Goal: Task Accomplishment & Management: Use online tool/utility

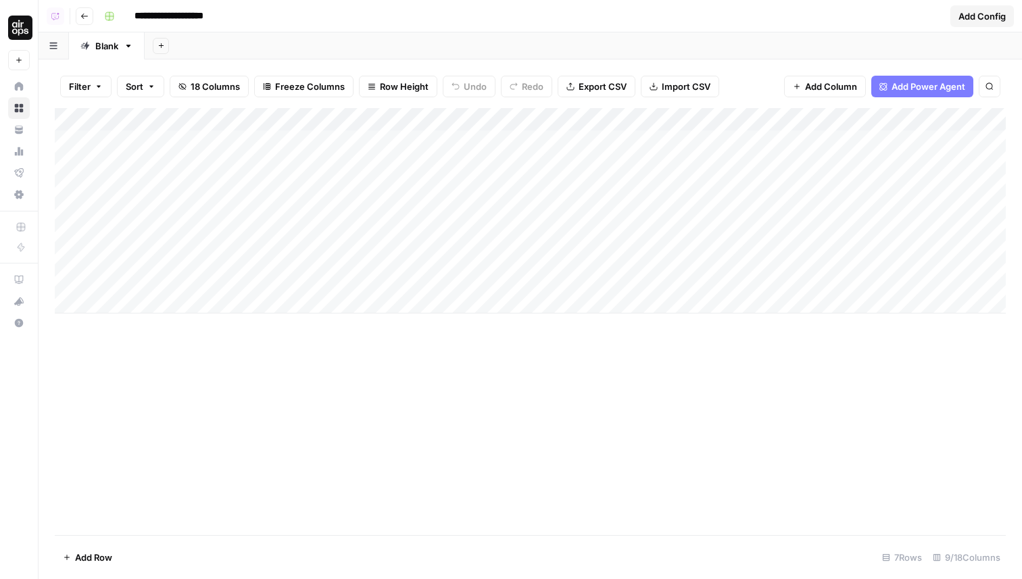
click at [152, 116] on div "Add Column" at bounding box center [530, 210] width 951 height 205
click at [162, 147] on input "Question" at bounding box center [182, 152] width 137 height 14
type input "Question Text"
click at [243, 426] on div "Add Column" at bounding box center [530, 321] width 951 height 427
click at [270, 429] on div "Add Column" at bounding box center [530, 321] width 951 height 427
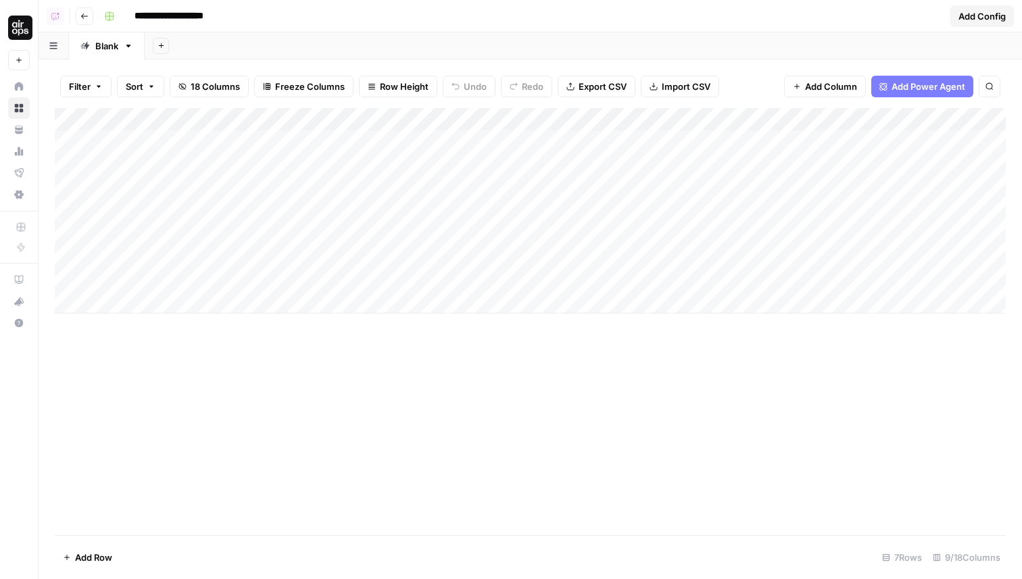
click at [293, 34] on div "Add Sheet" at bounding box center [583, 45] width 877 height 27
drag, startPoint x: 584, startPoint y: 117, endPoint x: 634, endPoint y: 117, distance: 50.0
click at [634, 117] on div "Add Column" at bounding box center [530, 210] width 951 height 205
drag, startPoint x: 633, startPoint y: 115, endPoint x: 620, endPoint y: 115, distance: 13.5
click at [620, 115] on div "Add Column" at bounding box center [530, 210] width 951 height 205
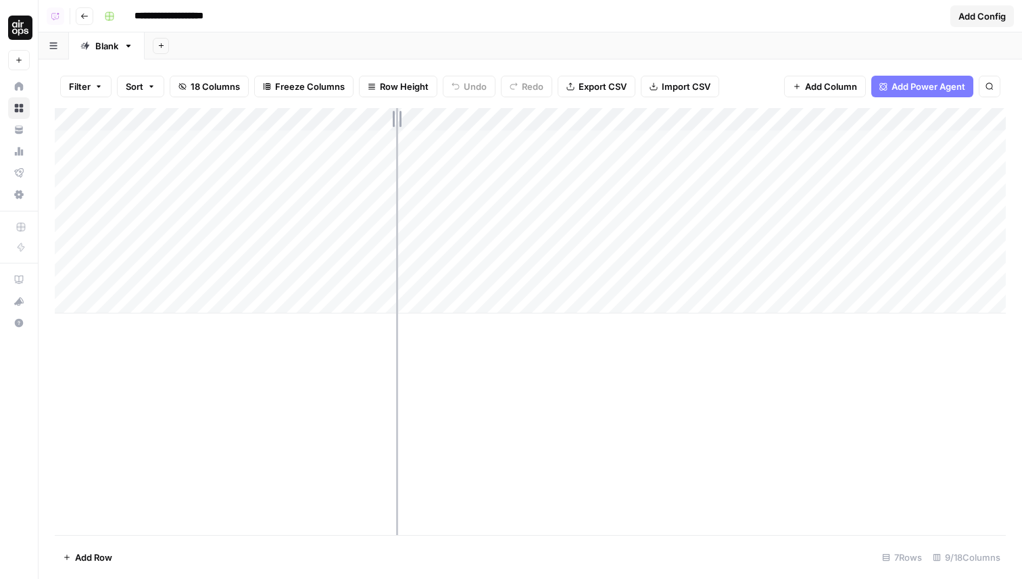
drag, startPoint x: 460, startPoint y: 116, endPoint x: 398, endPoint y: 118, distance: 62.2
click at [398, 118] on div "Add Column" at bounding box center [530, 210] width 951 height 205
drag, startPoint x: 573, startPoint y: 120, endPoint x: 654, endPoint y: 120, distance: 80.4
click at [654, 120] on div "Add Column" at bounding box center [530, 210] width 951 height 205
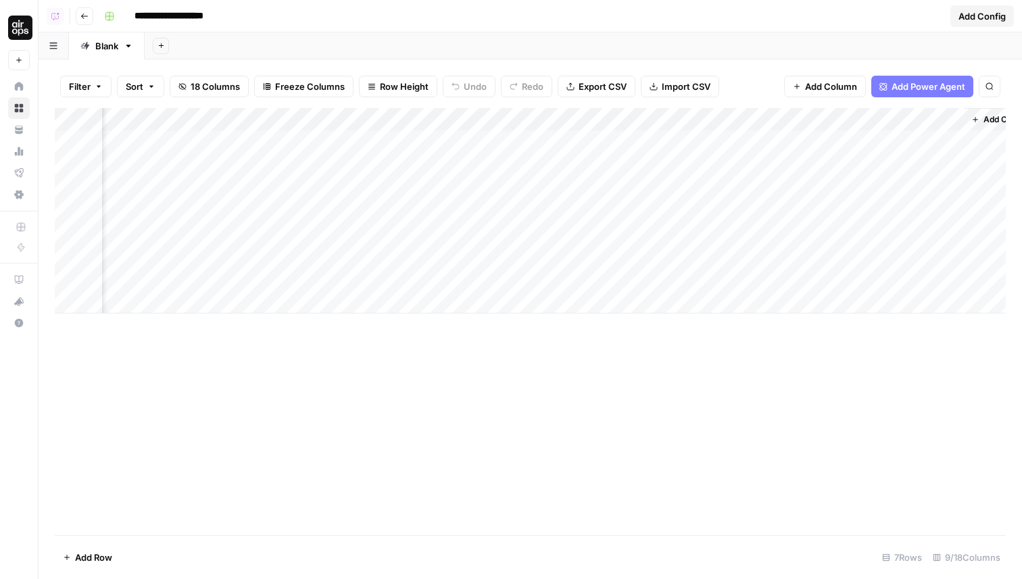
scroll to position [0, 560]
click at [429, 141] on div "Add Column" at bounding box center [530, 210] width 951 height 205
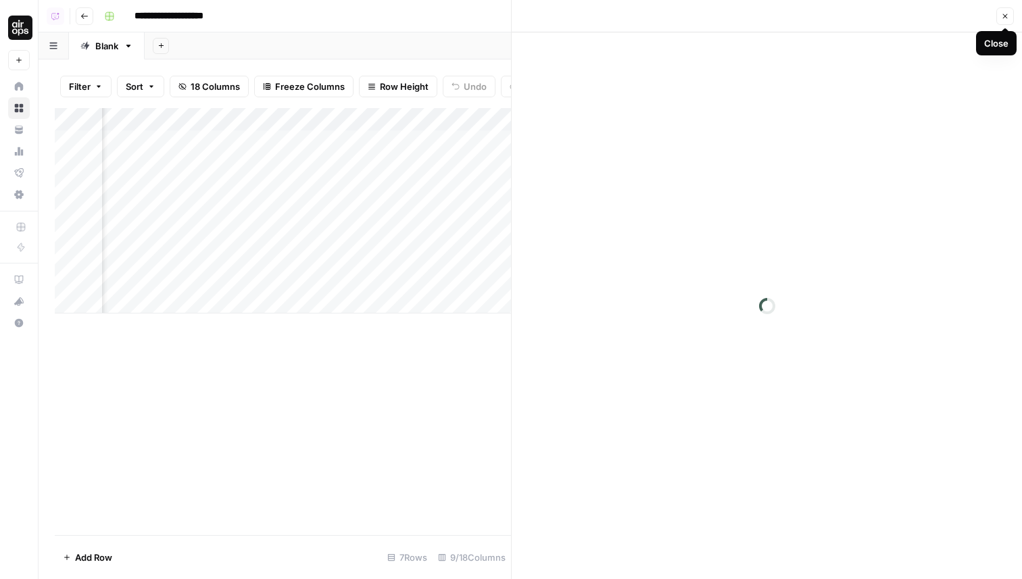
click at [1004, 14] on icon "button" at bounding box center [1005, 16] width 8 height 8
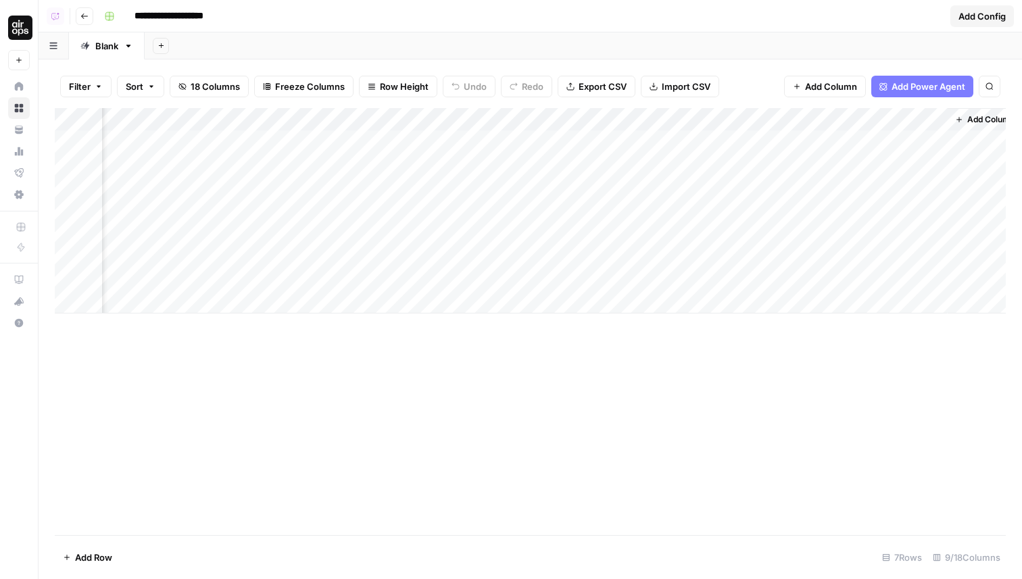
scroll to position [0, 543]
drag, startPoint x: 580, startPoint y: 116, endPoint x: 666, endPoint y: 116, distance: 86.5
click at [666, 116] on div "Add Column" at bounding box center [530, 210] width 951 height 205
drag, startPoint x: 667, startPoint y: 122, endPoint x: 659, endPoint y: 123, distance: 8.1
click at [659, 123] on div "Add Column" at bounding box center [530, 210] width 951 height 205
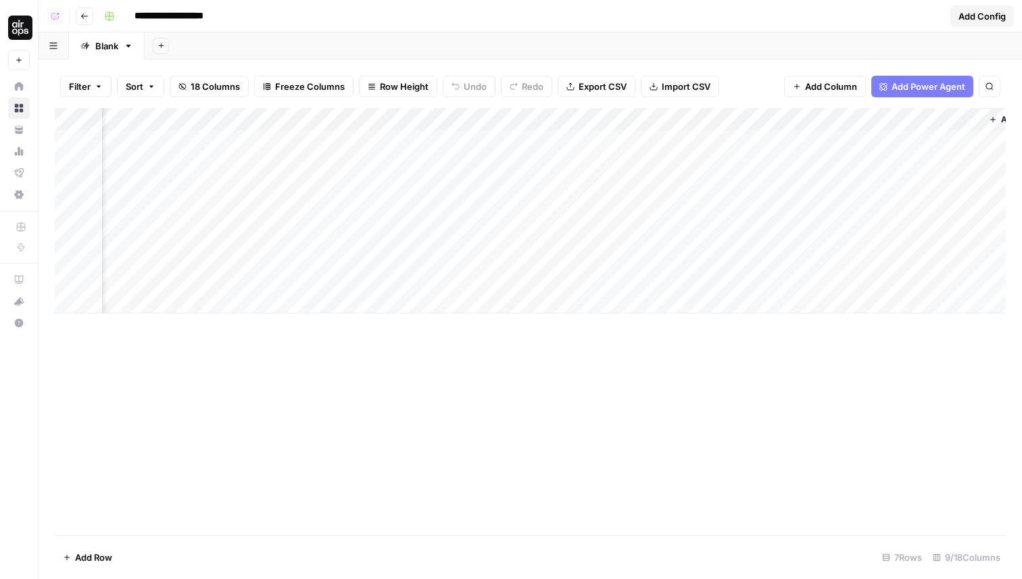
scroll to position [0, 638]
drag, startPoint x: 810, startPoint y: 115, endPoint x: 829, endPoint y: 115, distance: 18.9
click at [829, 115] on div "Add Column" at bounding box center [530, 210] width 951 height 205
click at [826, 116] on div "Add Column" at bounding box center [530, 210] width 951 height 205
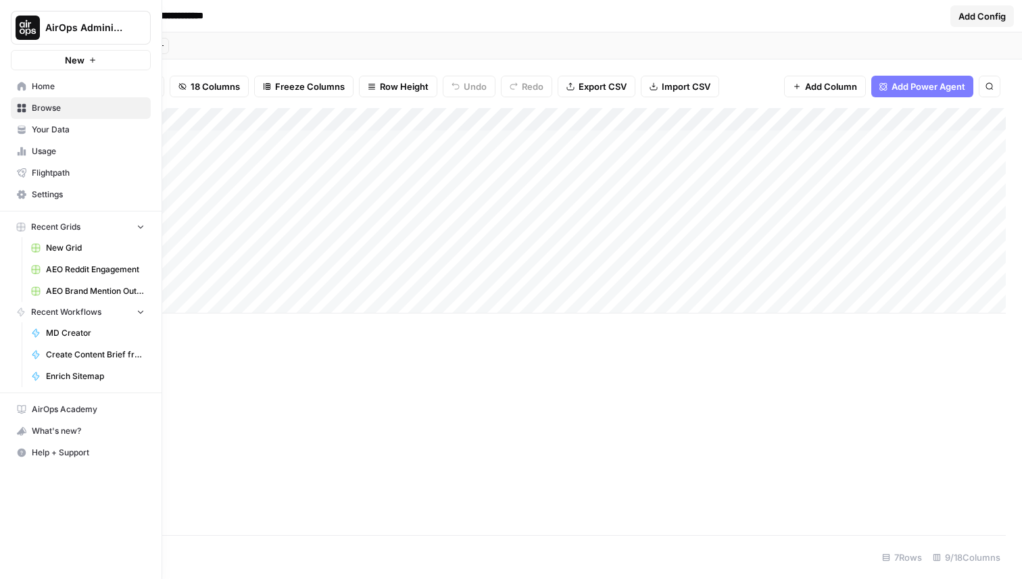
click at [54, 103] on span "Browse" at bounding box center [88, 108] width 113 height 12
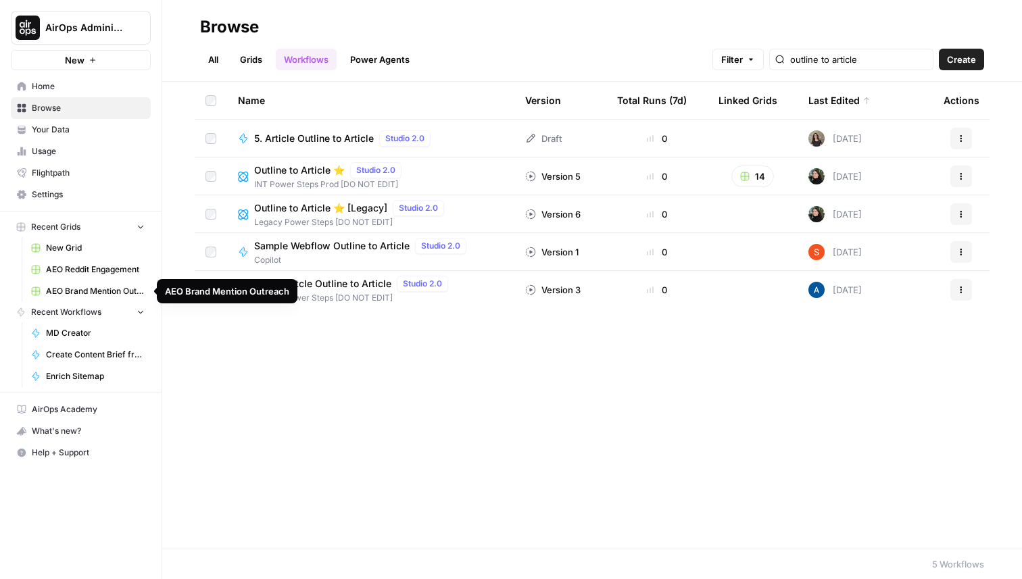
click at [72, 287] on span "AEO Brand Mention Outreach" at bounding box center [95, 291] width 99 height 12
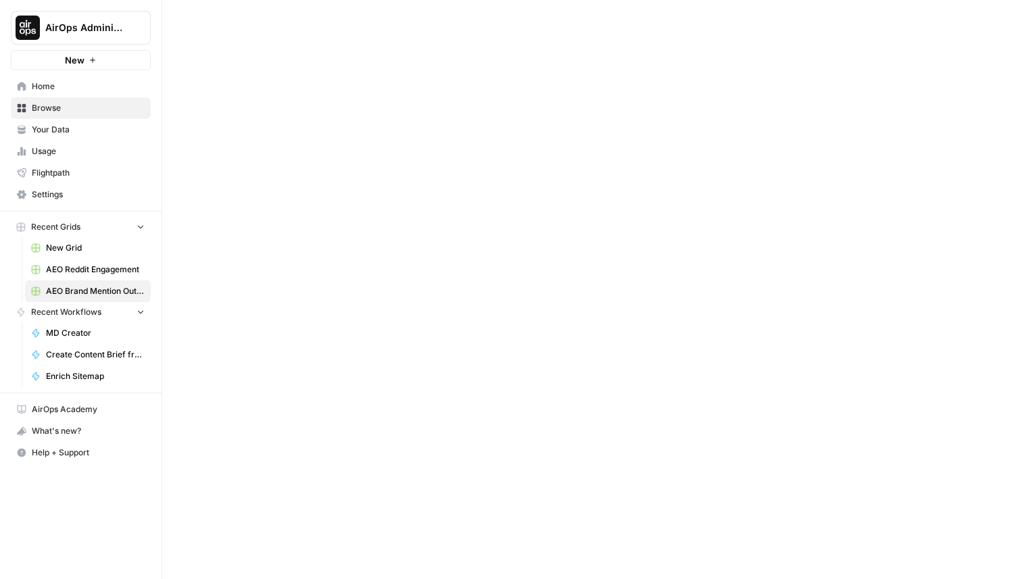
click at [74, 287] on span "AEO Brand Mention Outreach" at bounding box center [95, 291] width 99 height 12
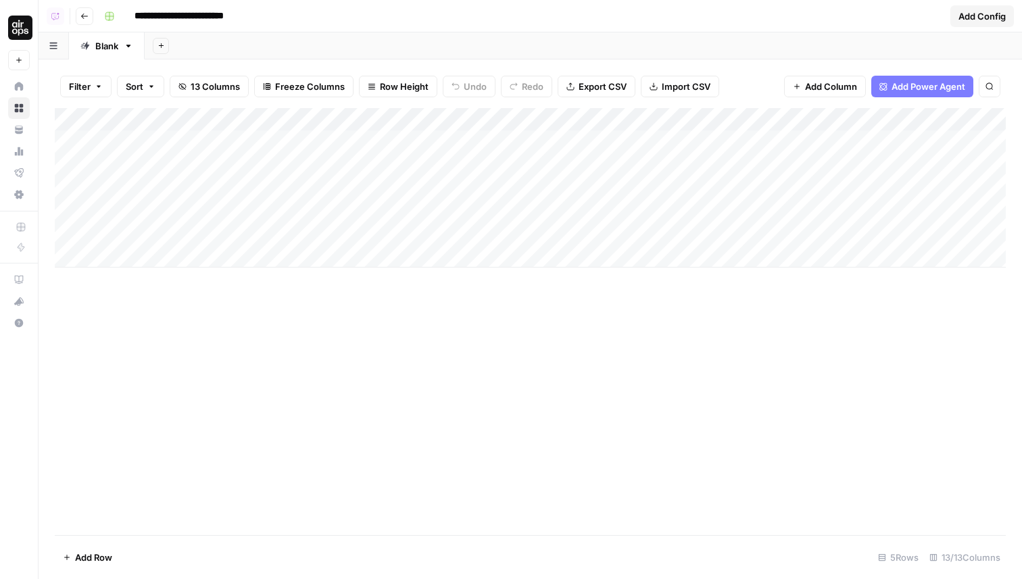
drag, startPoint x: 345, startPoint y: 115, endPoint x: 373, endPoint y: 115, distance: 27.7
click at [373, 115] on div "Add Column" at bounding box center [530, 188] width 951 height 160
drag, startPoint x: 371, startPoint y: 120, endPoint x: 383, endPoint y: 120, distance: 11.5
click at [383, 120] on div "Add Column" at bounding box center [530, 188] width 951 height 160
drag, startPoint x: 383, startPoint y: 124, endPoint x: 398, endPoint y: 124, distance: 15.5
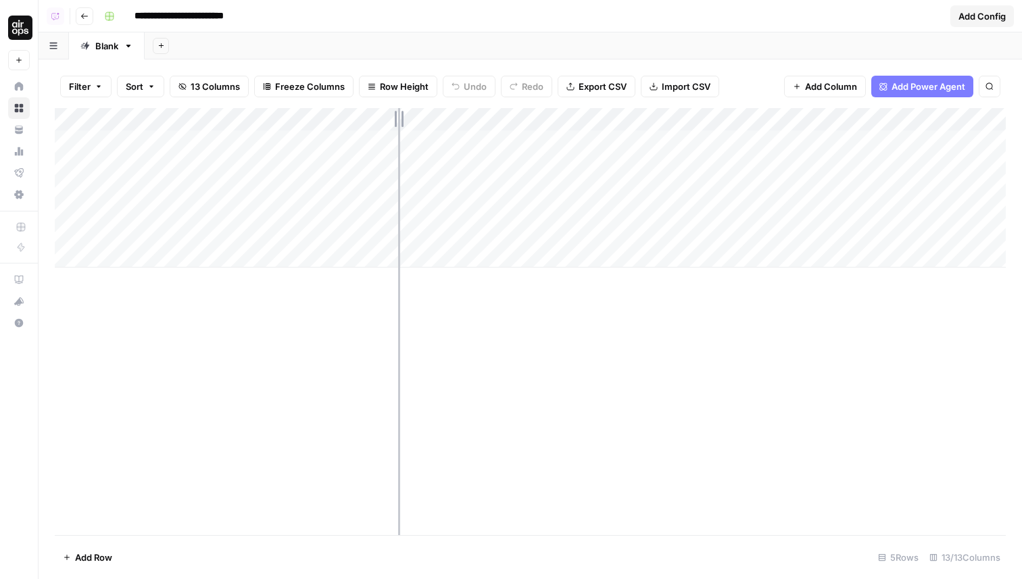
click at [398, 124] on div "Add Column" at bounding box center [530, 188] width 951 height 160
drag, startPoint x: 397, startPoint y: 117, endPoint x: 421, endPoint y: 117, distance: 24.3
click at [421, 117] on div "Add Column" at bounding box center [530, 188] width 951 height 160
drag, startPoint x: 224, startPoint y: 114, endPoint x: 278, endPoint y: 114, distance: 54.1
click at [278, 114] on div "Add Column" at bounding box center [530, 188] width 951 height 160
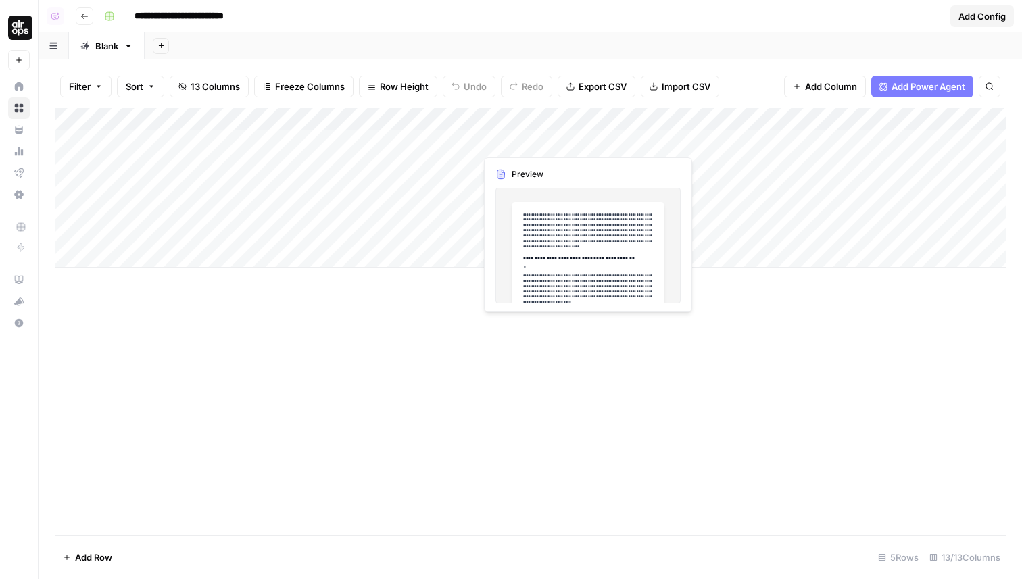
click at [548, 130] on div "Add Column" at bounding box center [530, 188] width 951 height 160
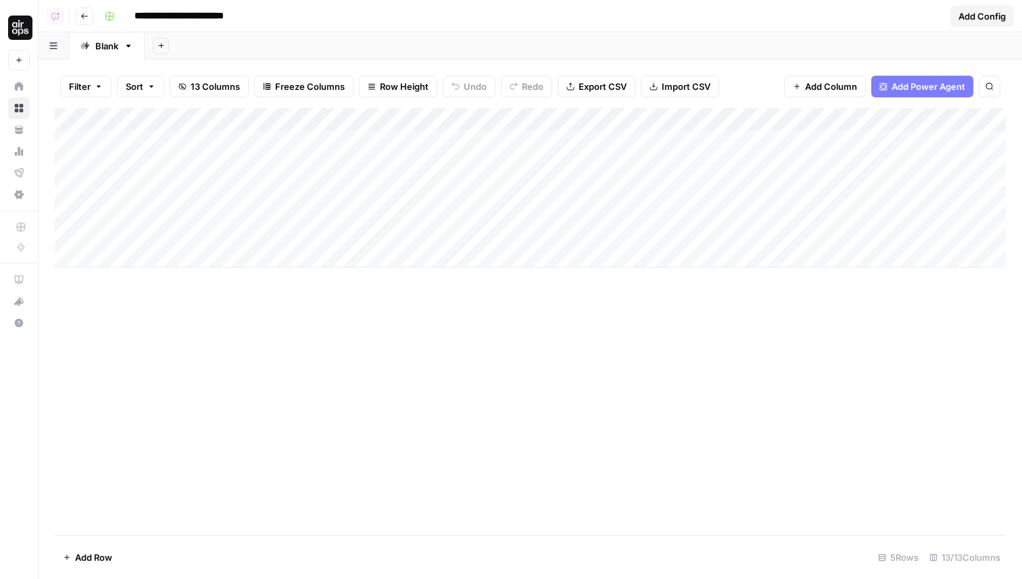
click at [590, 140] on div "Add Column" at bounding box center [530, 188] width 951 height 160
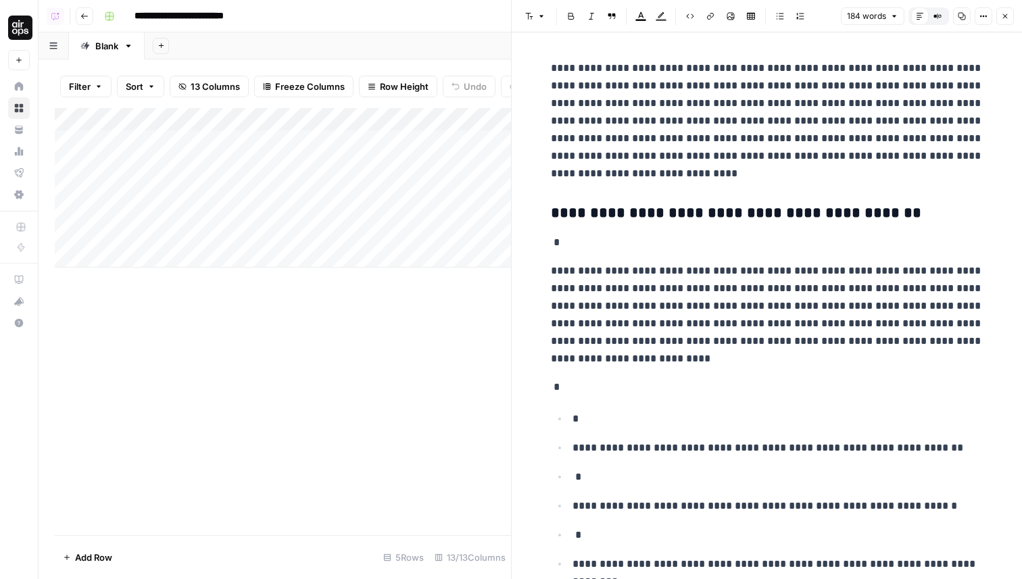
click at [1001, 18] on icon "button" at bounding box center [1005, 16] width 8 height 8
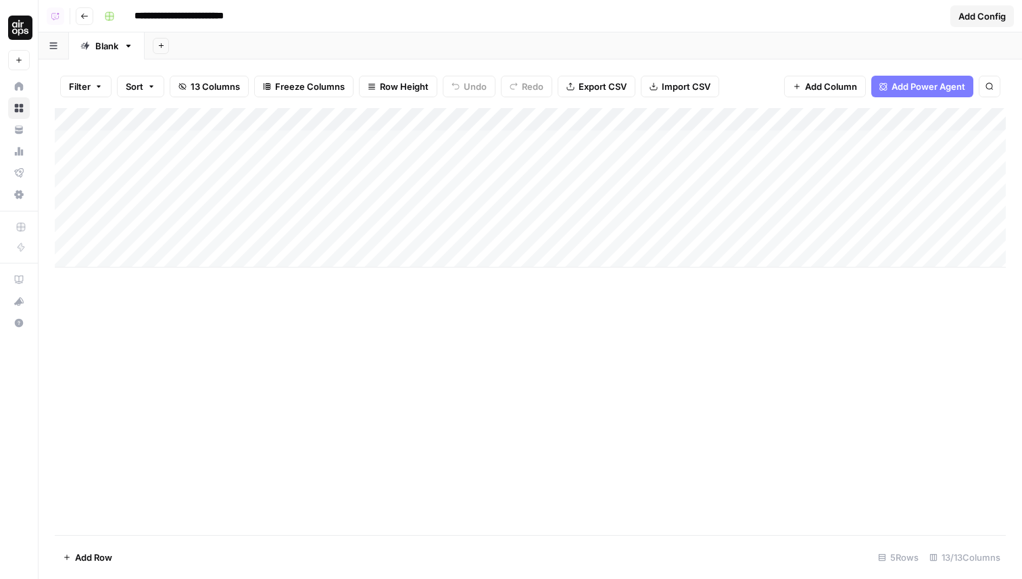
click at [704, 140] on div "Add Column" at bounding box center [530, 188] width 951 height 160
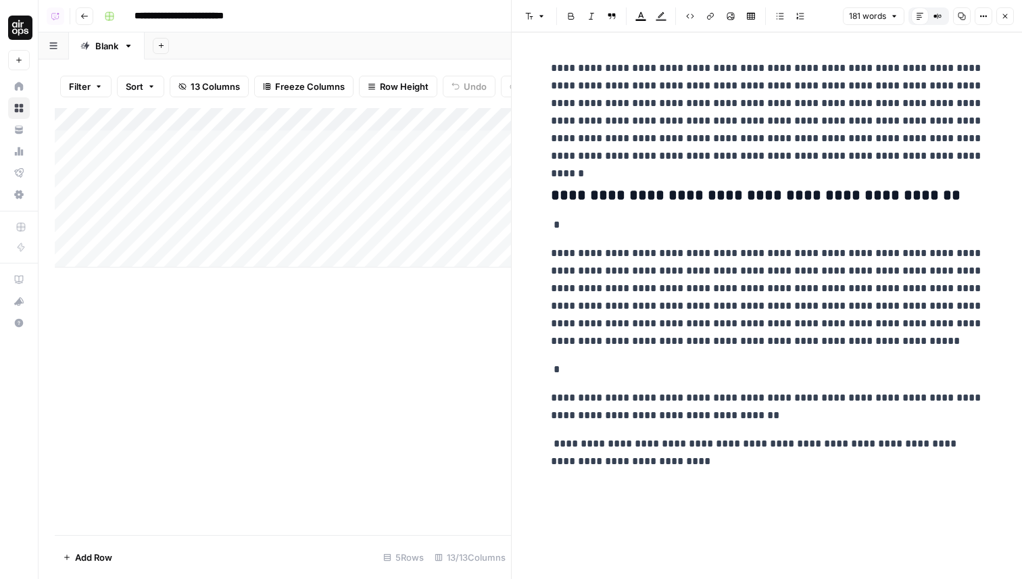
click at [996, 16] on button "Close" at bounding box center [1005, 16] width 18 height 18
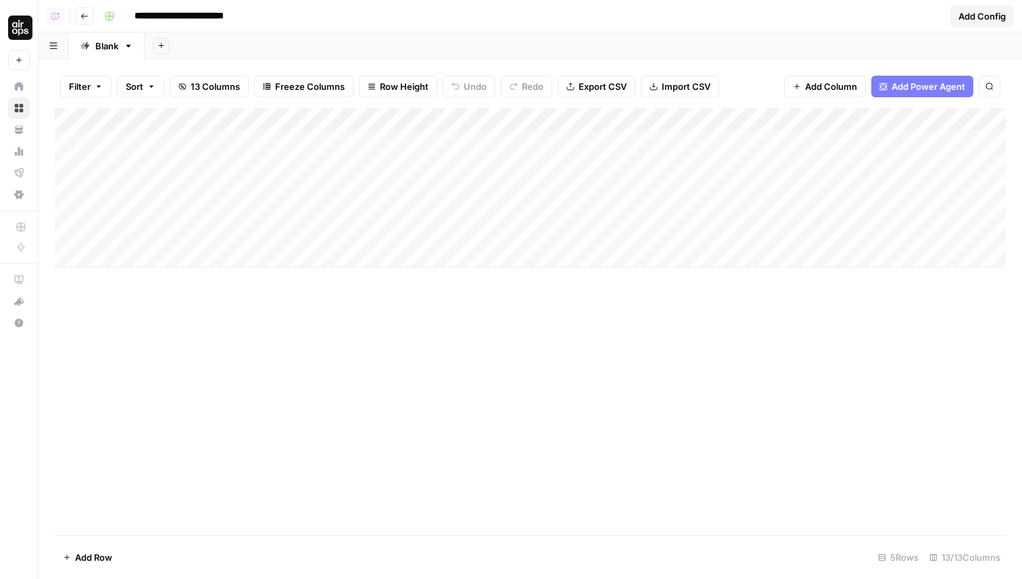
click at [437, 53] on div "Add Sheet" at bounding box center [583, 45] width 877 height 27
click at [620, 137] on div "Add Column" at bounding box center [530, 188] width 951 height 160
click at [677, 285] on div "Add Column" at bounding box center [530, 321] width 951 height 427
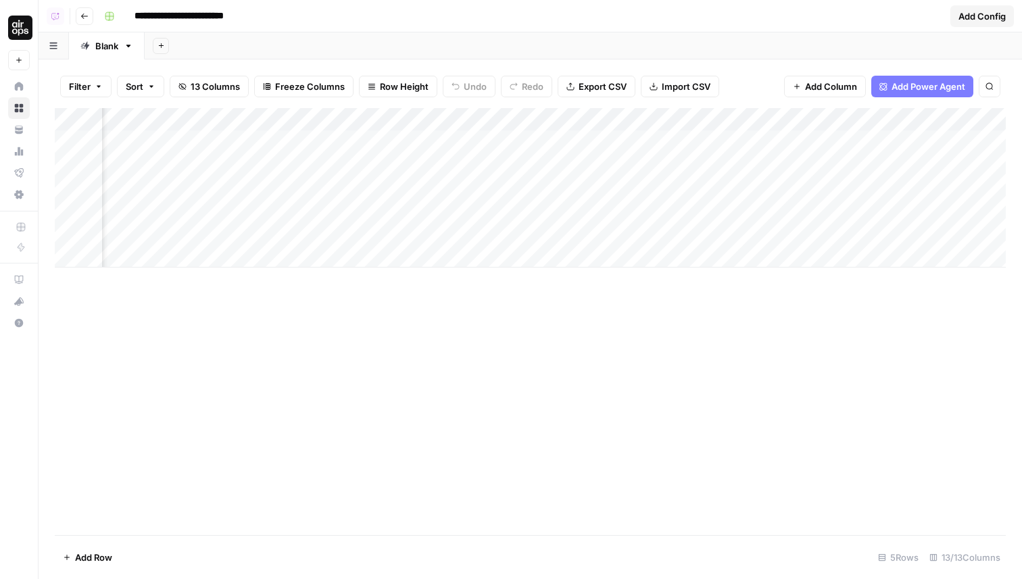
click at [662, 142] on div "Add Column" at bounding box center [530, 188] width 951 height 160
click at [662, 142] on input "96" at bounding box center [647, 144] width 137 height 14
click at [667, 234] on div "Add Column" at bounding box center [530, 188] width 951 height 160
click at [688, 119] on div "Add Column" at bounding box center [530, 188] width 951 height 160
click at [640, 236] on span "Hide Column" at bounding box center [660, 233] width 118 height 14
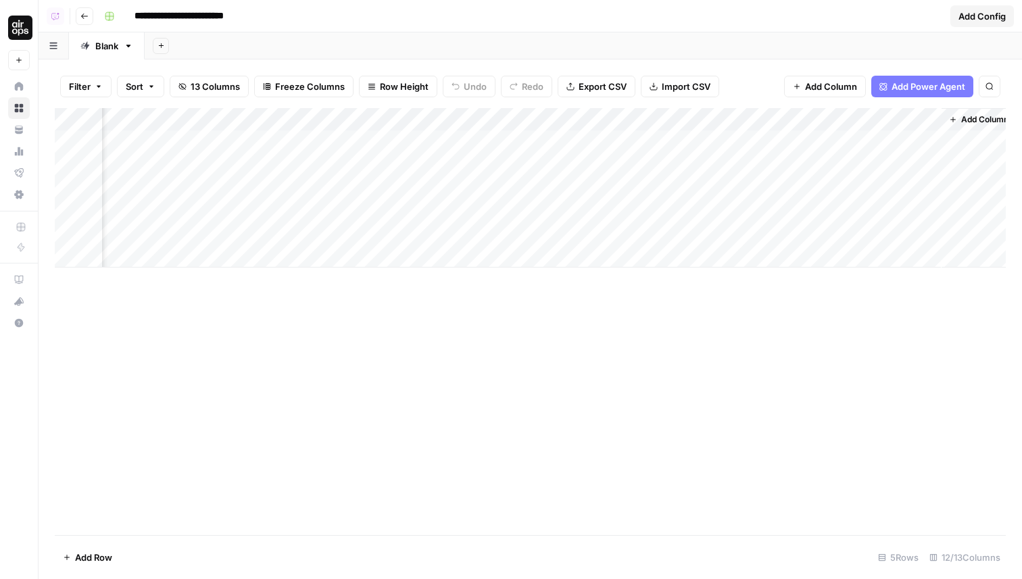
scroll to position [0, 762]
click at [760, 143] on div "Add Column" at bounding box center [530, 188] width 951 height 160
click at [795, 141] on div "Add Column" at bounding box center [530, 188] width 951 height 160
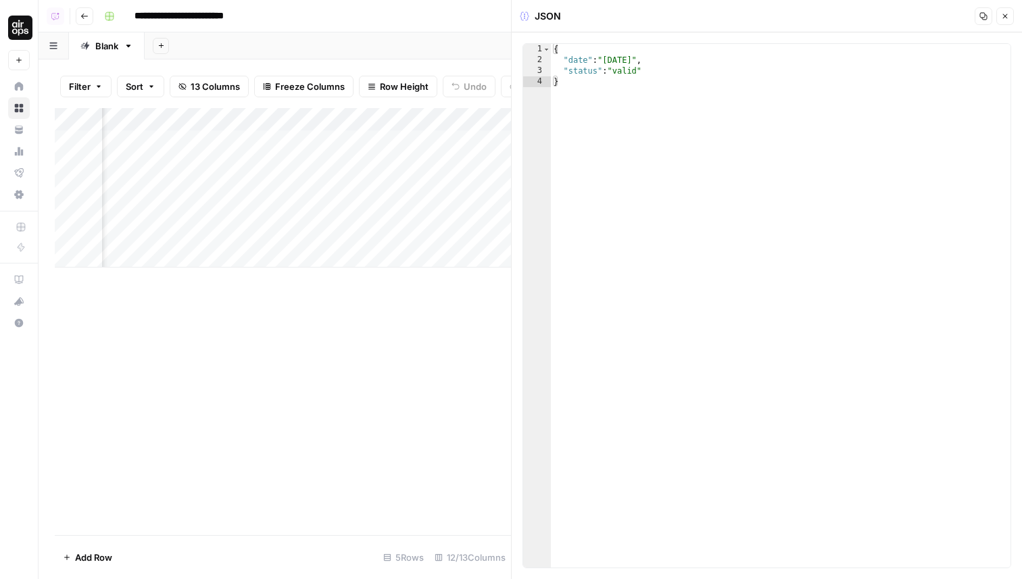
click at [1002, 17] on icon "button" at bounding box center [1005, 16] width 8 height 8
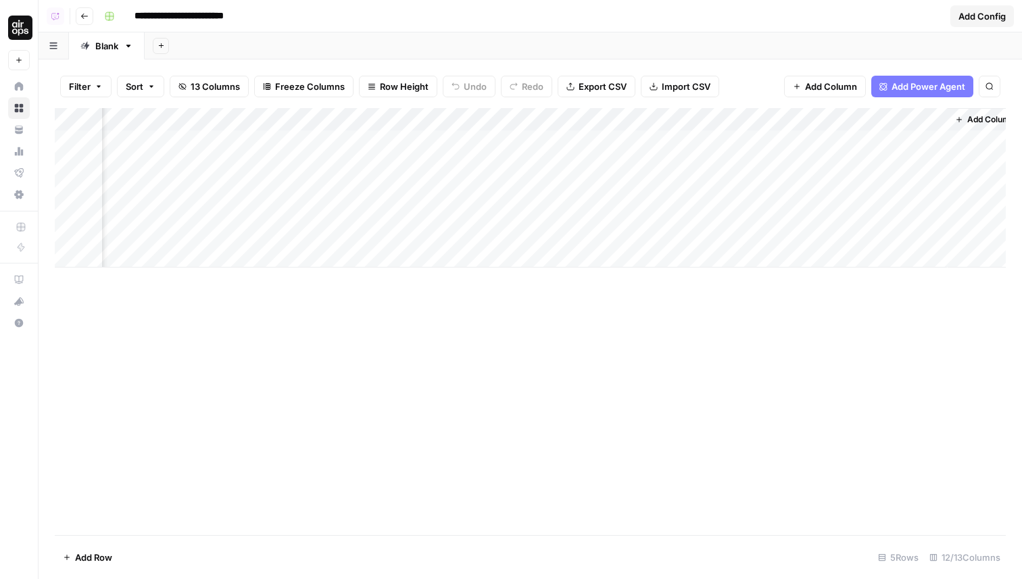
scroll to position [0, 746]
click at [811, 117] on div "Add Column" at bounding box center [530, 188] width 951 height 160
click at [760, 237] on span "Hide Column" at bounding box center [788, 233] width 118 height 14
click at [915, 118] on div "Add Column" at bounding box center [530, 188] width 951 height 160
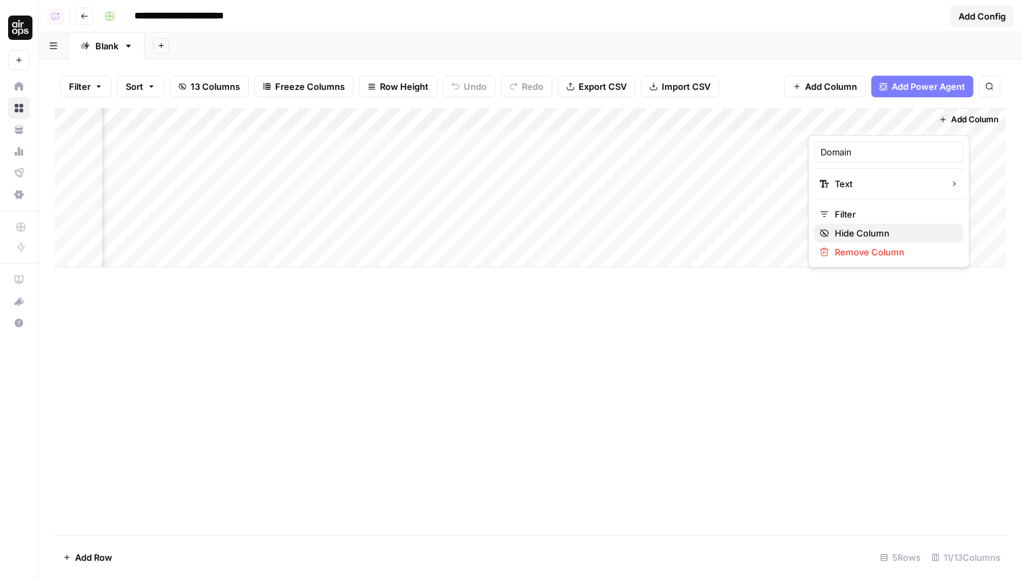
click at [866, 231] on span "Hide Column" at bounding box center [894, 233] width 118 height 14
drag, startPoint x: 468, startPoint y: 118, endPoint x: 481, endPoint y: 118, distance: 12.8
click at [481, 118] on div "Add Column" at bounding box center [530, 188] width 951 height 160
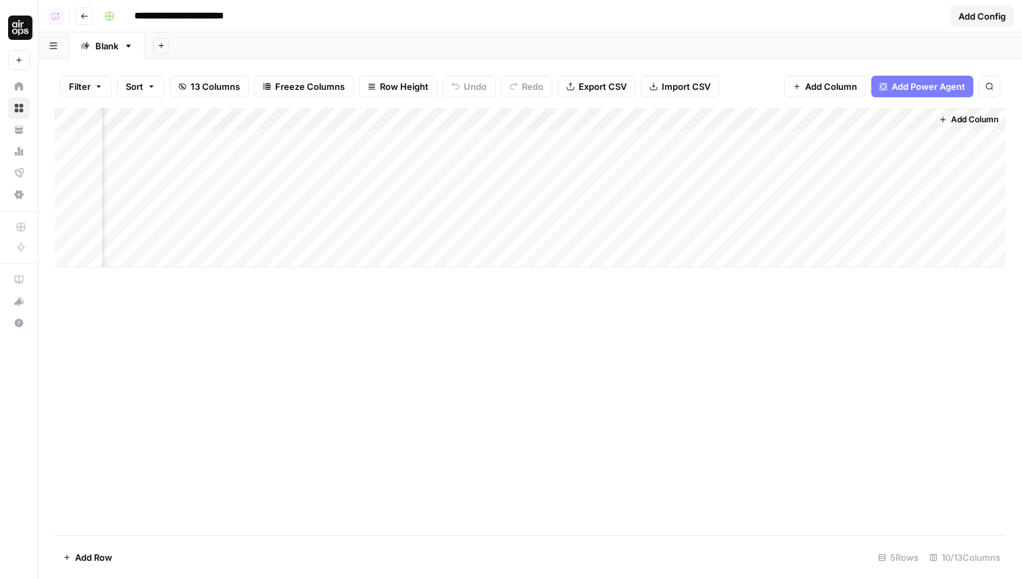
click at [478, 118] on div "Add Column" at bounding box center [530, 188] width 951 height 160
click at [457, 155] on input "First Name" at bounding box center [524, 152] width 137 height 14
type input "Author First Name"
click at [358, 118] on div "Add Column" at bounding box center [530, 188] width 951 height 160
click at [322, 151] on input "Email Address" at bounding box center [390, 152] width 137 height 14
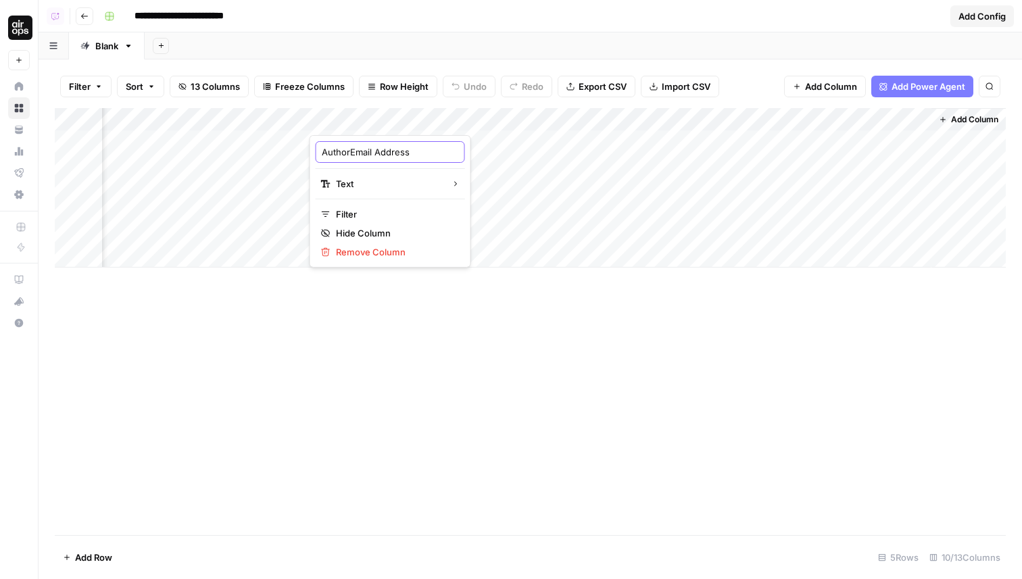
type input "Author Email Address"
click at [491, 201] on div "Add Column" at bounding box center [530, 188] width 951 height 160
click at [520, 120] on div "Add Column" at bounding box center [530, 188] width 951 height 160
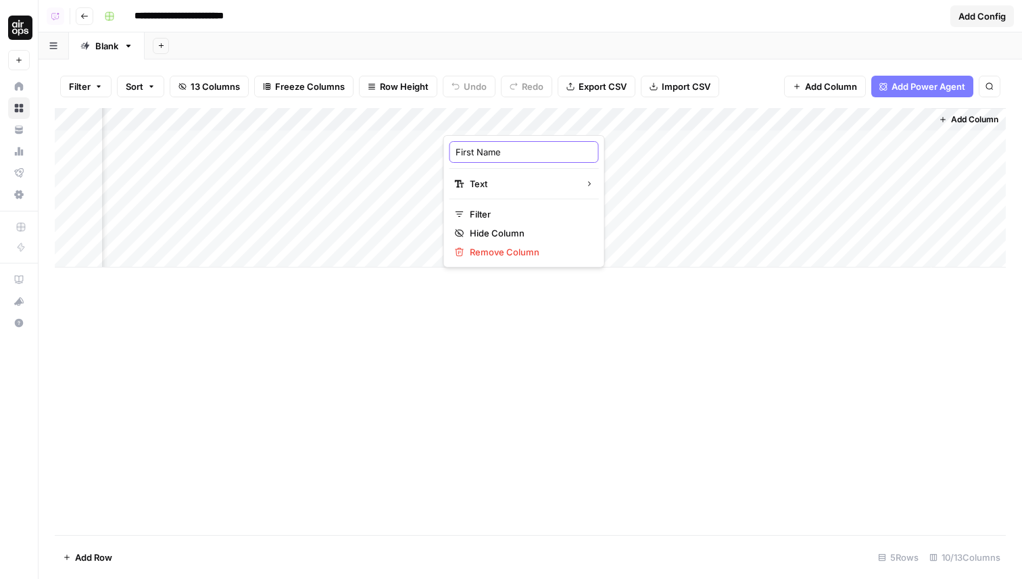
click at [456, 151] on input "First Name" at bounding box center [524, 152] width 137 height 14
type input "Author First Name"
click at [603, 124] on div "Add Column" at bounding box center [530, 188] width 951 height 160
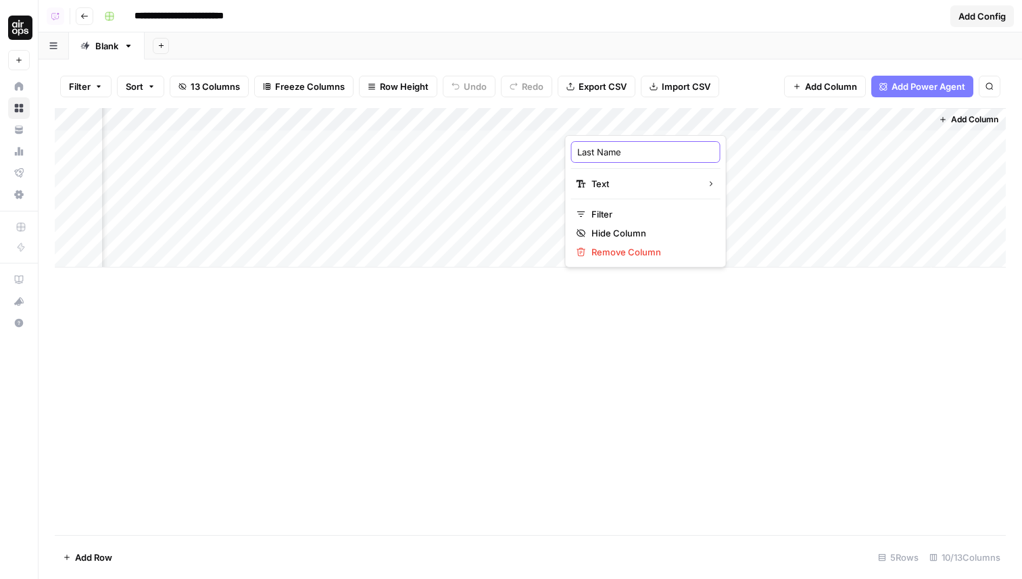
click at [579, 151] on input "Last Name" at bounding box center [645, 152] width 137 height 14
type input "Author Last Name"
click at [716, 120] on div "Add Column" at bounding box center [530, 188] width 951 height 160
click at [699, 150] on input "Position" at bounding box center [767, 152] width 137 height 14
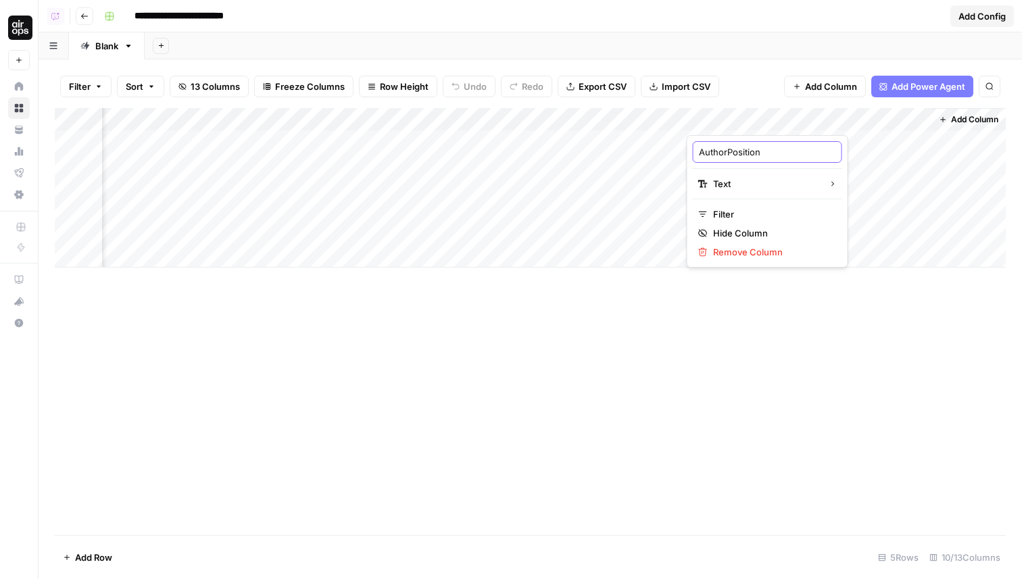
type input "Author Position"
click at [841, 122] on div "Add Column" at bounding box center [530, 188] width 951 height 160
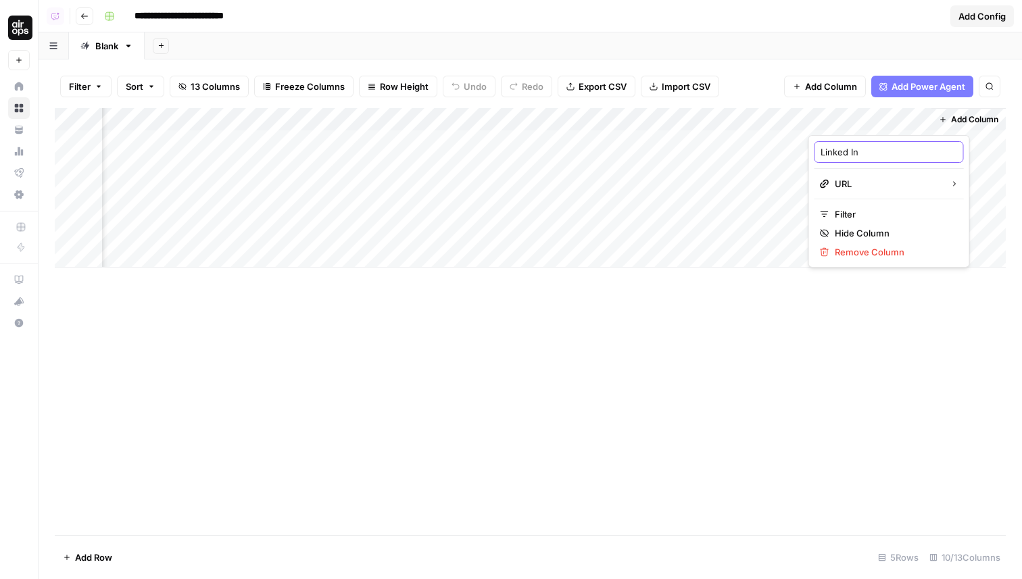
drag, startPoint x: 865, startPoint y: 155, endPoint x: 810, endPoint y: 155, distance: 55.4
click at [810, 155] on div "Linked In URL Filter Hide Column Remove Column" at bounding box center [889, 201] width 162 height 132
type input "Author LinkedIn"
drag, startPoint x: 869, startPoint y: 114, endPoint x: 458, endPoint y: 118, distance: 410.3
click at [458, 118] on div "Add Column" at bounding box center [530, 188] width 951 height 160
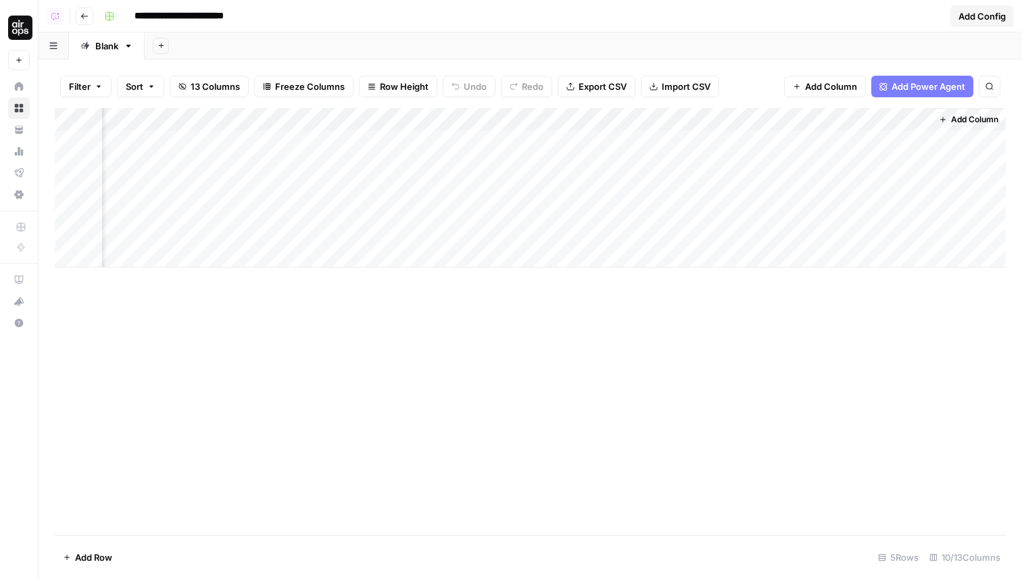
click at [639, 206] on div "Add Column" at bounding box center [530, 188] width 951 height 160
click at [582, 141] on div "Add Column" at bounding box center [530, 188] width 951 height 160
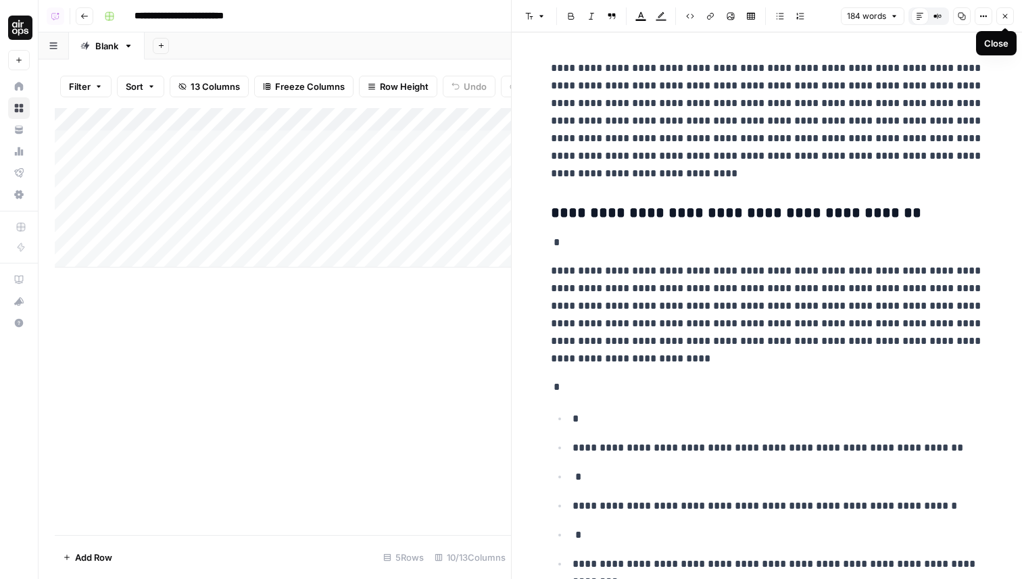
click at [1000, 12] on button "Close" at bounding box center [1005, 16] width 18 height 18
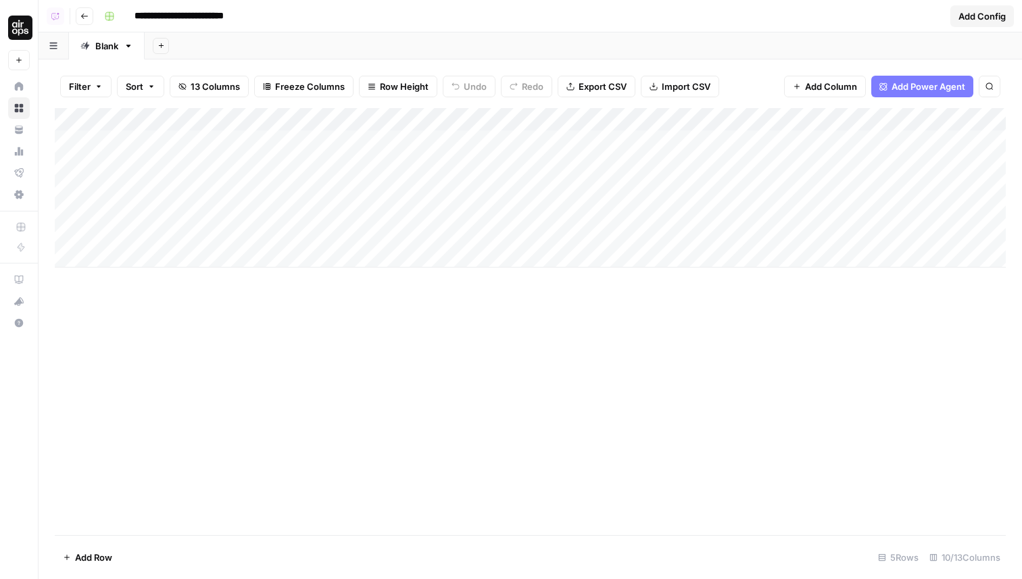
click at [588, 115] on div "Add Column" at bounding box center [530, 188] width 951 height 160
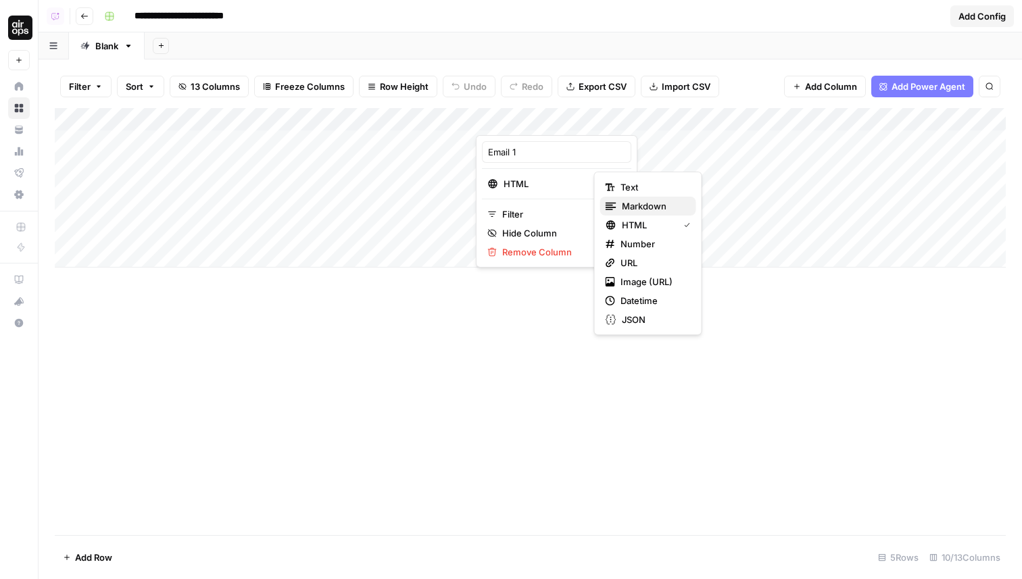
click at [630, 205] on span "Markdown" at bounding box center [654, 206] width 64 height 14
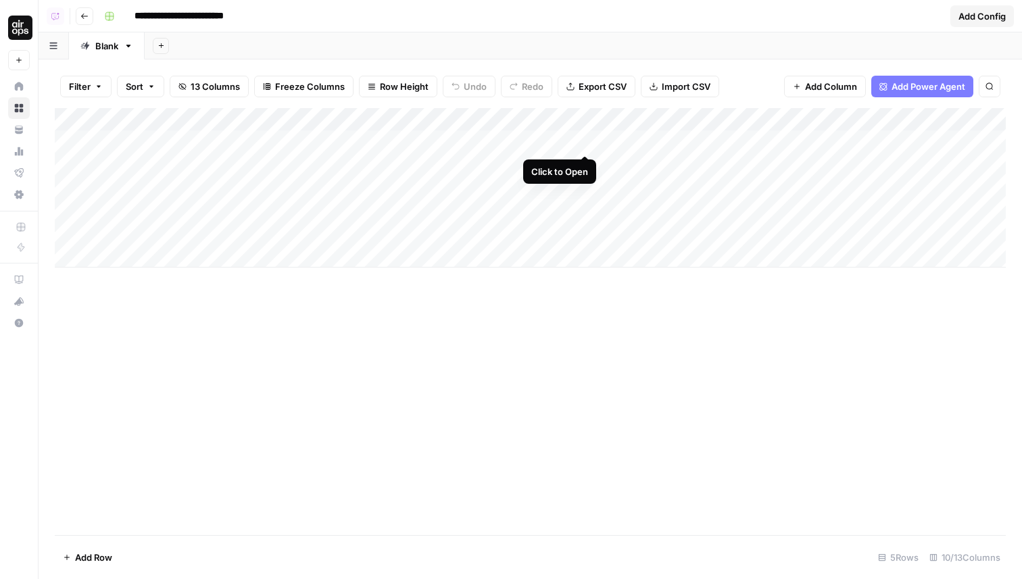
click at [588, 139] on div "Add Column" at bounding box center [530, 188] width 951 height 160
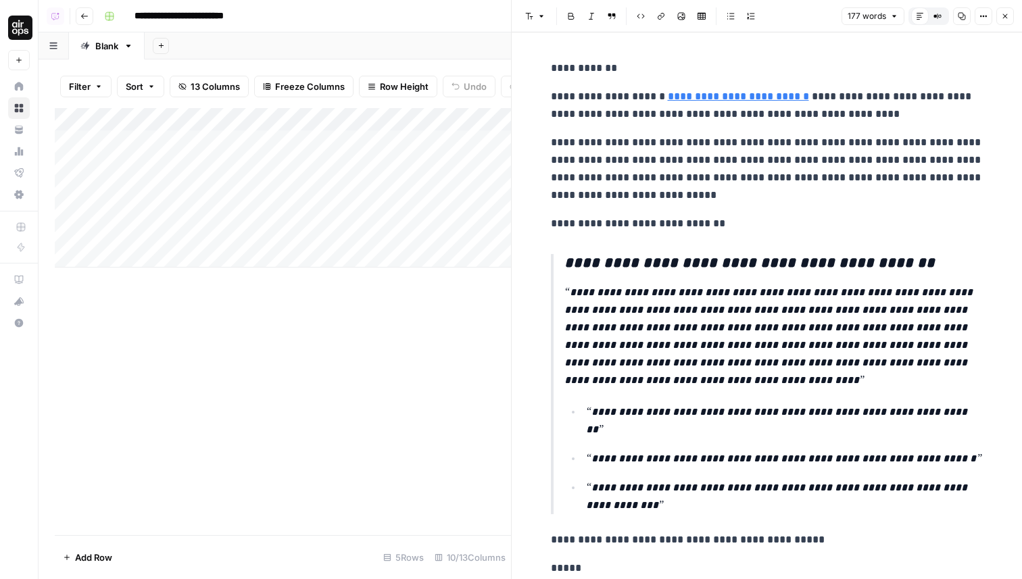
click at [999, 17] on button "Close" at bounding box center [1005, 16] width 18 height 18
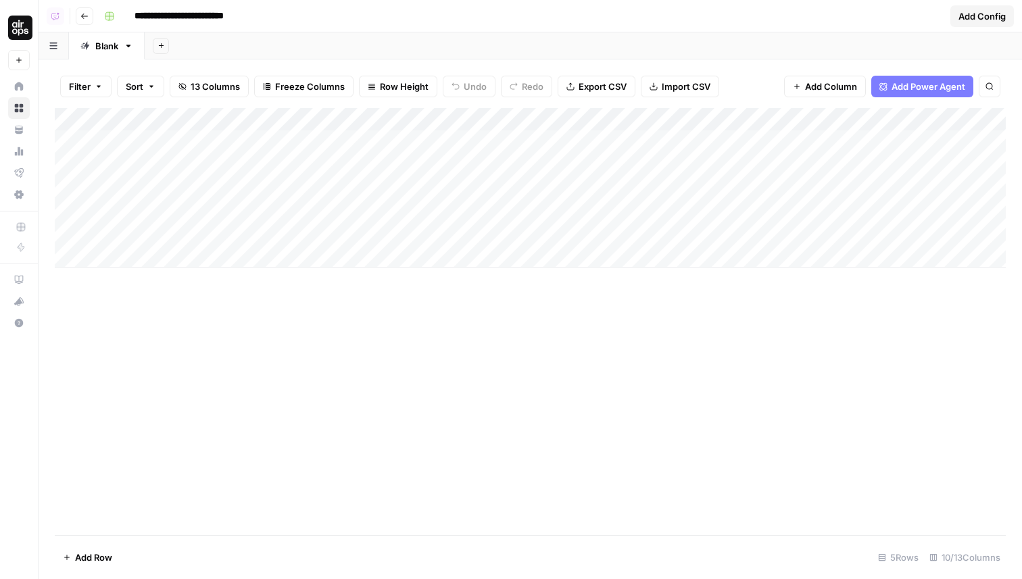
click at [710, 116] on div "Add Column" at bounding box center [530, 188] width 951 height 160
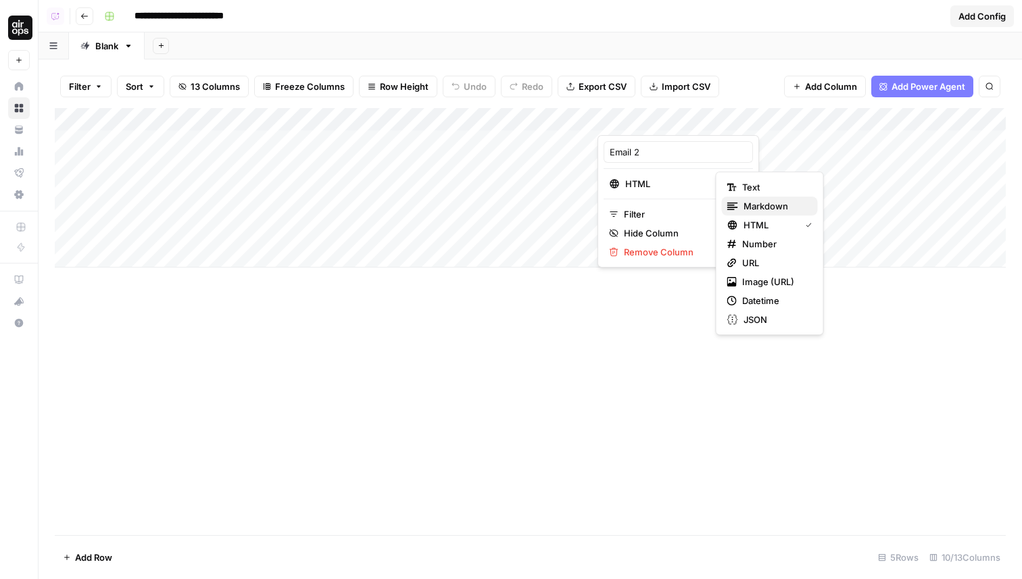
click at [782, 209] on span "Markdown" at bounding box center [775, 206] width 64 height 14
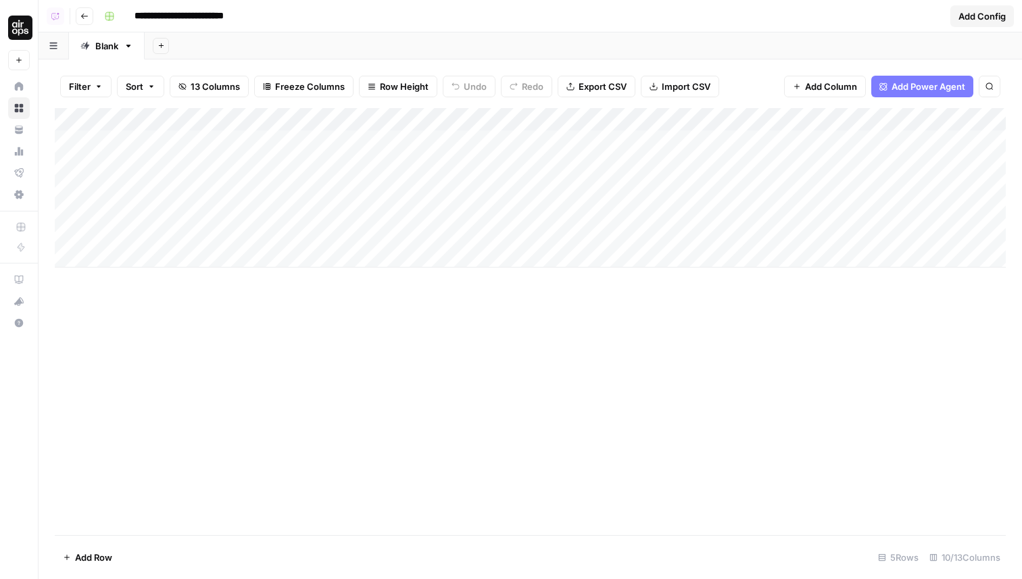
click at [828, 122] on div "Add Column" at bounding box center [530, 188] width 951 height 160
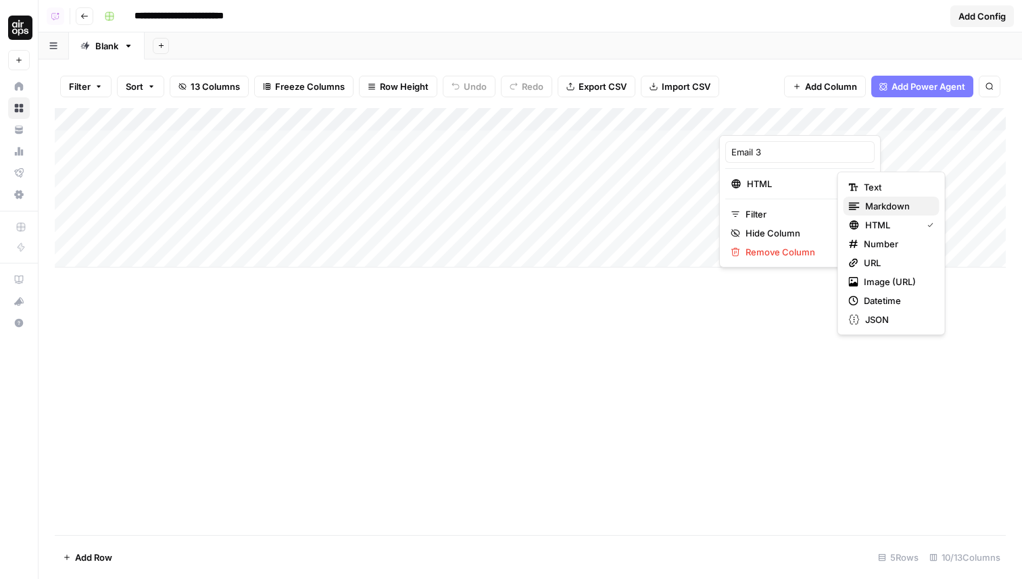
click at [877, 208] on span "Markdown" at bounding box center [897, 206] width 64 height 14
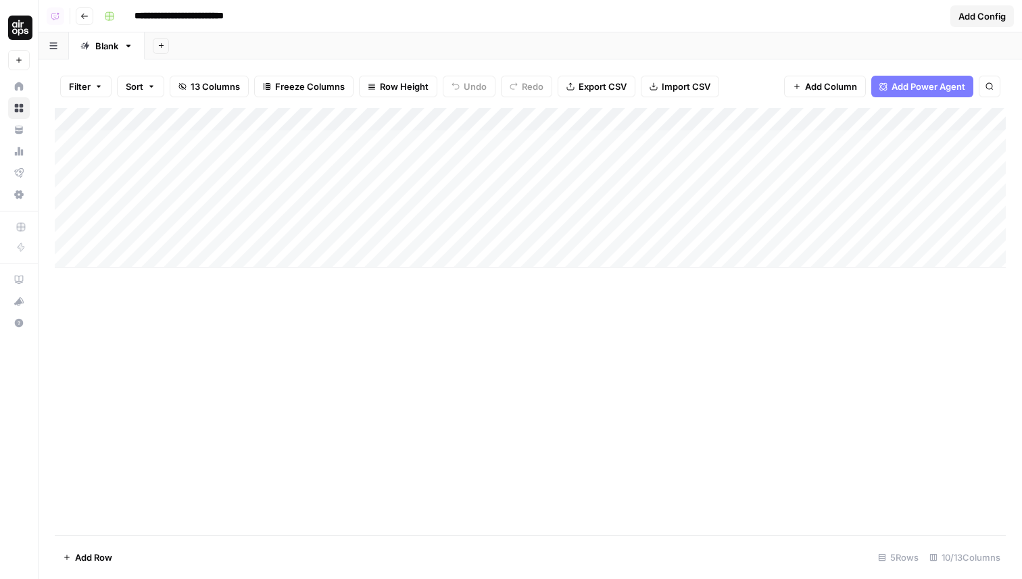
click at [706, 144] on div "Add Column" at bounding box center [530, 188] width 951 height 160
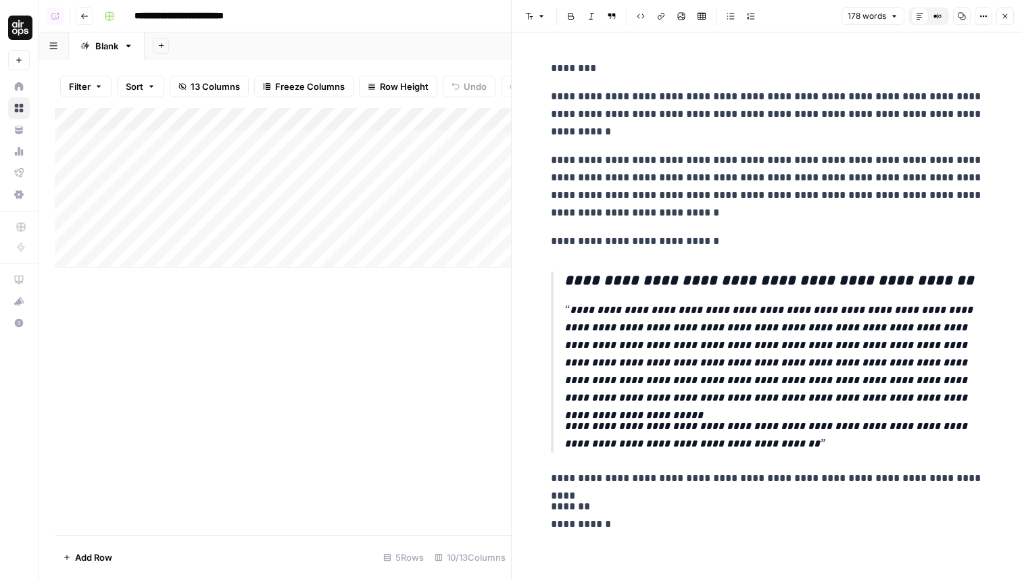
click at [1002, 9] on button "Close" at bounding box center [1005, 16] width 18 height 18
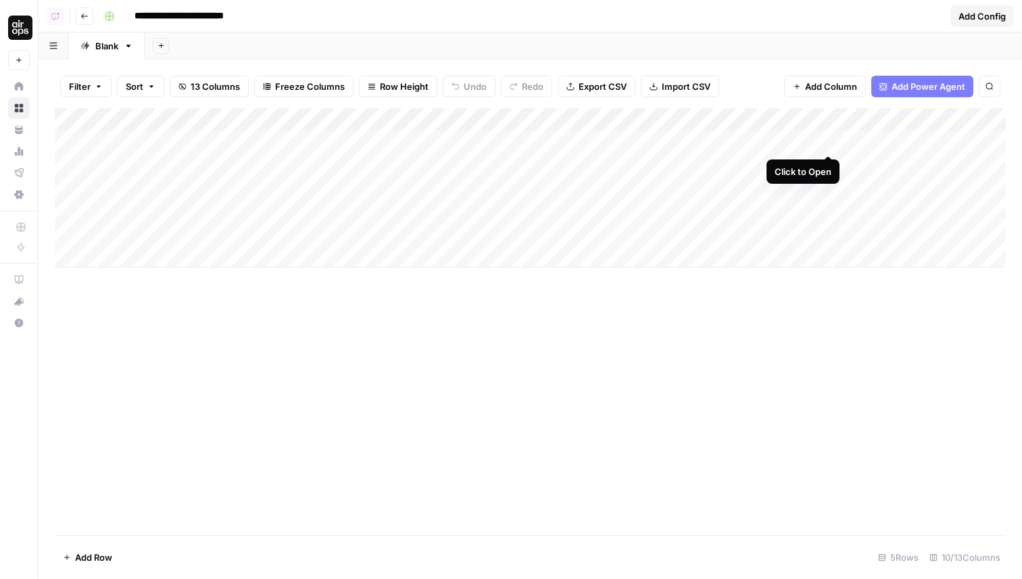
click at [827, 140] on div "Add Column" at bounding box center [530, 188] width 951 height 160
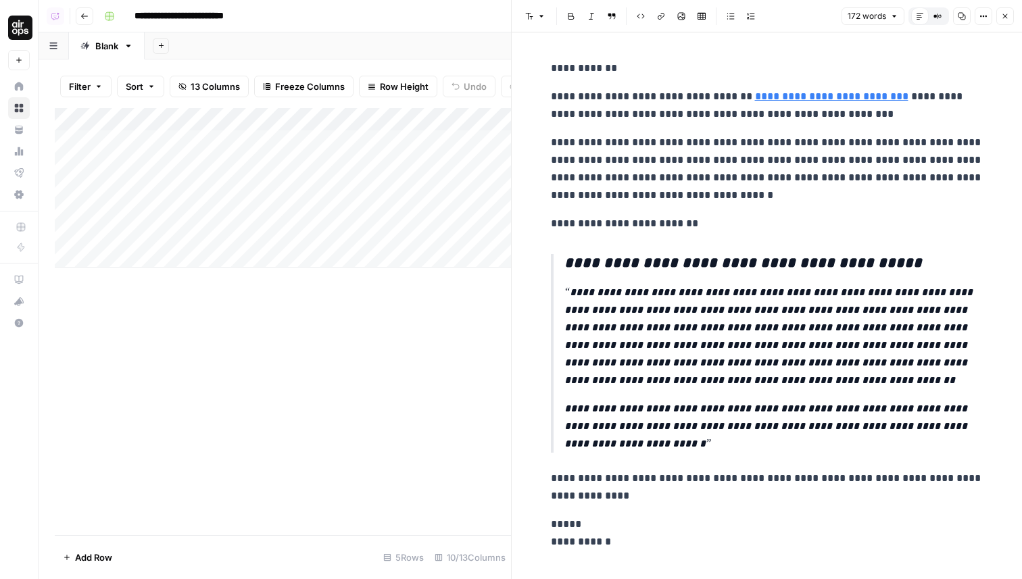
click at [1004, 17] on icon "button" at bounding box center [1005, 16] width 8 height 8
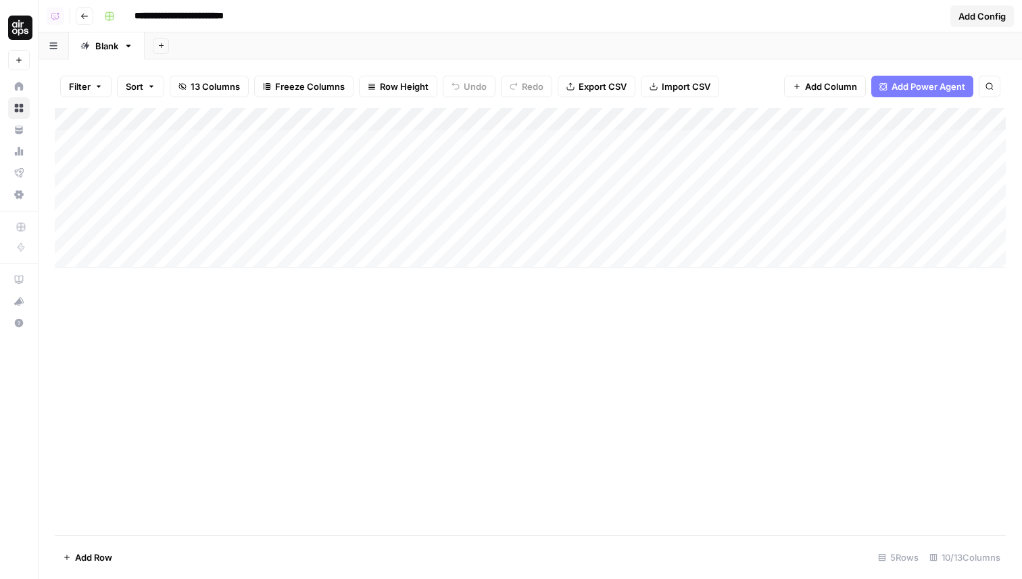
click at [367, 162] on div "Add Column" at bounding box center [530, 188] width 951 height 160
click at [379, 184] on div "Add Column" at bounding box center [530, 188] width 951 height 160
click at [212, 14] on input "**********" at bounding box center [201, 16] width 147 height 22
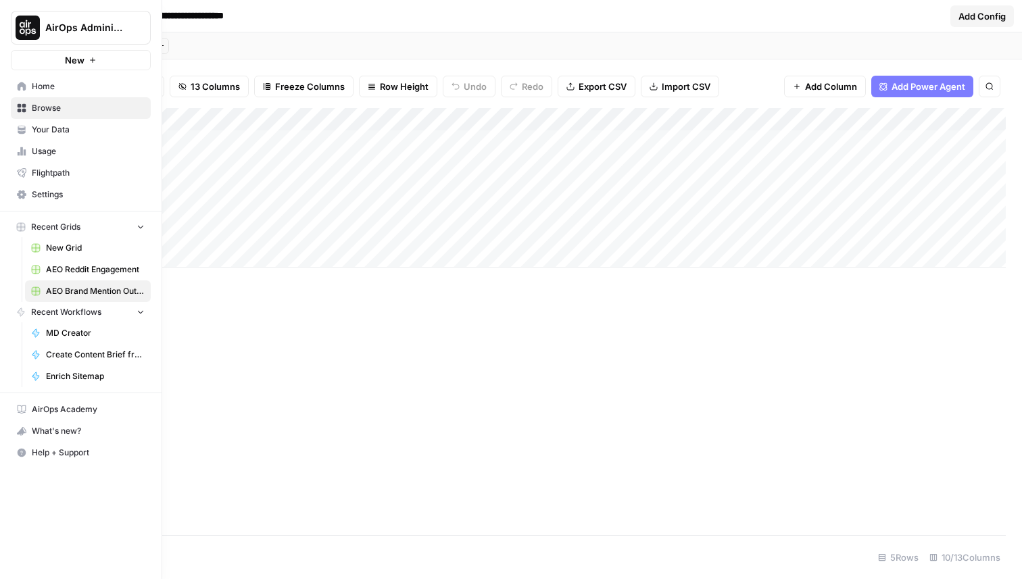
click at [103, 265] on span "AEO Reddit Engagement" at bounding box center [95, 270] width 99 height 12
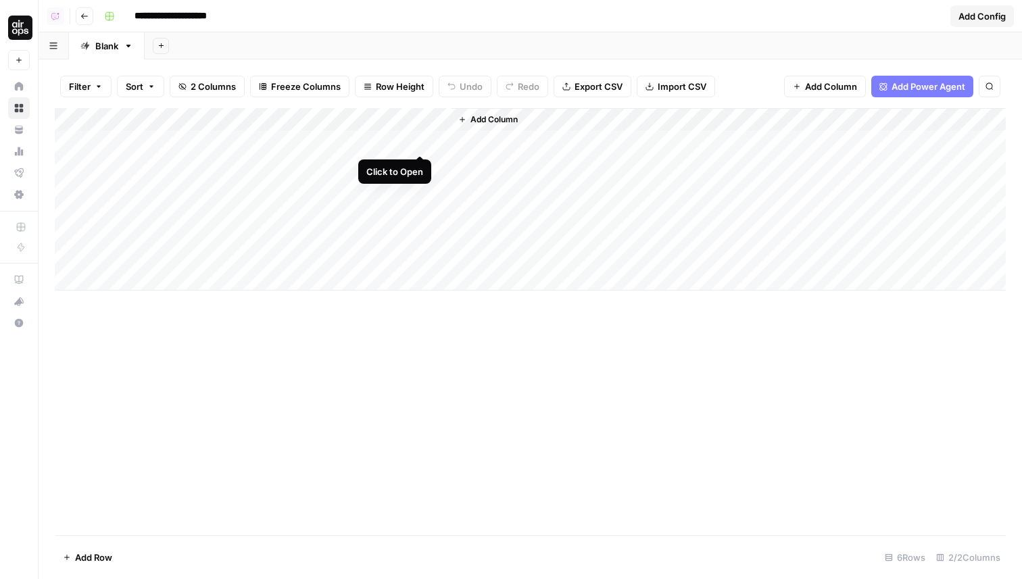
click at [421, 140] on div "Add Column" at bounding box center [530, 199] width 951 height 182
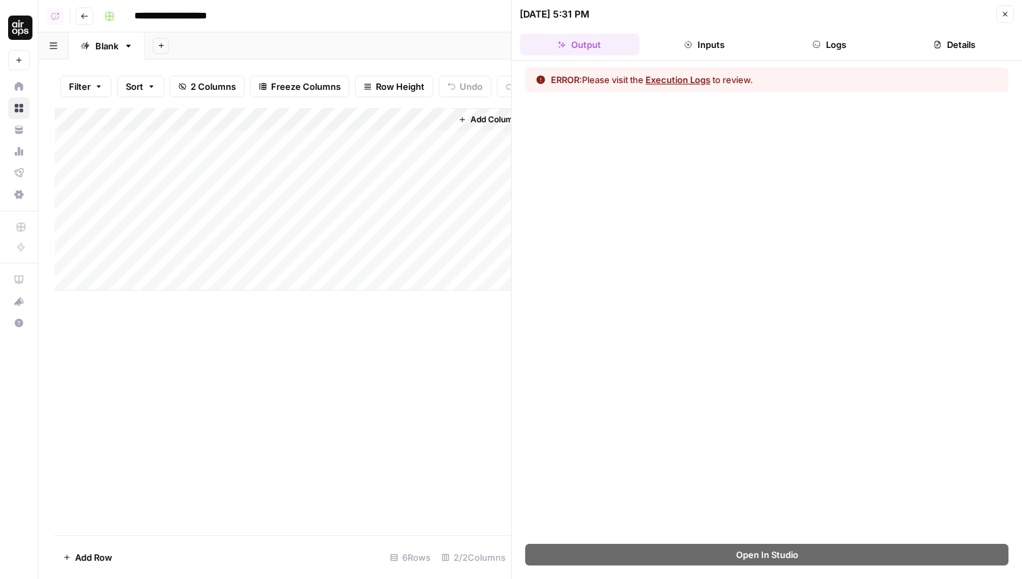
click at [852, 50] on button "Logs" at bounding box center [830, 45] width 120 height 22
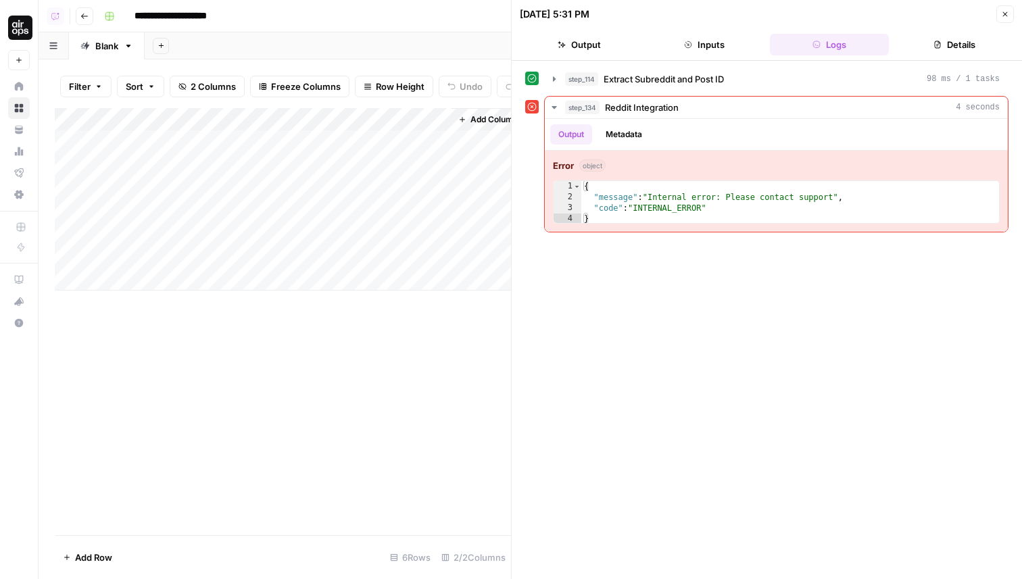
click at [1002, 15] on icon "button" at bounding box center [1005, 14] width 8 height 8
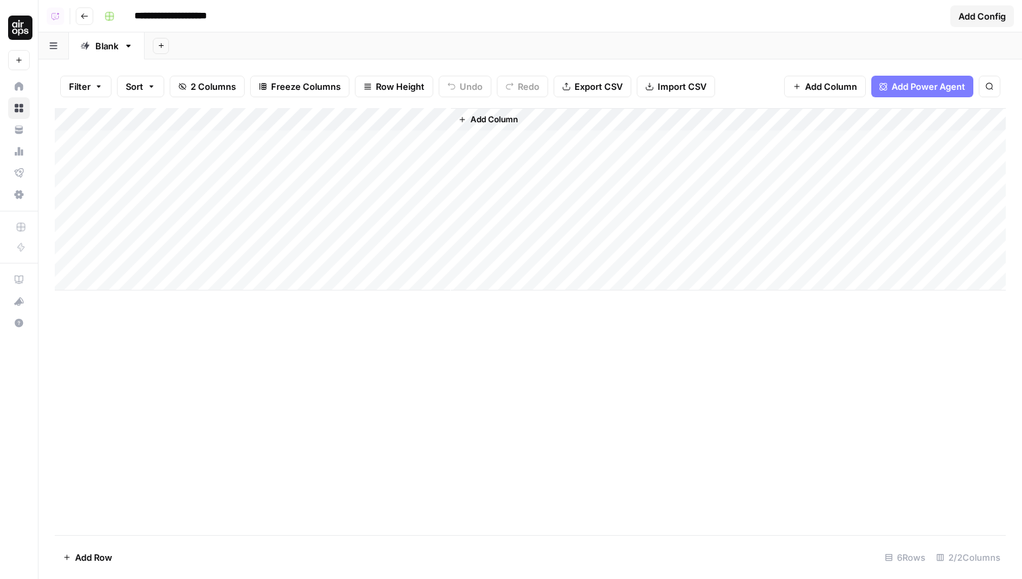
click at [498, 118] on span "Add Column" at bounding box center [493, 120] width 47 height 12
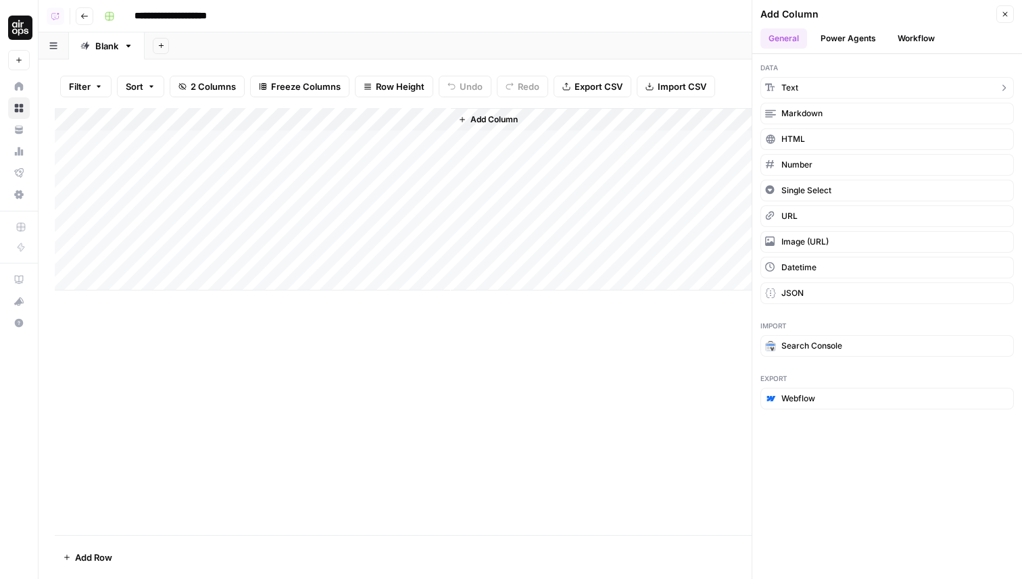
click at [787, 82] on span "Text" at bounding box center [789, 88] width 17 height 12
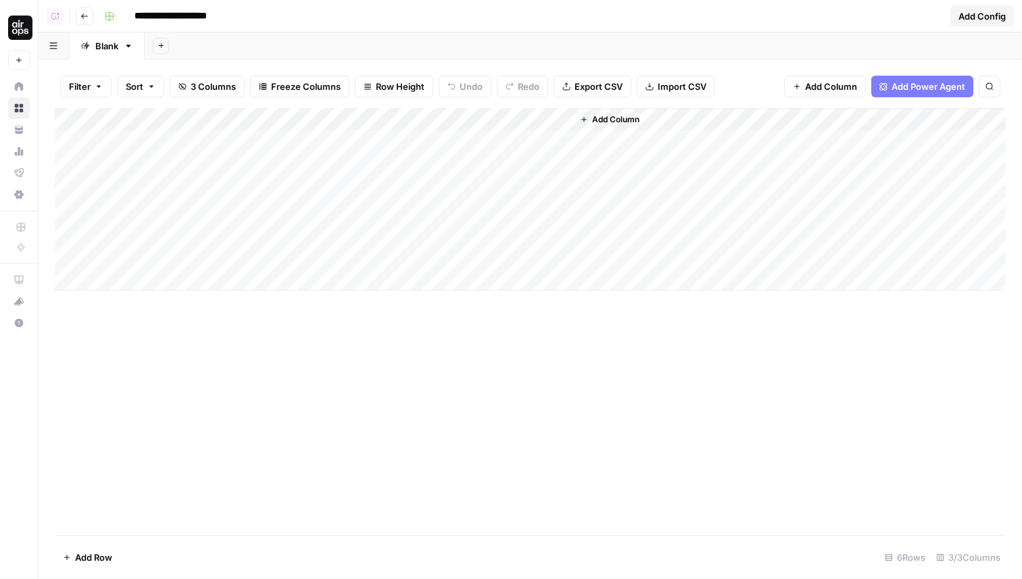
click at [506, 119] on div "Add Column" at bounding box center [530, 199] width 951 height 182
click at [490, 147] on input "New Column" at bounding box center [530, 152] width 137 height 14
type input "*Important Note*"
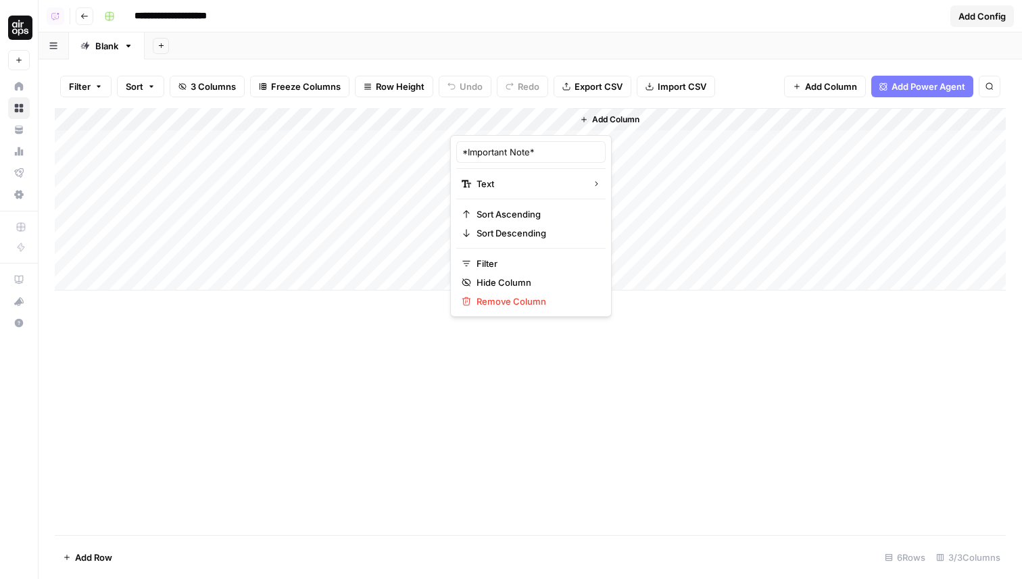
click at [616, 185] on div "Add Column" at bounding box center [788, 199] width 433 height 182
click at [529, 122] on div "Add Column" at bounding box center [530, 199] width 951 height 182
click at [514, 153] on input "New Column" at bounding box center [530, 152] width 137 height 14
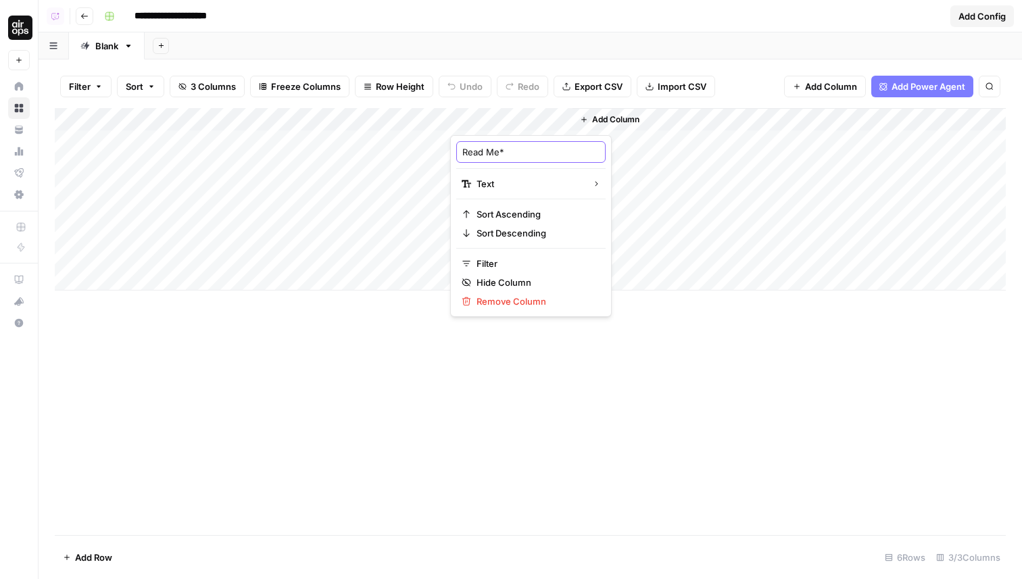
type input "*Read Me*"
click at [513, 136] on div "Add Column" at bounding box center [530, 199] width 951 height 182
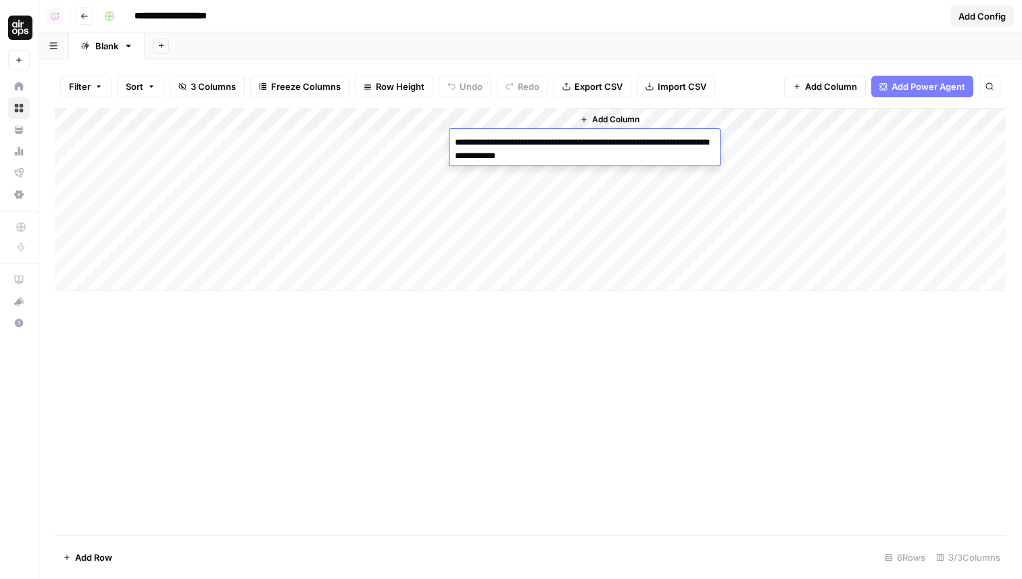
click at [486, 139] on textarea "**********" at bounding box center [584, 149] width 270 height 32
drag, startPoint x: 457, startPoint y: 142, endPoint x: 657, endPoint y: 155, distance: 200.5
click at [658, 155] on textarea "**********" at bounding box center [584, 149] width 270 height 32
click at [657, 155] on textarea "**********" at bounding box center [584, 149] width 270 height 32
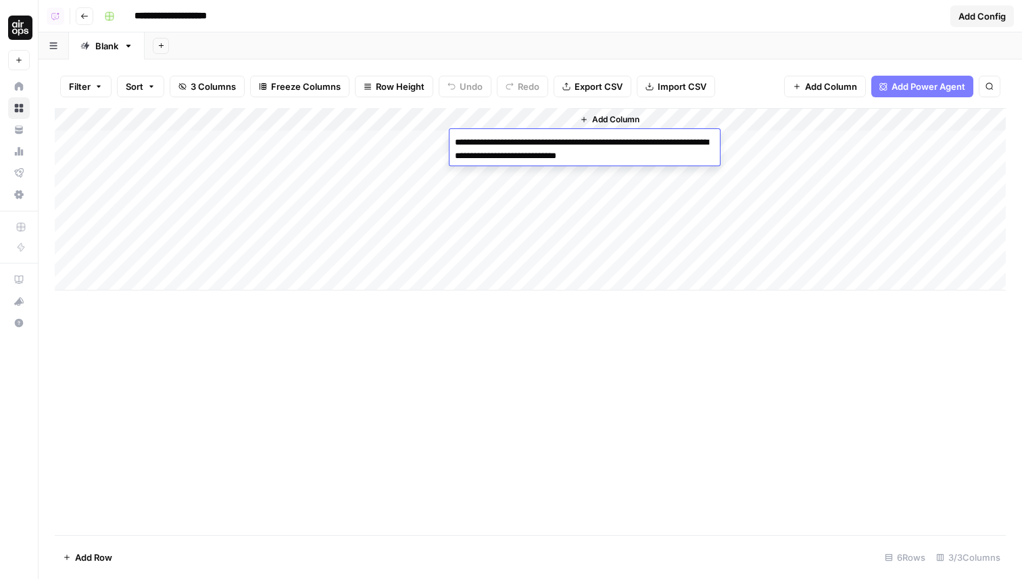
click at [591, 143] on textarea "**********" at bounding box center [584, 149] width 270 height 32
click at [641, 158] on textarea "**********" at bounding box center [584, 149] width 270 height 32
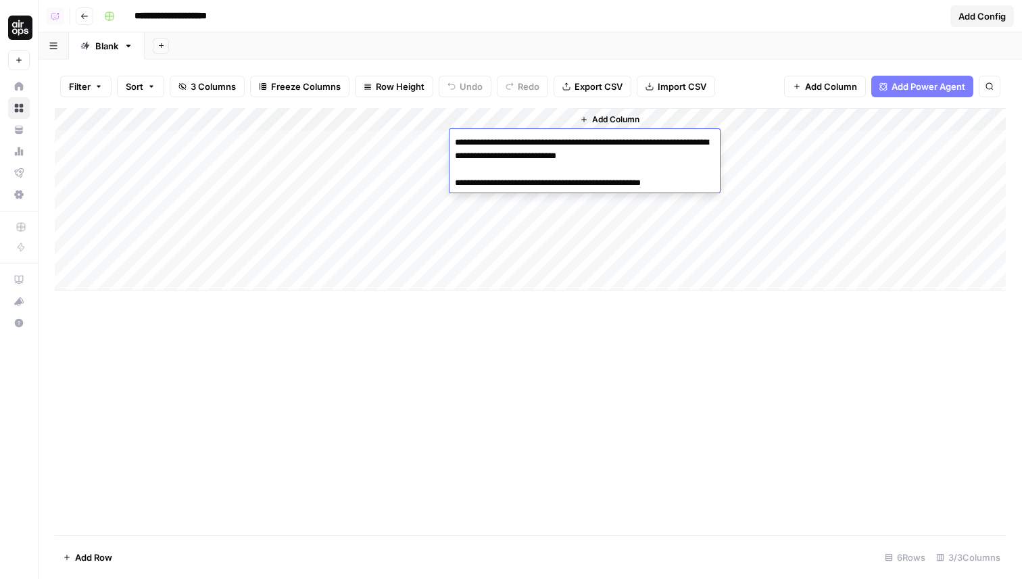
type textarea "**********"
click at [483, 185] on textarea "**********" at bounding box center [584, 162] width 270 height 59
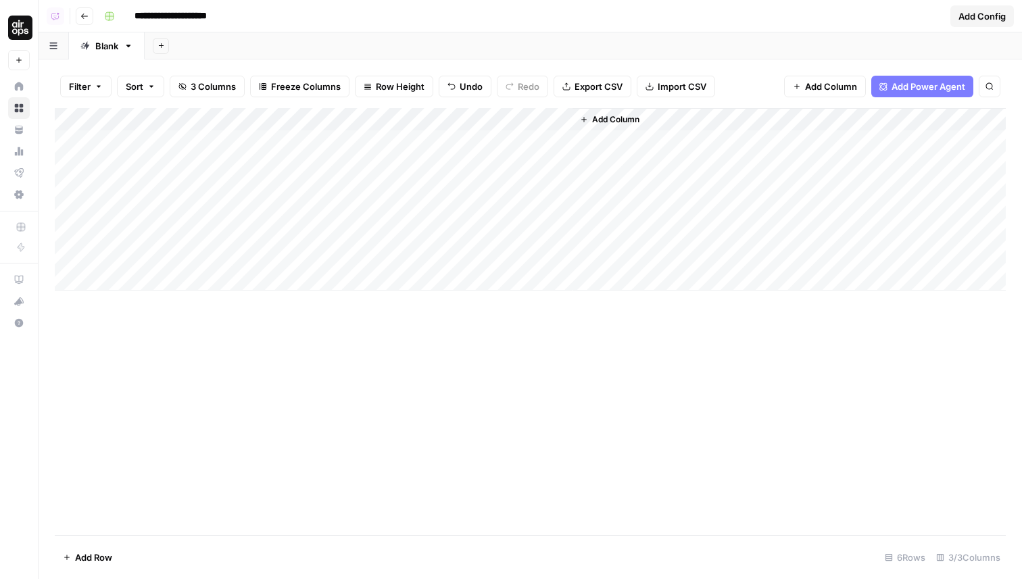
click at [423, 119] on div "Add Column" at bounding box center [530, 199] width 951 height 182
click at [492, 138] on div "Add Column" at bounding box center [530, 199] width 951 height 182
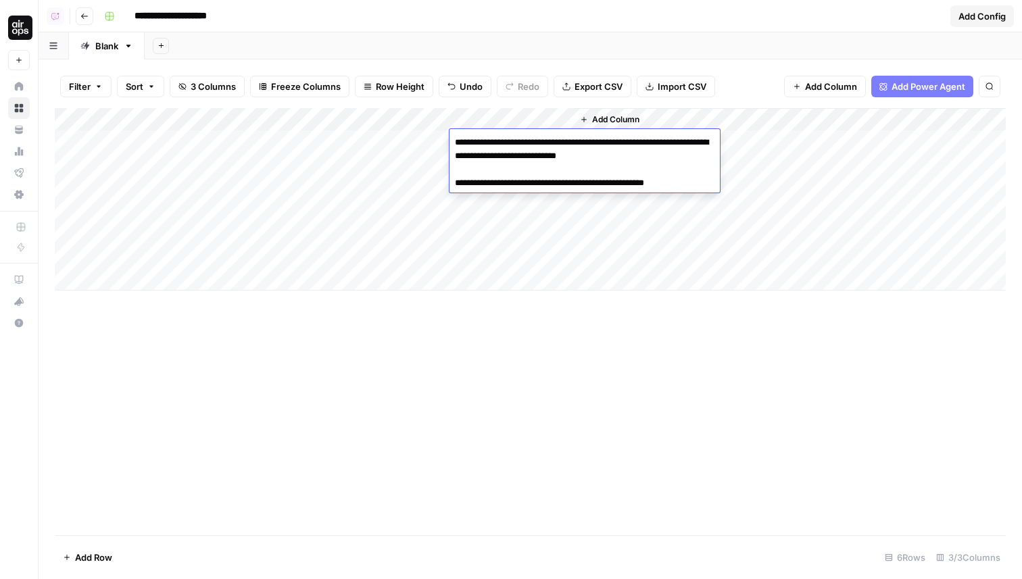
click at [481, 187] on textarea "**********" at bounding box center [584, 162] width 270 height 59
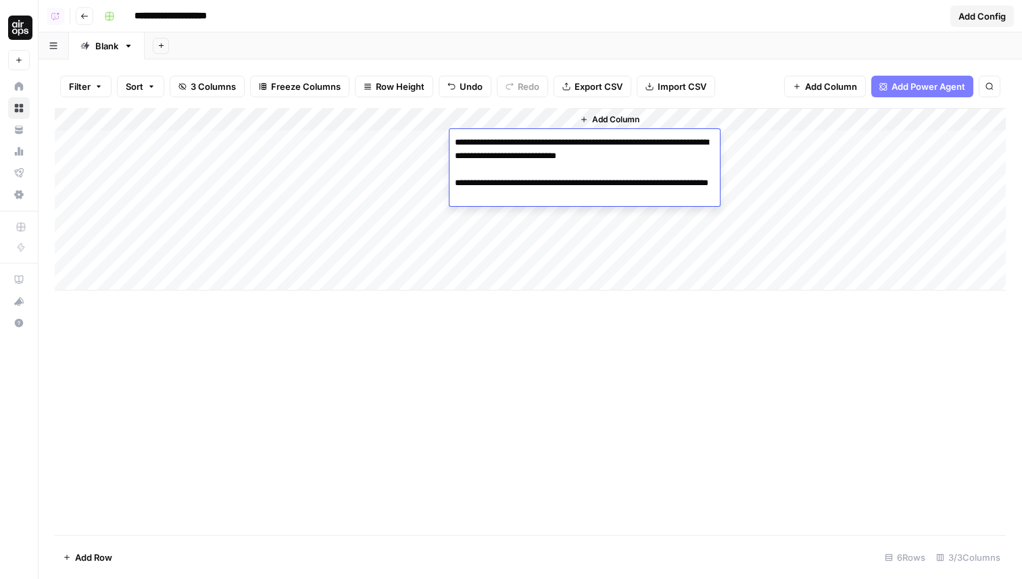
click at [608, 183] on textarea "**********" at bounding box center [584, 169] width 270 height 73
type textarea "**********"
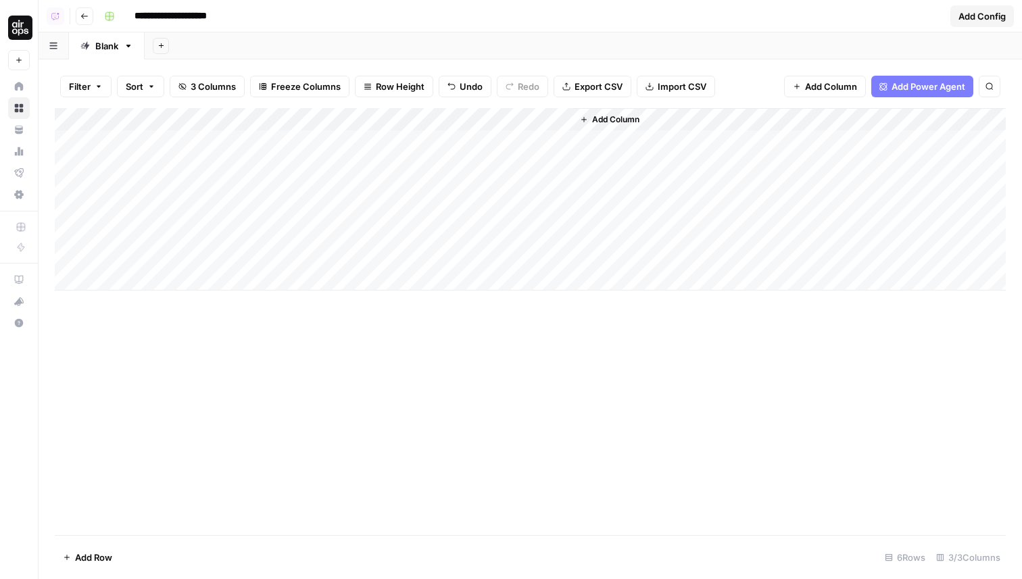
click at [572, 115] on div "Add Column" at bounding box center [789, 199] width 434 height 182
drag, startPoint x: 570, startPoint y: 120, endPoint x: 894, endPoint y: 120, distance: 323.8
click at [894, 120] on div "Add Column" at bounding box center [530, 199] width 951 height 182
drag, startPoint x: 894, startPoint y: 120, endPoint x: 764, endPoint y: 123, distance: 129.1
click at [765, 123] on div "Add Column" at bounding box center [530, 199] width 951 height 182
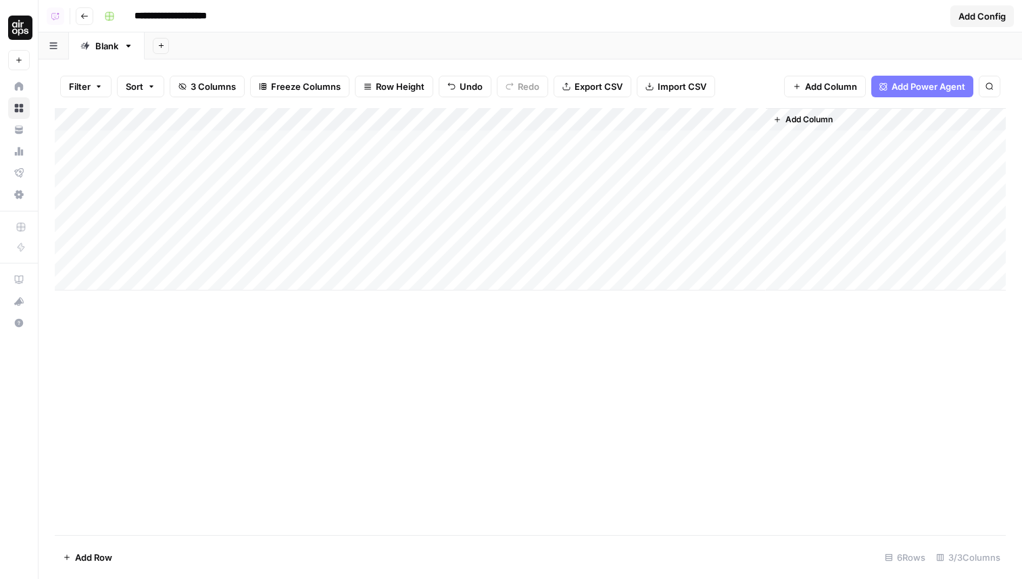
click at [511, 133] on div "Add Column" at bounding box center [530, 199] width 951 height 182
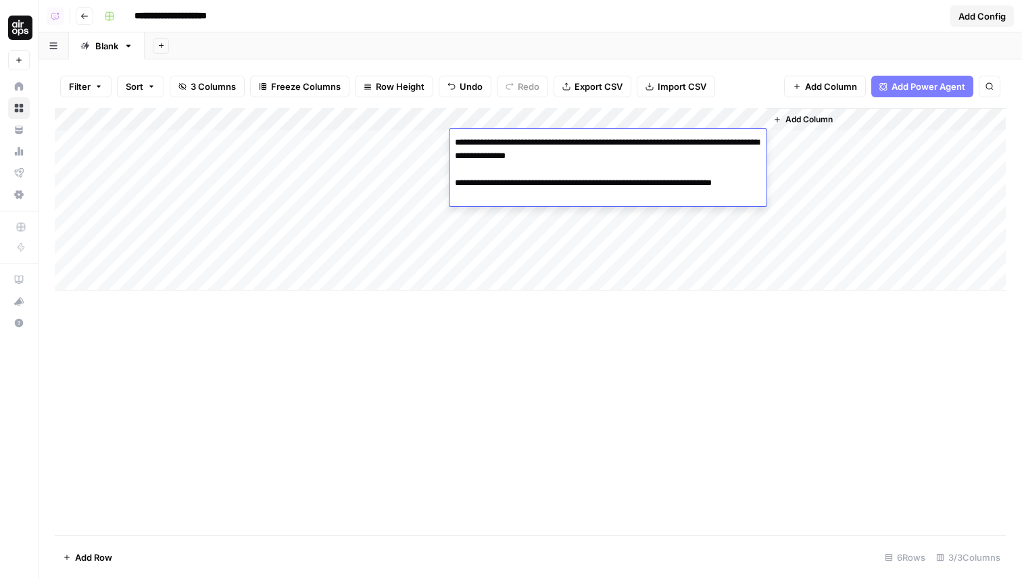
drag, startPoint x: 477, startPoint y: 168, endPoint x: 539, endPoint y: 195, distance: 67.5
click at [539, 195] on textarea "**********" at bounding box center [607, 169] width 317 height 73
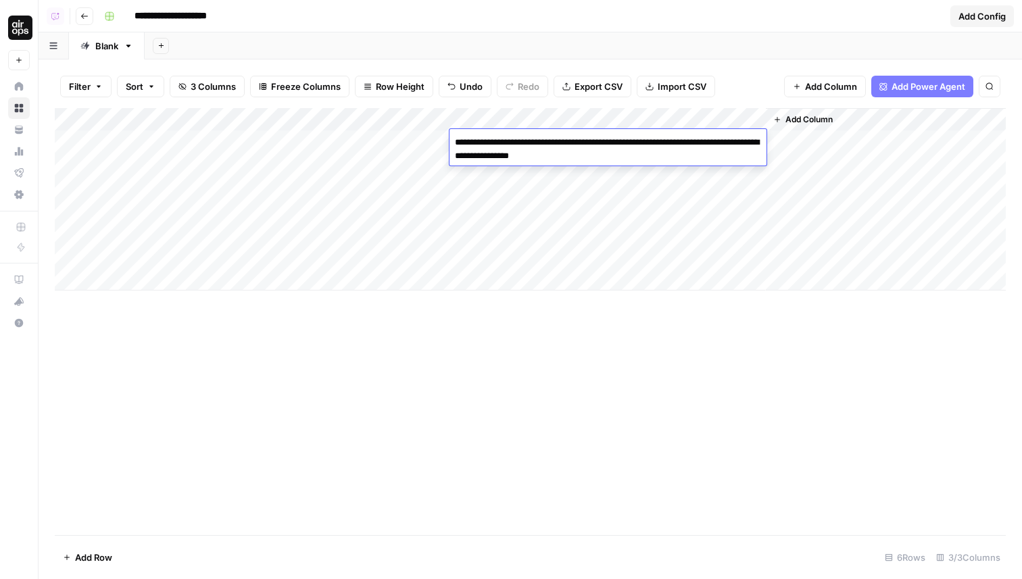
type textarea "**********"
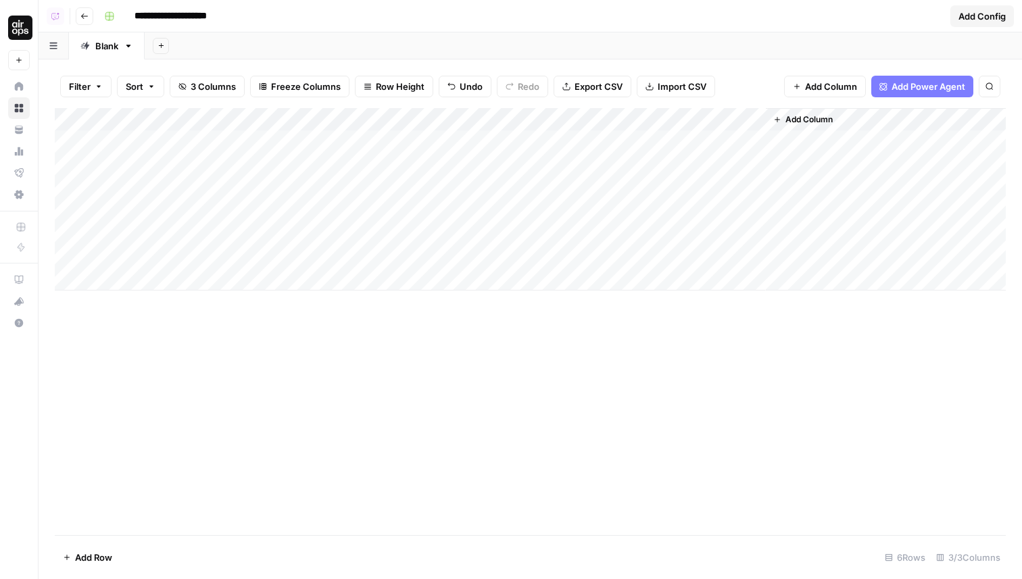
click at [493, 139] on div "Add Column" at bounding box center [530, 199] width 951 height 182
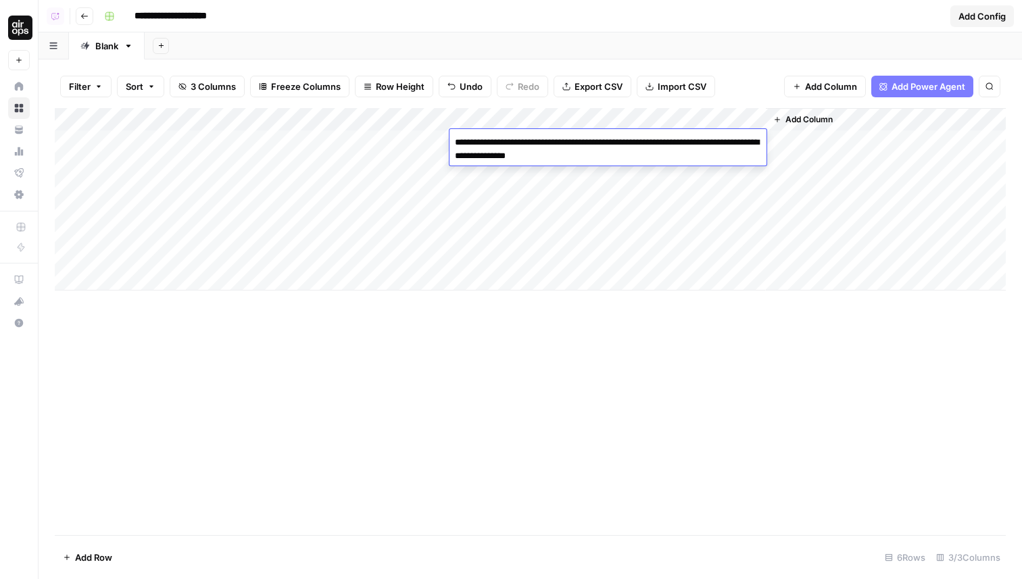
click at [481, 143] on textarea "**********" at bounding box center [607, 149] width 317 height 32
click at [539, 201] on div "Add Column" at bounding box center [530, 199] width 951 height 182
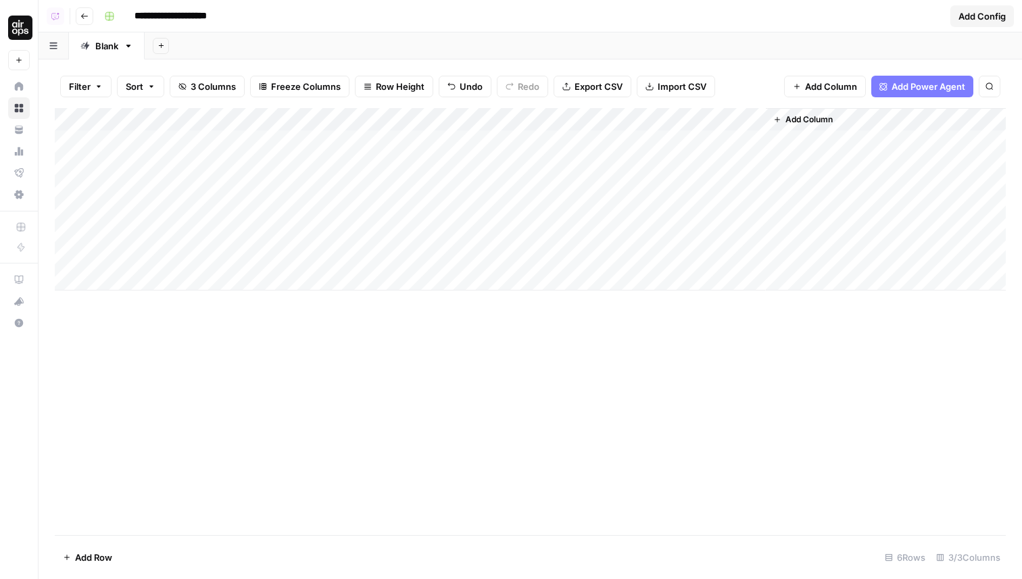
click at [494, 162] on div "Add Column" at bounding box center [530, 199] width 951 height 182
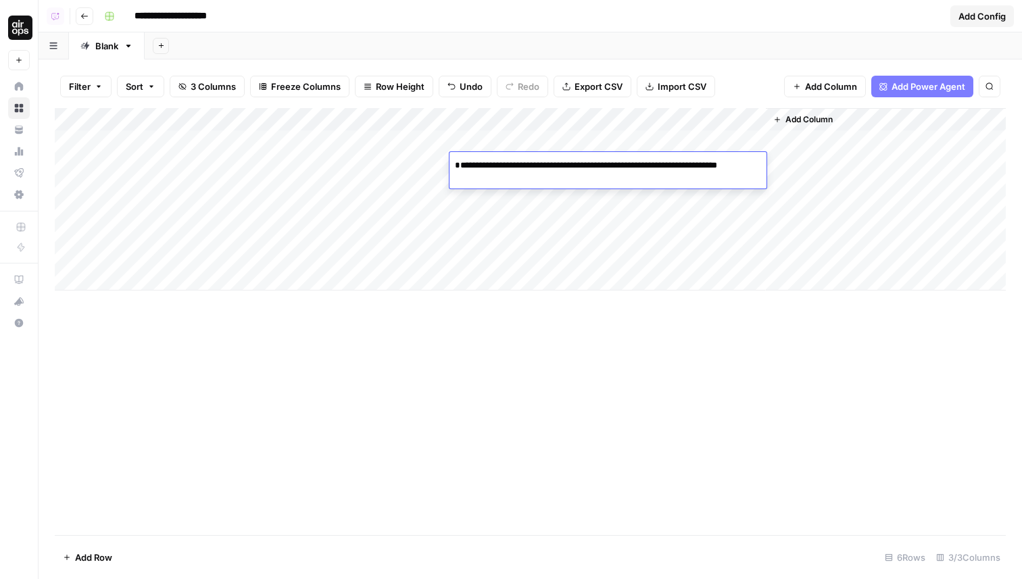
click at [454, 181] on textarea "**********" at bounding box center [607, 179] width 317 height 46
type textarea "**********"
click at [577, 237] on div "Add Column" at bounding box center [530, 199] width 951 height 182
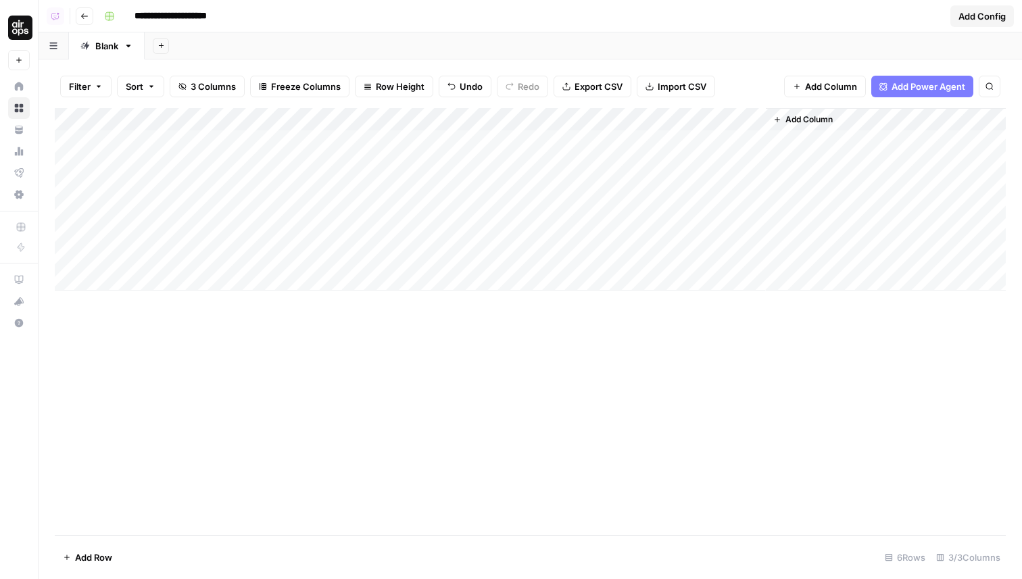
click at [550, 141] on div "Add Column" at bounding box center [530, 199] width 951 height 182
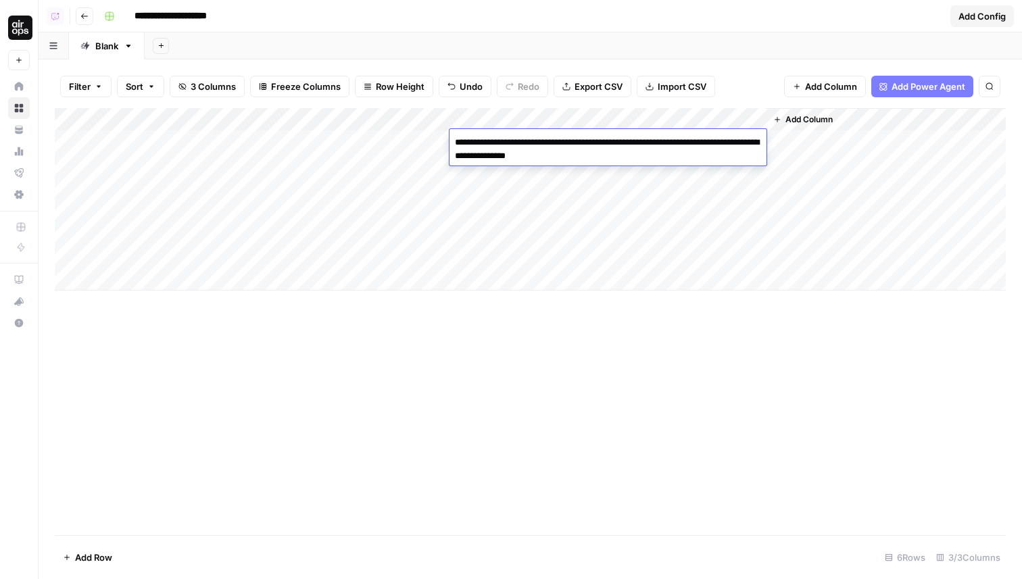
click at [612, 208] on div "Add Column" at bounding box center [530, 199] width 951 height 182
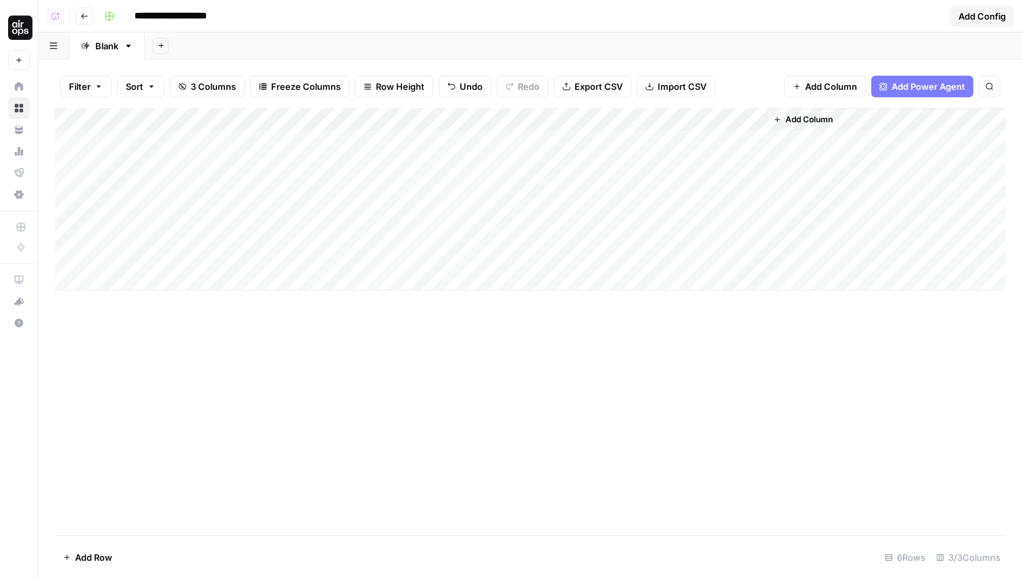
drag, startPoint x: 765, startPoint y: 118, endPoint x: 954, endPoint y: 116, distance: 188.6
click at [955, 116] on div "Add Column" at bounding box center [885, 199] width 241 height 182
drag, startPoint x: 764, startPoint y: 122, endPoint x: 1006, endPoint y: 122, distance: 241.3
click at [1006, 122] on div "Filter Sort 3 Columns Freeze Columns Row Height Undo Redo Export CSV Import CSV…" at bounding box center [530, 319] width 983 height 520
click at [812, 356] on div "Add Column" at bounding box center [530, 321] width 951 height 427
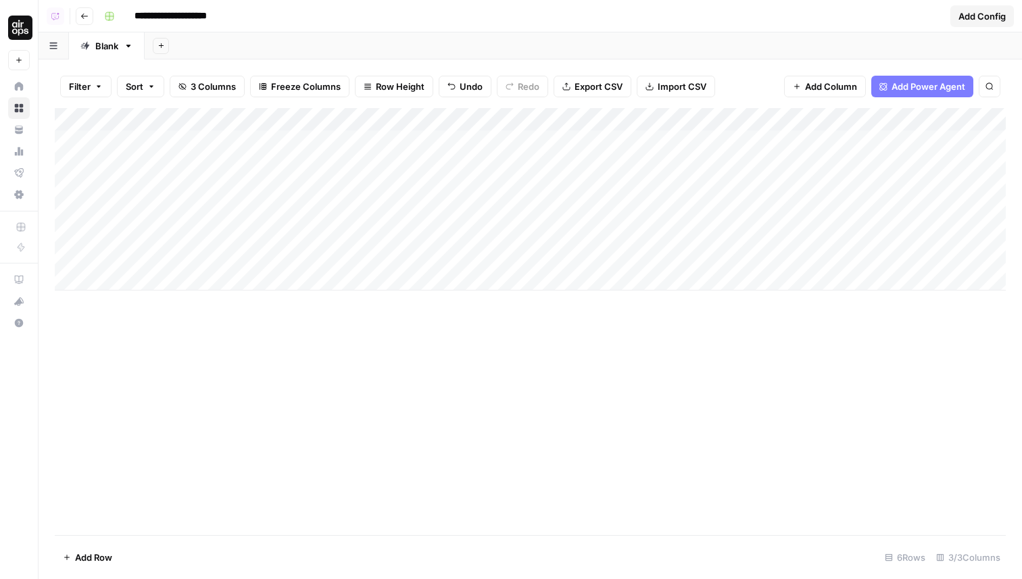
click at [422, 119] on div "Add Column" at bounding box center [530, 199] width 951 height 182
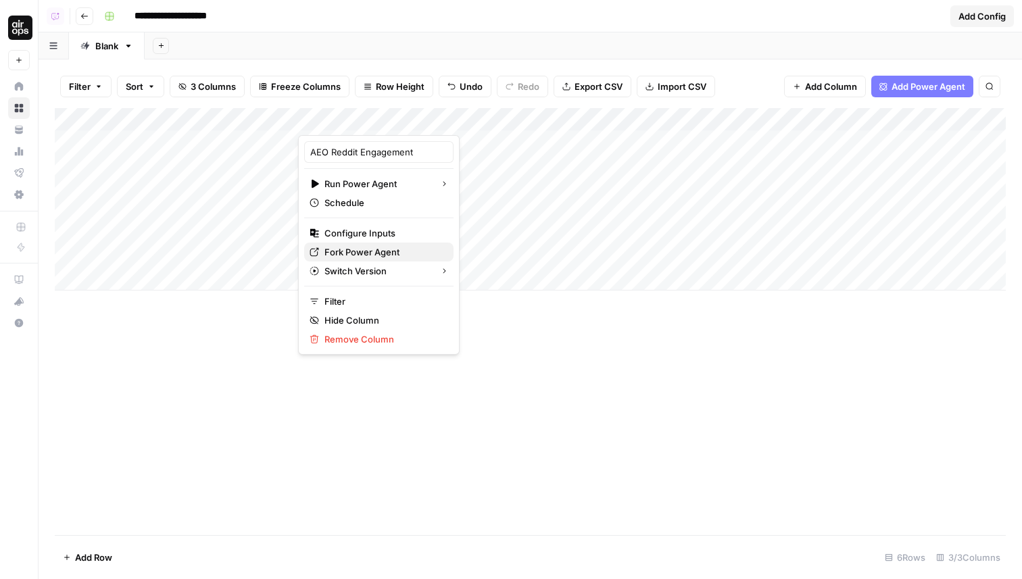
click at [359, 251] on span "Fork Power Agent" at bounding box center [383, 252] width 118 height 14
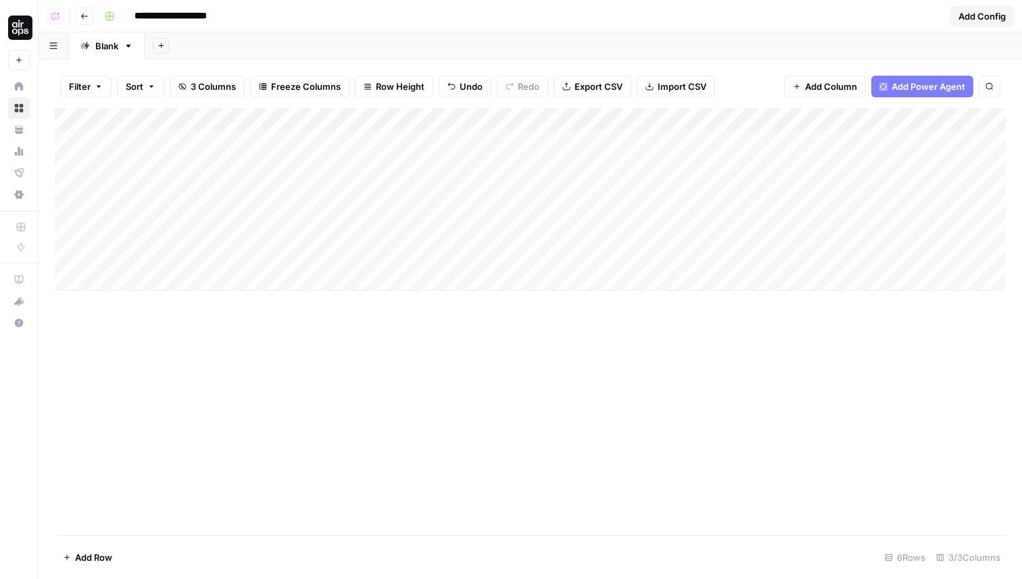
click at [559, 155] on div "Add Column" at bounding box center [530, 199] width 951 height 182
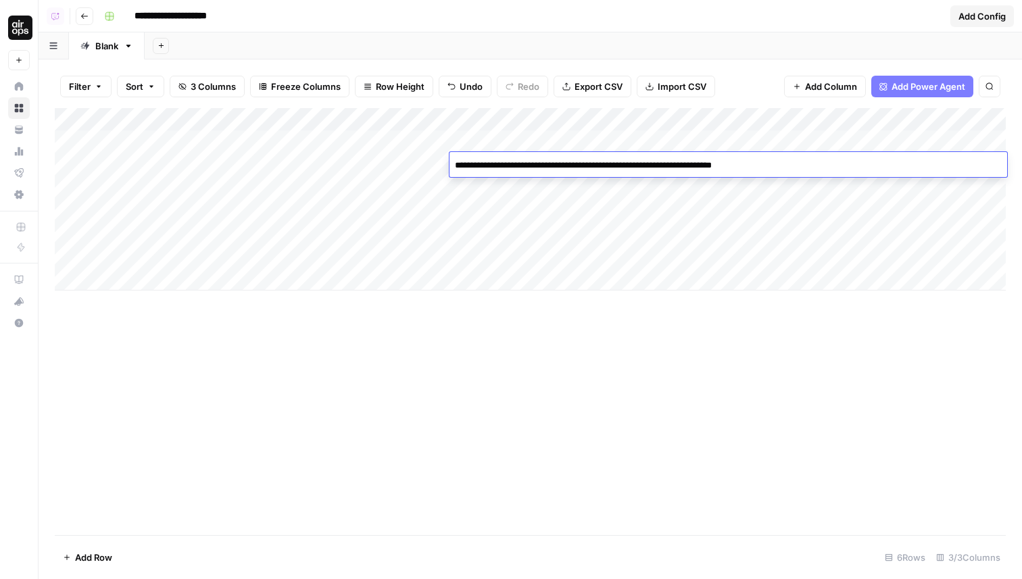
click at [604, 163] on textarea "**********" at bounding box center [728, 165] width 558 height 19
type textarea "**********"
click at [607, 342] on div "Add Column" at bounding box center [530, 321] width 951 height 427
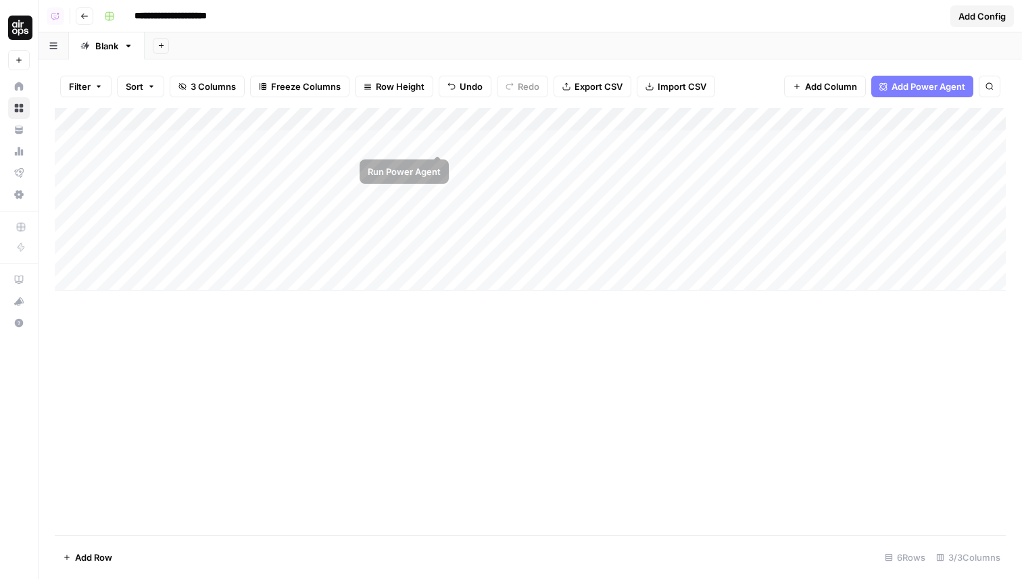
click at [437, 142] on div "Add Column" at bounding box center [530, 199] width 951 height 182
click at [426, 121] on div "Add Column" at bounding box center [530, 199] width 951 height 182
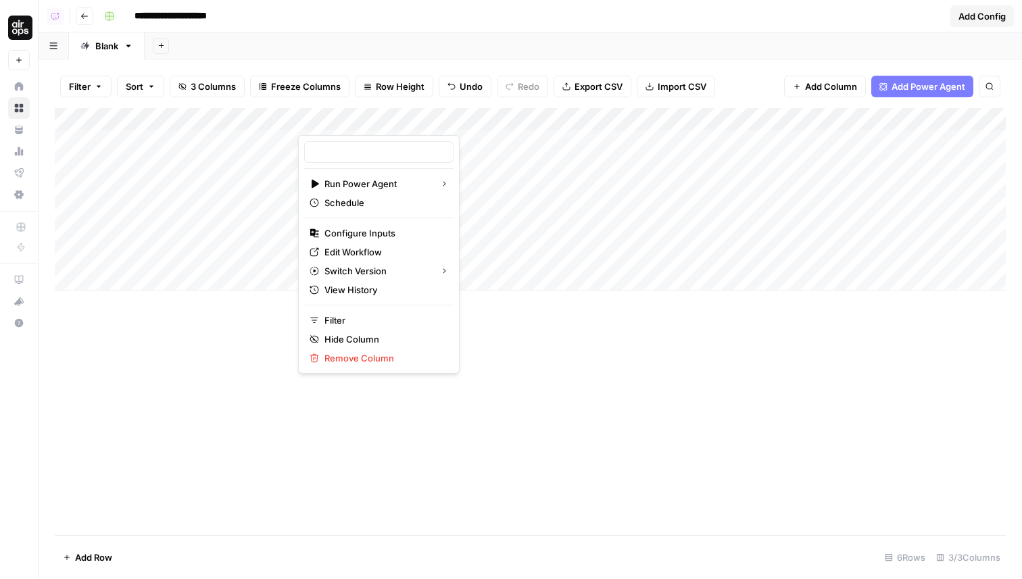
type input "AEO Reddit Engagement - Fork"
click at [378, 249] on span "Edit Workflow" at bounding box center [383, 252] width 118 height 14
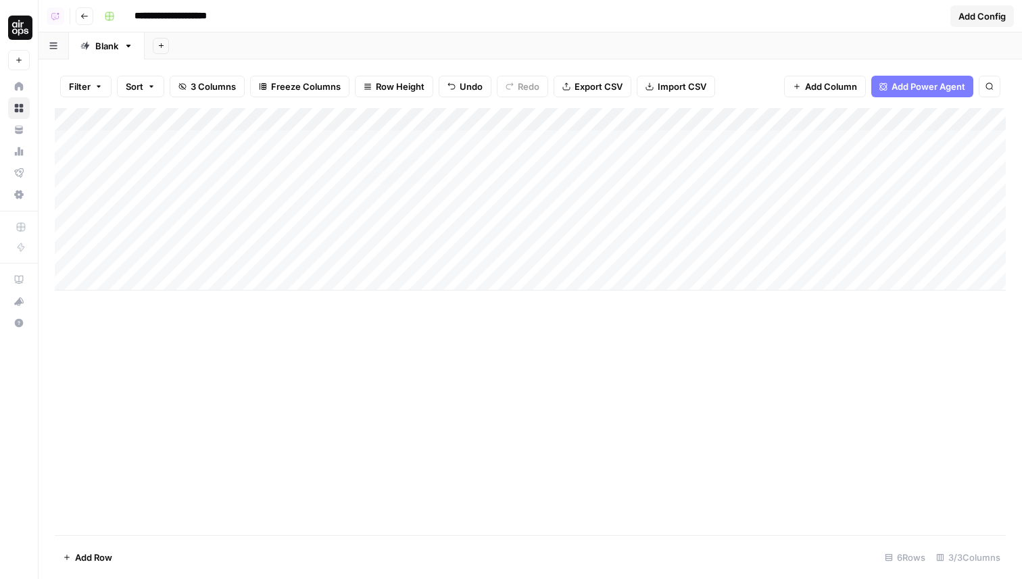
click at [435, 140] on div "Add Column" at bounding box center [530, 199] width 951 height 182
click at [439, 166] on div "Add Column" at bounding box center [530, 199] width 951 height 182
click at [564, 165] on div "Add Column" at bounding box center [530, 199] width 951 height 182
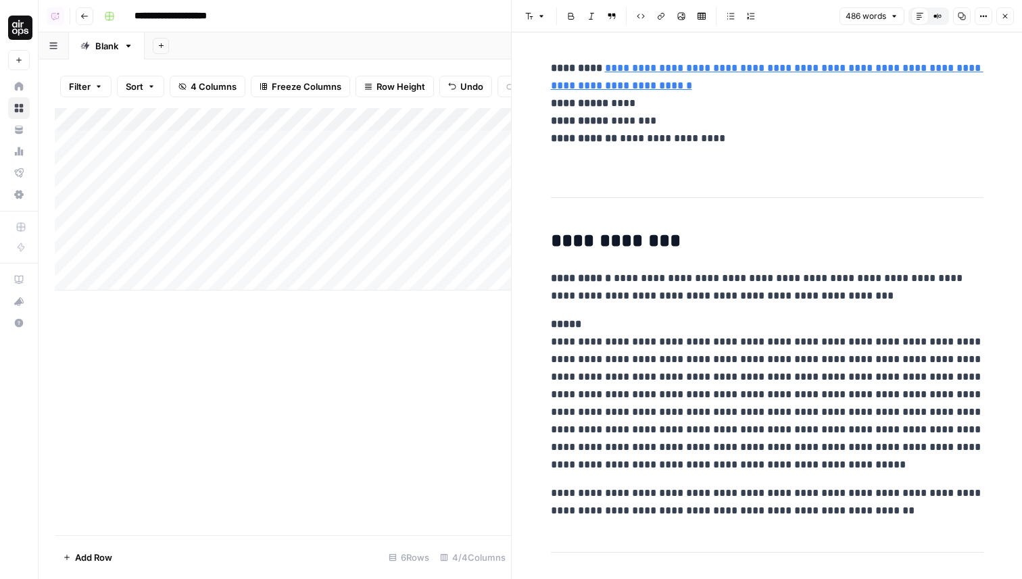
click at [1007, 16] on icon "button" at bounding box center [1005, 16] width 8 height 8
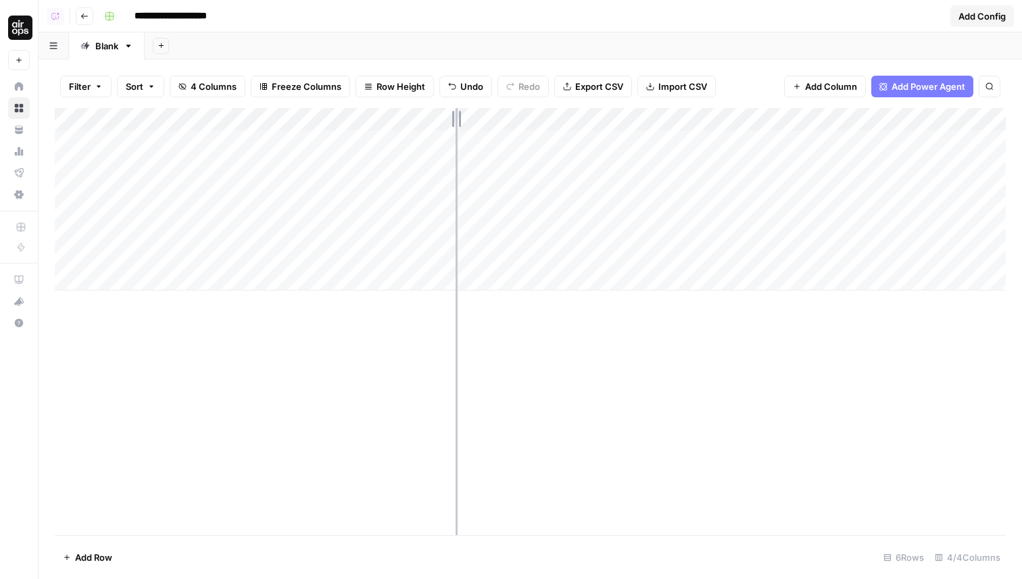
click at [456, 114] on div "Add Column" at bounding box center [530, 199] width 951 height 182
drag, startPoint x: 455, startPoint y: 118, endPoint x: 497, endPoint y: 118, distance: 42.6
click at [497, 118] on div "Add Column" at bounding box center [530, 199] width 951 height 182
click at [437, 126] on div "Add Column" at bounding box center [530, 199] width 951 height 182
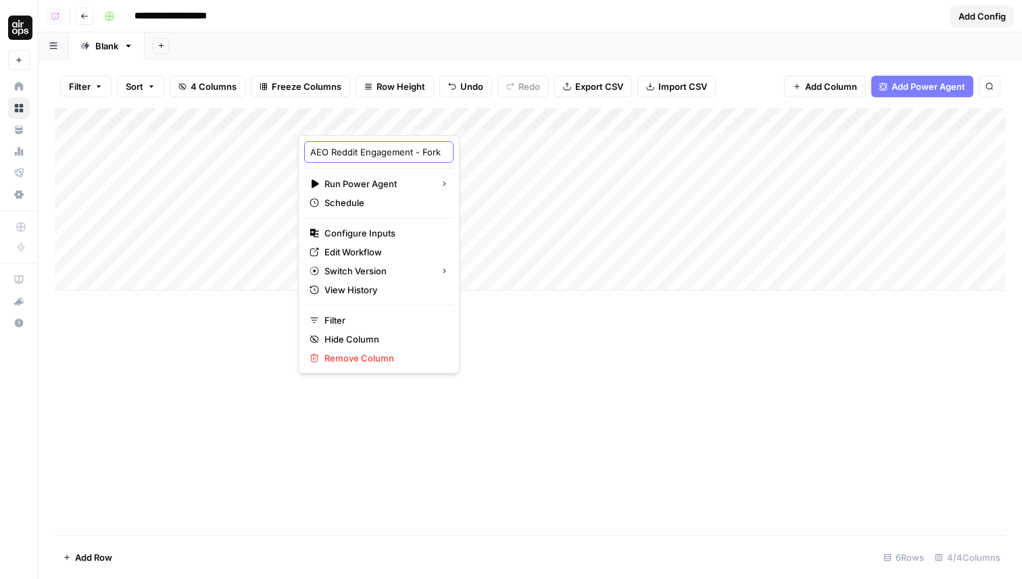
click at [384, 147] on input "AEO Reddit Engagement - Fork" at bounding box center [378, 152] width 137 height 14
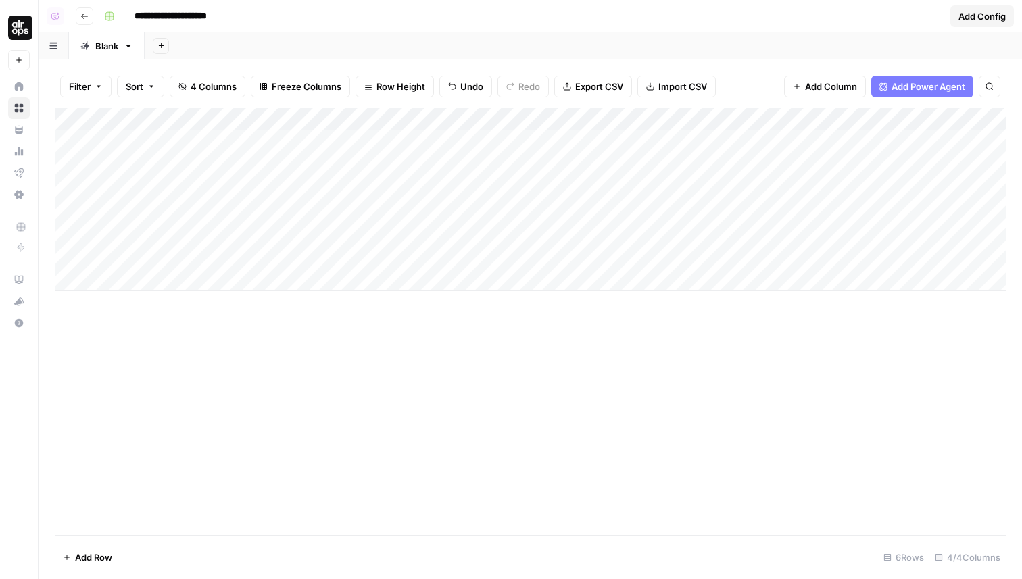
click at [449, 117] on div "Add Column" at bounding box center [530, 199] width 951 height 182
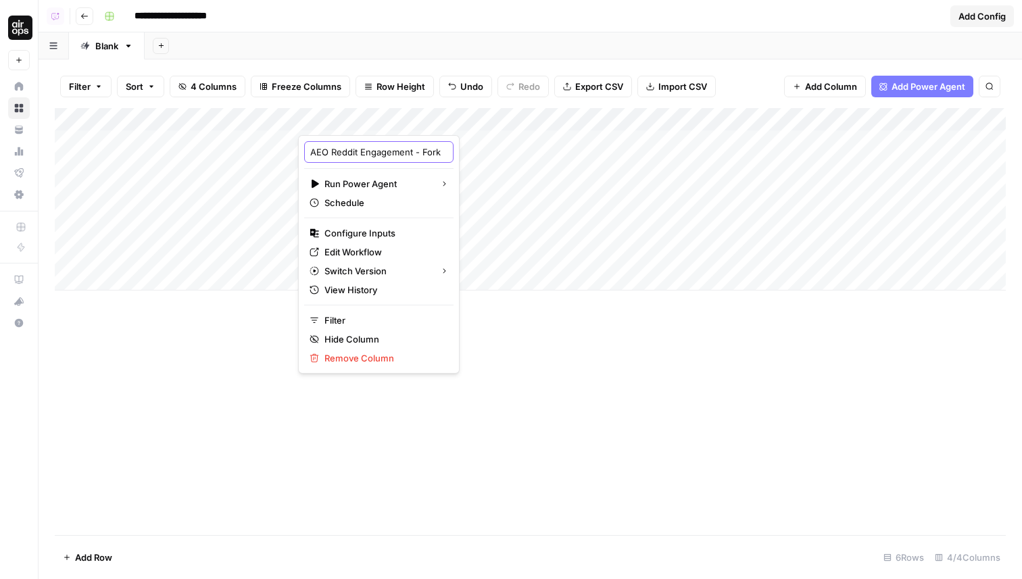
click at [395, 151] on input "AEO Reddit Engagement - Fork" at bounding box center [378, 152] width 137 height 14
type input "AEO Reddit Engagement"
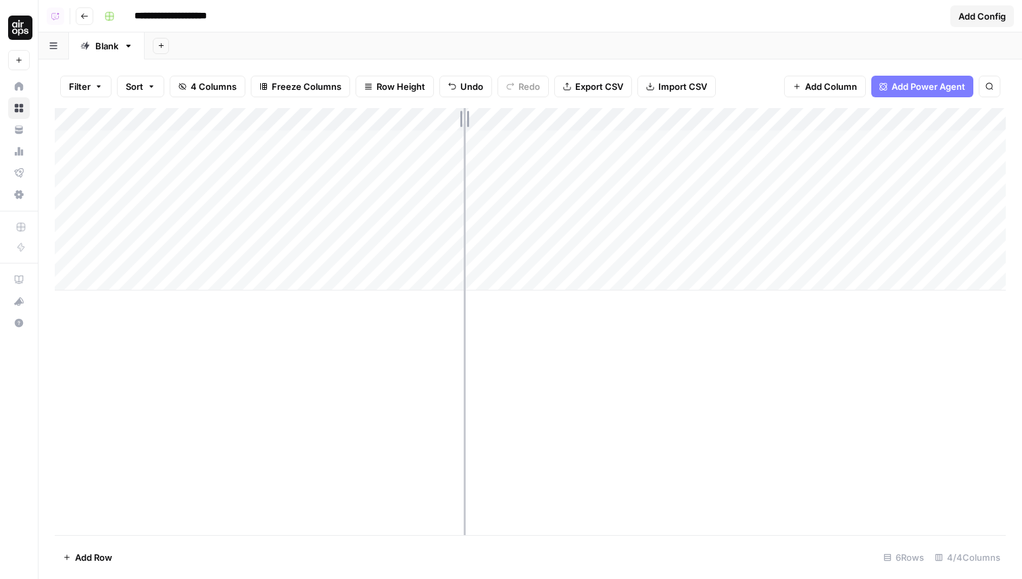
drag, startPoint x: 496, startPoint y: 118, endPoint x: 464, endPoint y: 119, distance: 32.5
click at [464, 119] on div "Add Column" at bounding box center [530, 199] width 951 height 182
drag, startPoint x: 585, startPoint y: 112, endPoint x: 600, endPoint y: 112, distance: 14.9
click at [600, 112] on div "Add Column" at bounding box center [530, 199] width 951 height 182
click at [625, 143] on div "Add Column" at bounding box center [530, 199] width 951 height 182
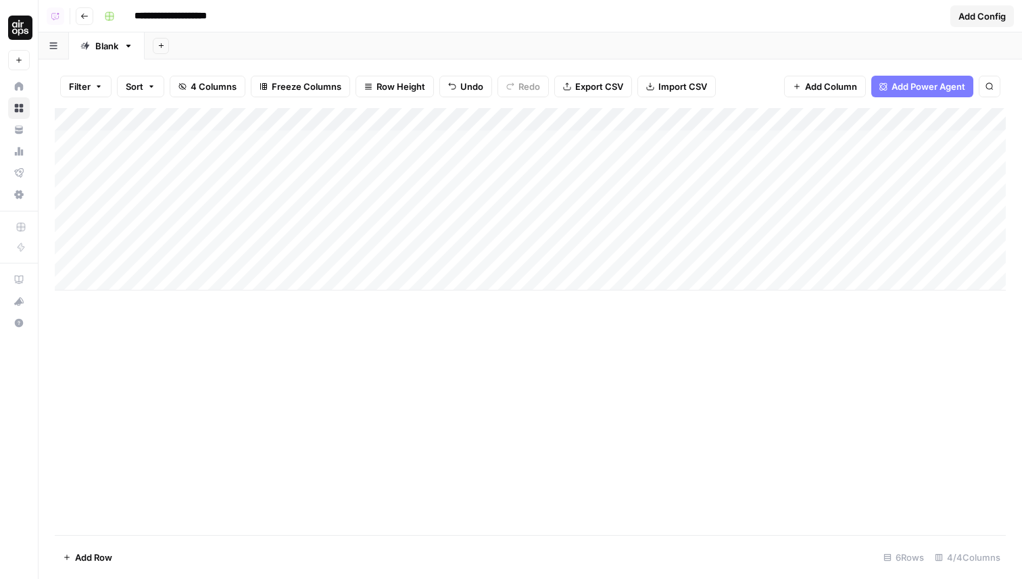
click at [625, 143] on div "Add Column" at bounding box center [530, 199] width 951 height 182
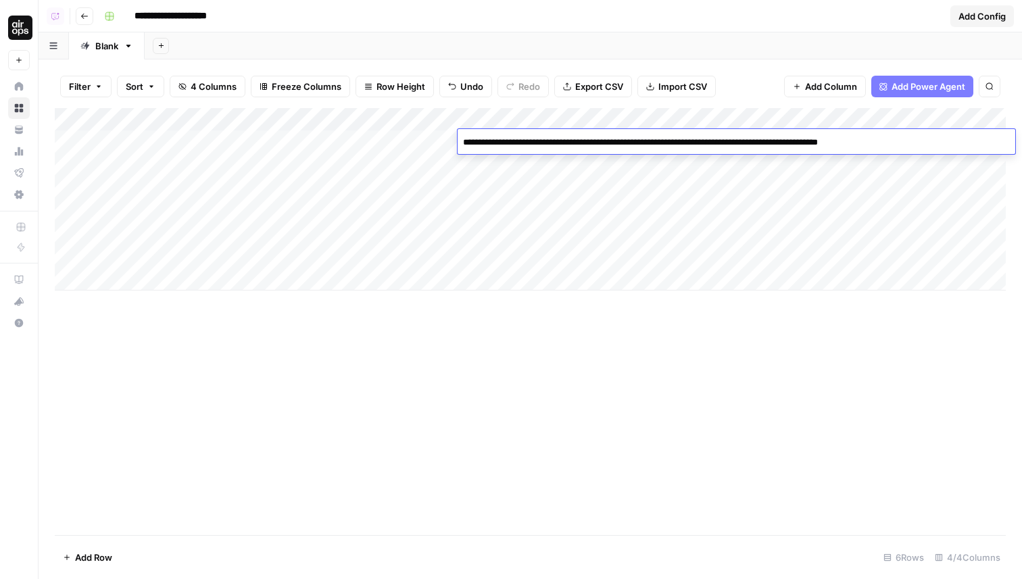
click at [625, 143] on textarea "**********" at bounding box center [737, 142] width 558 height 19
click at [665, 443] on div "Add Column" at bounding box center [530, 321] width 951 height 427
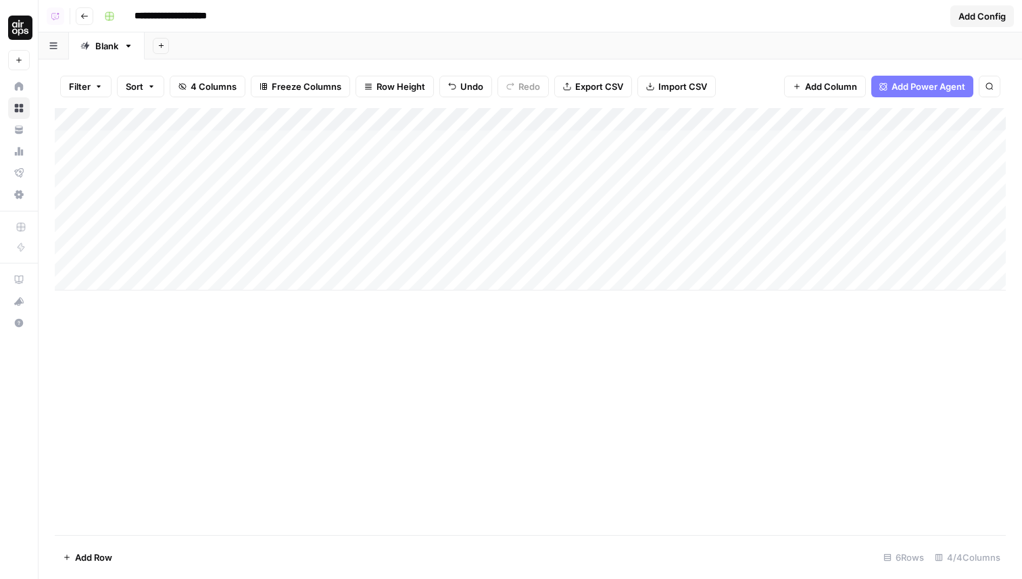
click at [585, 331] on div "Add Column" at bounding box center [530, 321] width 951 height 427
click at [223, 11] on input "**********" at bounding box center [190, 16] width 124 height 22
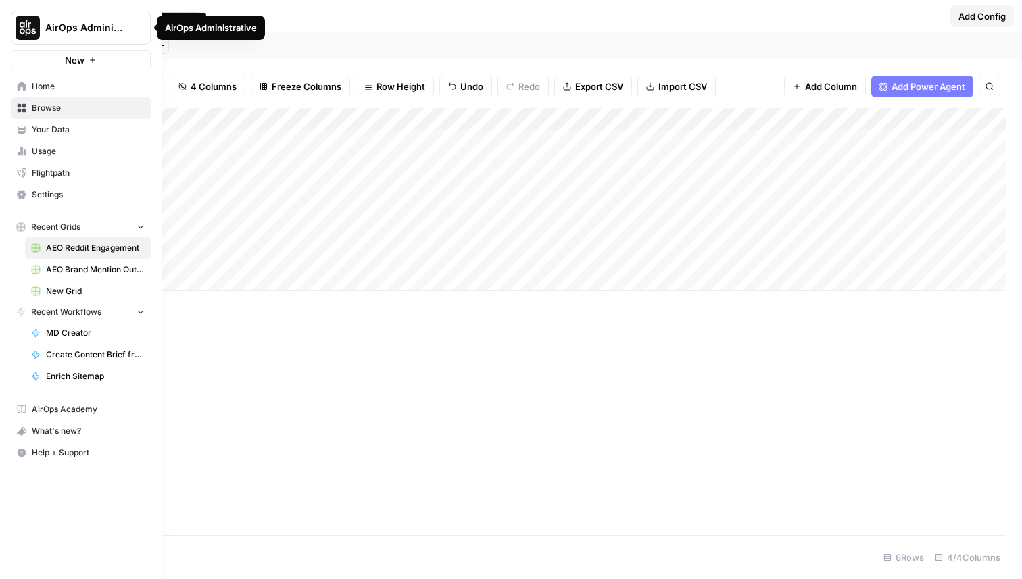
click at [53, 34] on button "AirOps Administrative" at bounding box center [81, 28] width 140 height 34
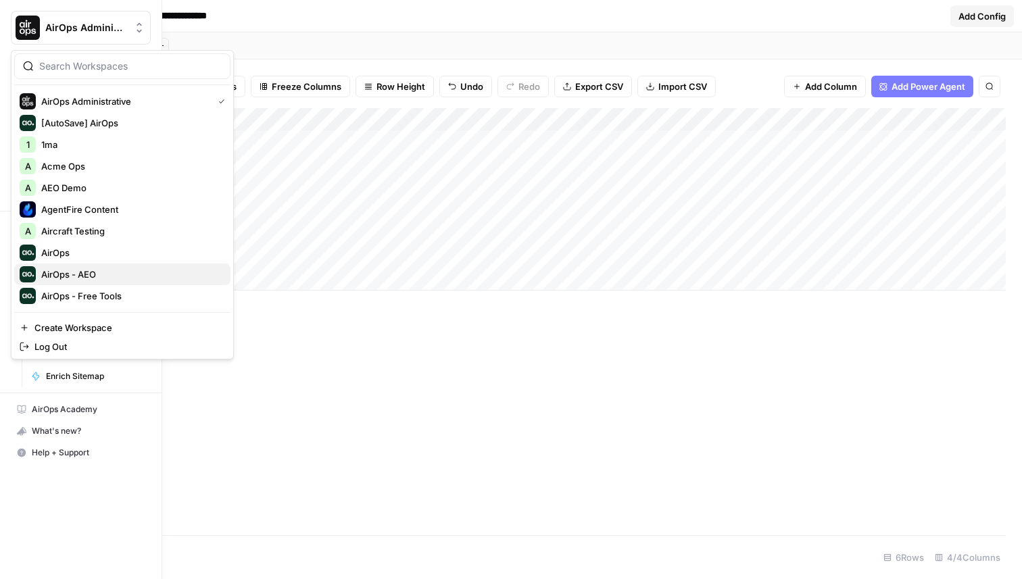
click at [93, 268] on span "AirOps - AEO" at bounding box center [130, 275] width 178 height 14
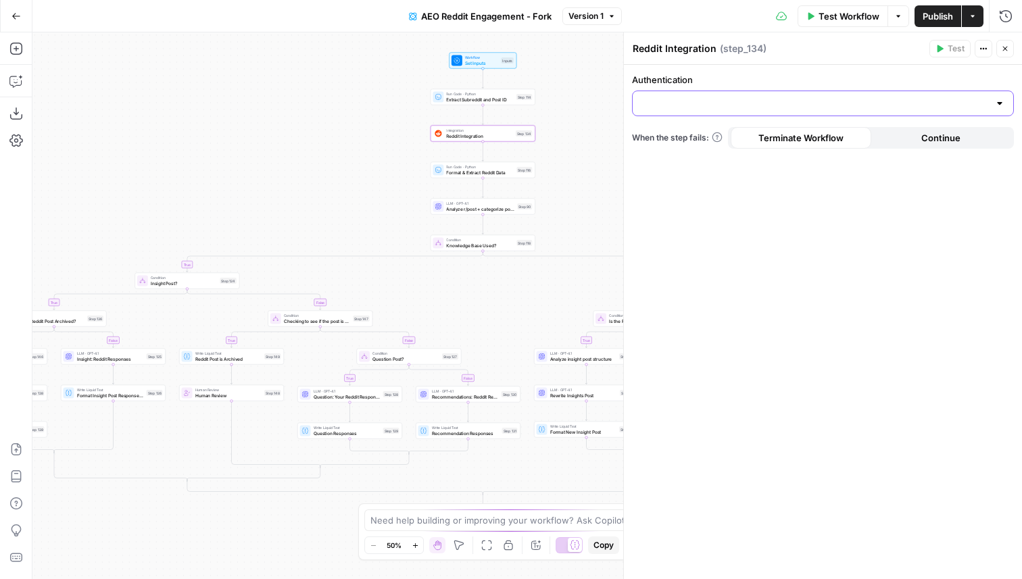
click at [669, 103] on input "Authentication" at bounding box center [815, 104] width 348 height 14
click at [677, 129] on button "Oshens Reddit Creds" at bounding box center [823, 137] width 370 height 19
type input "Oshens Reddit Creds"
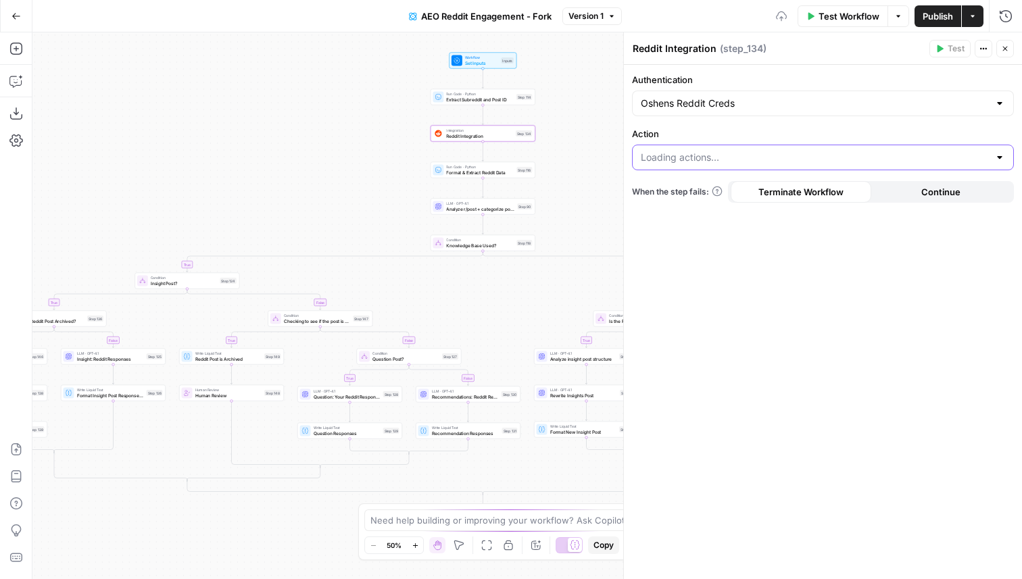
click at [733, 160] on input "Action" at bounding box center [815, 158] width 348 height 14
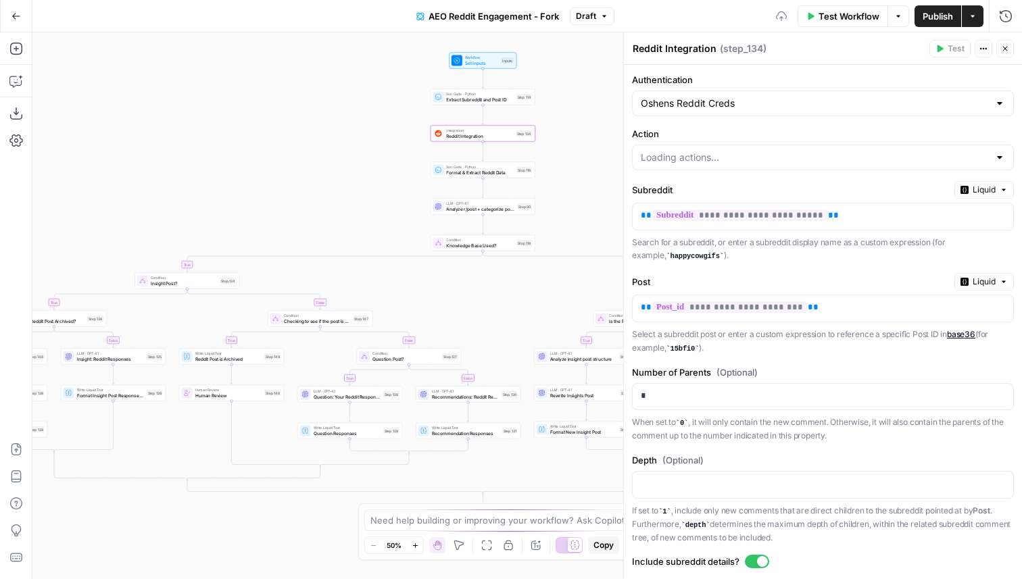
click at [777, 118] on form "**********" at bounding box center [823, 322] width 398 height 514
type input "List Comments in a Post"
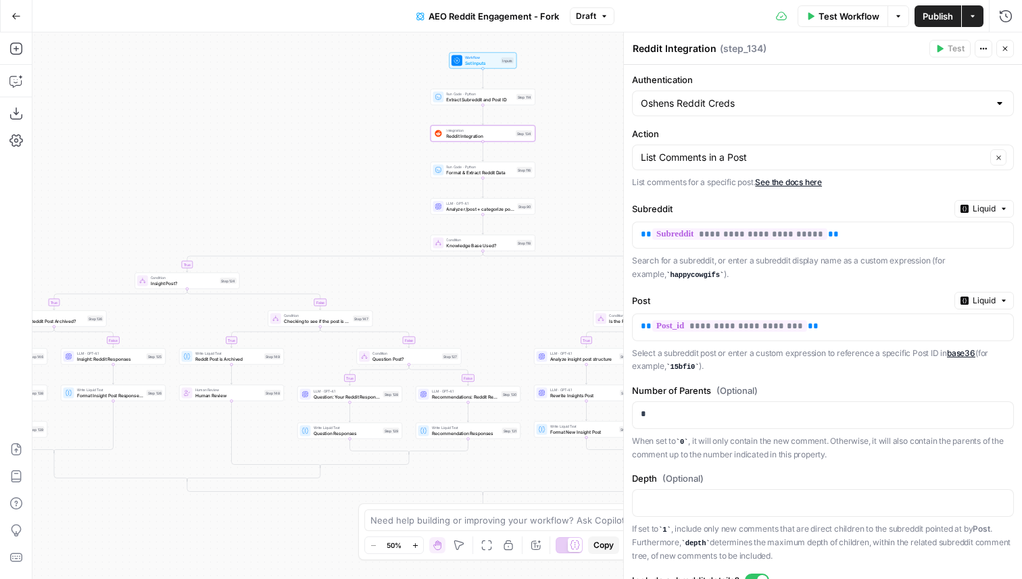
click at [1002, 57] on header "Reddit Integration Reddit Integration ( step_134 ) Test Actions Close" at bounding box center [823, 48] width 398 height 32
click at [1006, 47] on icon "button" at bounding box center [1005, 49] width 5 height 5
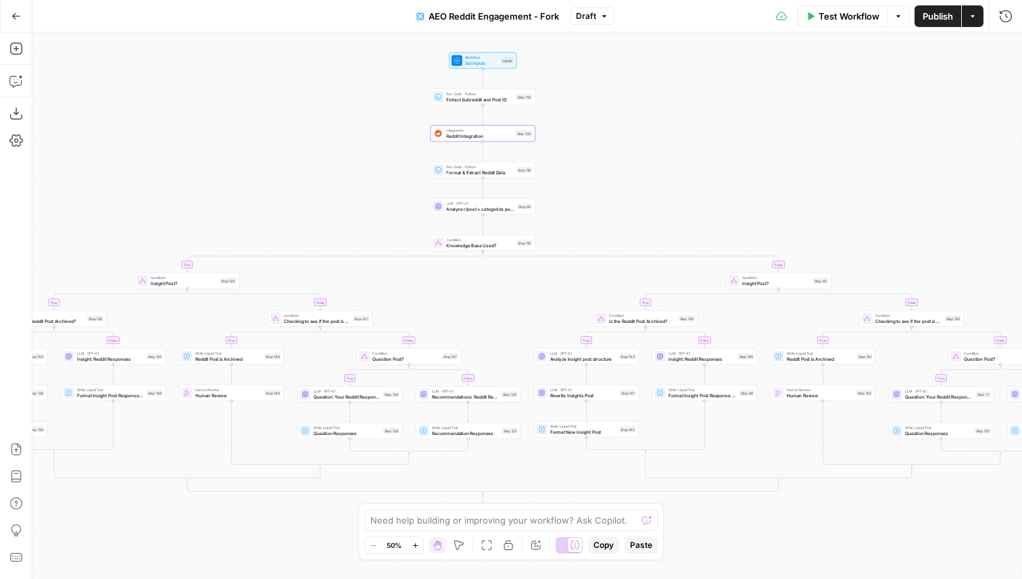
click at [745, 102] on div "true false true false true false true false true false true false true false tr…" at bounding box center [527, 305] width 990 height 547
click at [522, 19] on span "AEO Reddit Engagement - Fork" at bounding box center [494, 16] width 130 height 14
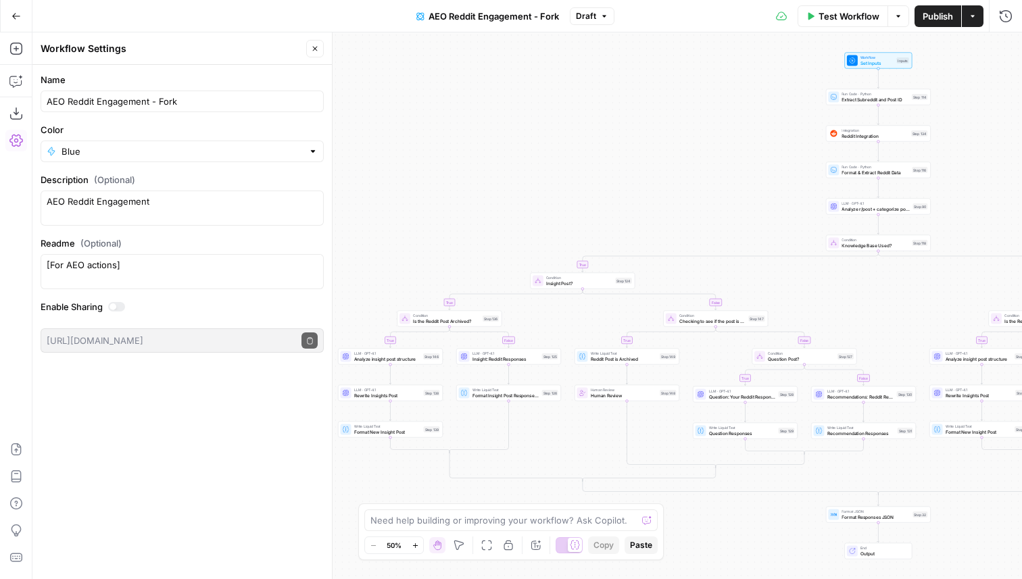
click at [925, 13] on span "Publish" at bounding box center [938, 16] width 30 height 14
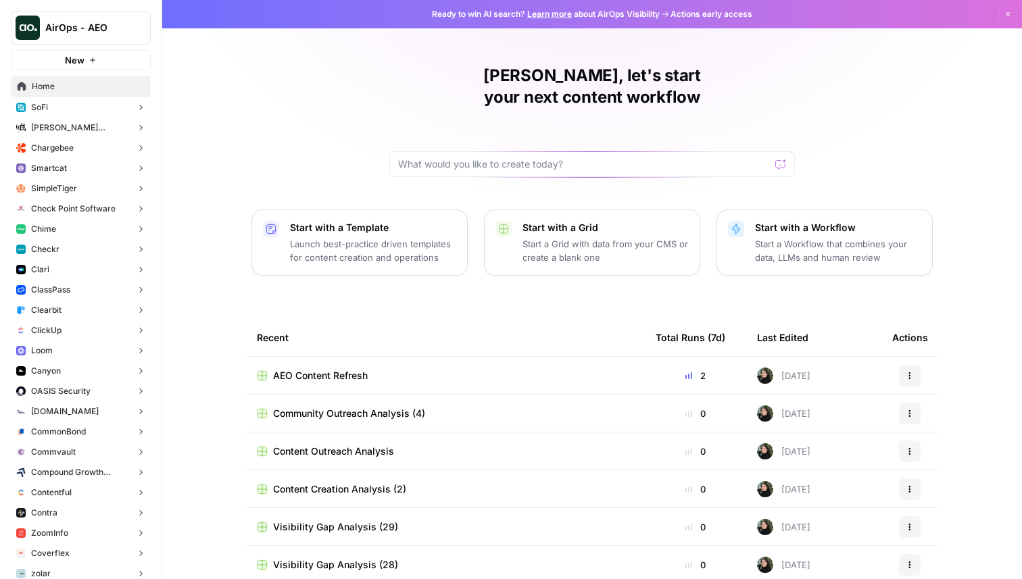
click at [63, 241] on button "Checkr" at bounding box center [81, 249] width 140 height 20
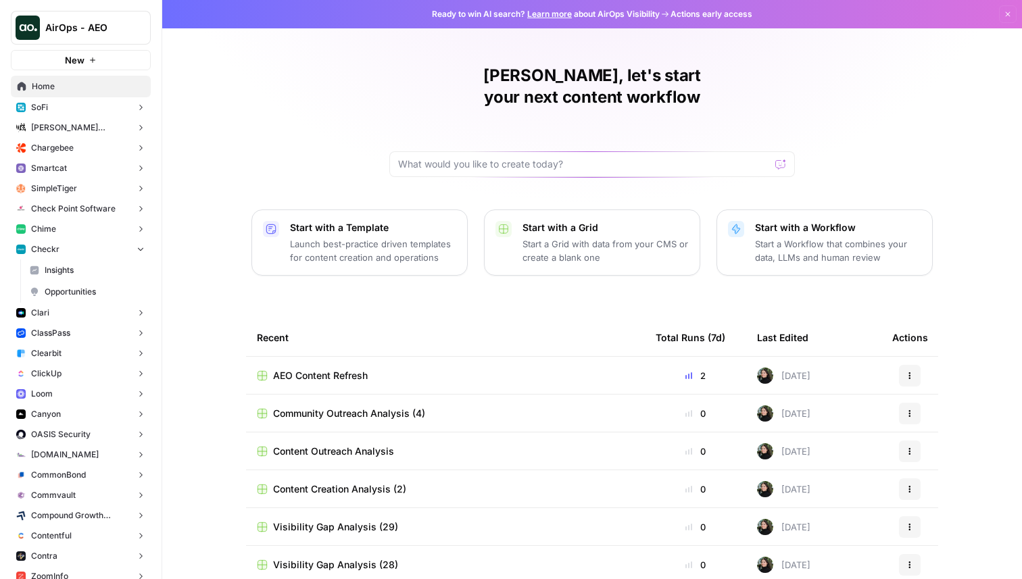
click at [66, 286] on span "Opportunities" at bounding box center [95, 292] width 100 height 12
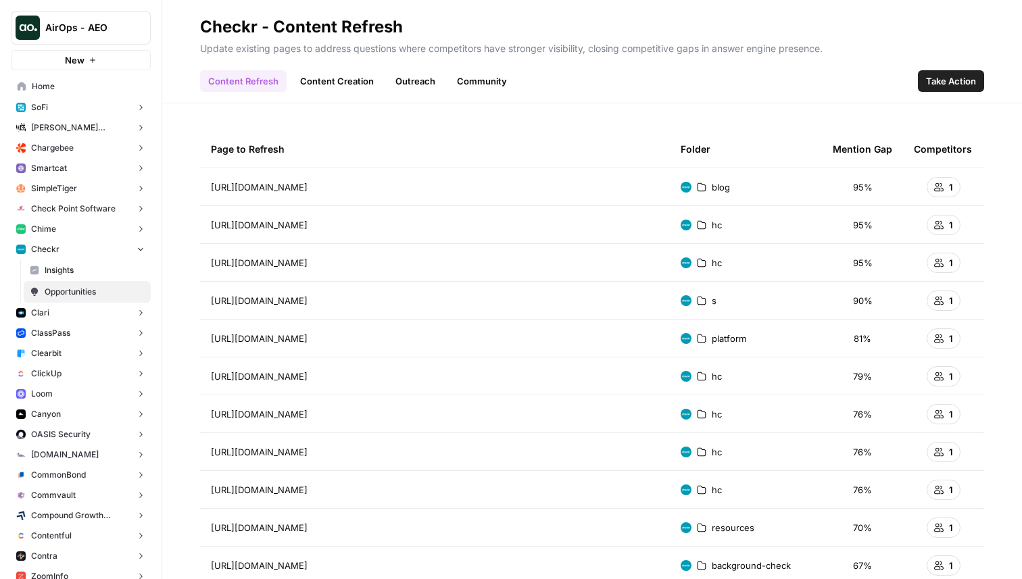
click at [946, 85] on span "Take Action" at bounding box center [951, 81] width 50 height 14
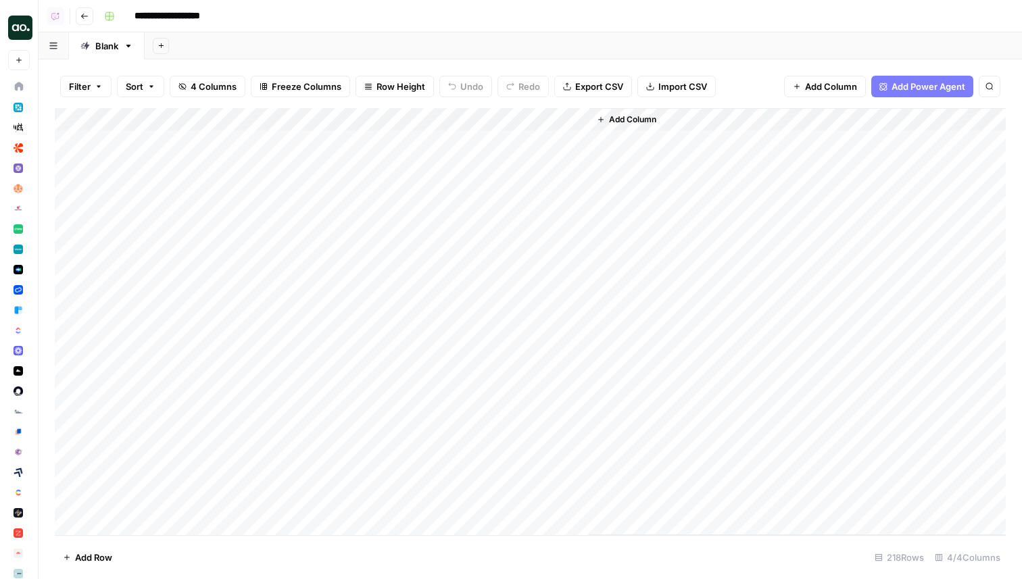
click at [410, 141] on div "Add Column" at bounding box center [530, 321] width 951 height 427
click at [403, 163] on div "Add Column" at bounding box center [530, 321] width 951 height 427
click at [405, 137] on div "Add Column" at bounding box center [530, 321] width 951 height 427
click at [405, 184] on div "Add Column" at bounding box center [530, 321] width 951 height 427
click at [560, 141] on div "Add Column" at bounding box center [530, 321] width 951 height 427
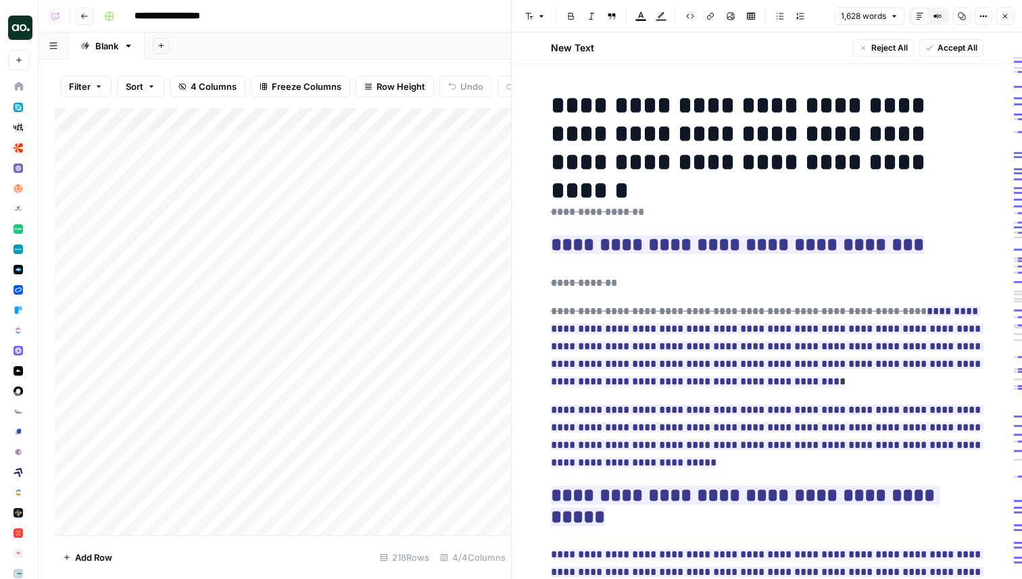
click at [1003, 24] on button "Close" at bounding box center [1005, 16] width 18 height 18
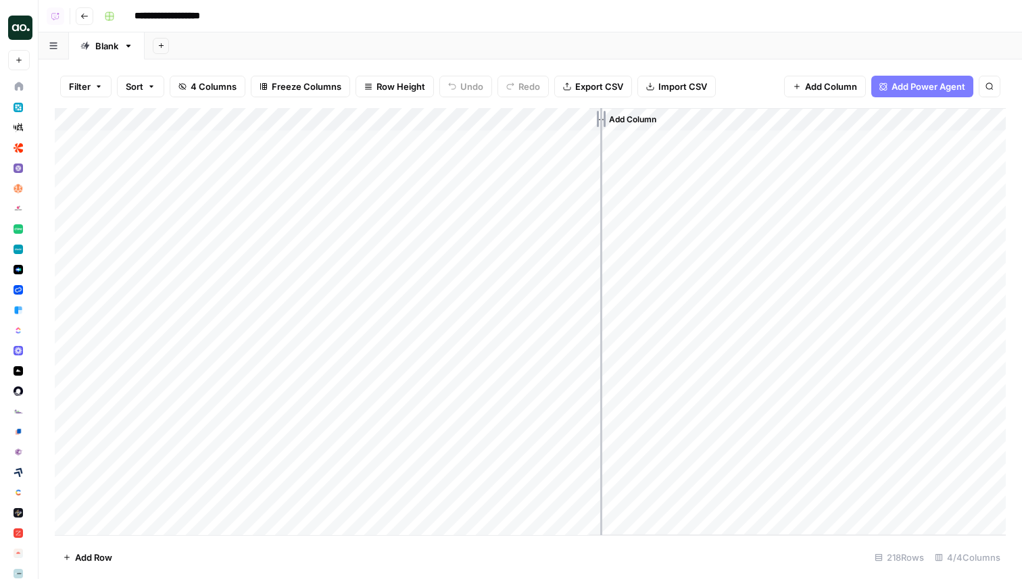
drag, startPoint x: 587, startPoint y: 112, endPoint x: 600, endPoint y: 112, distance: 13.5
click at [600, 112] on div "Add Column" at bounding box center [530, 321] width 951 height 427
drag, startPoint x: 224, startPoint y: 123, endPoint x: 258, endPoint y: 123, distance: 33.1
click at [258, 123] on div "Add Column" at bounding box center [530, 321] width 951 height 427
drag, startPoint x: 378, startPoint y: 120, endPoint x: 431, endPoint y: 120, distance: 53.4
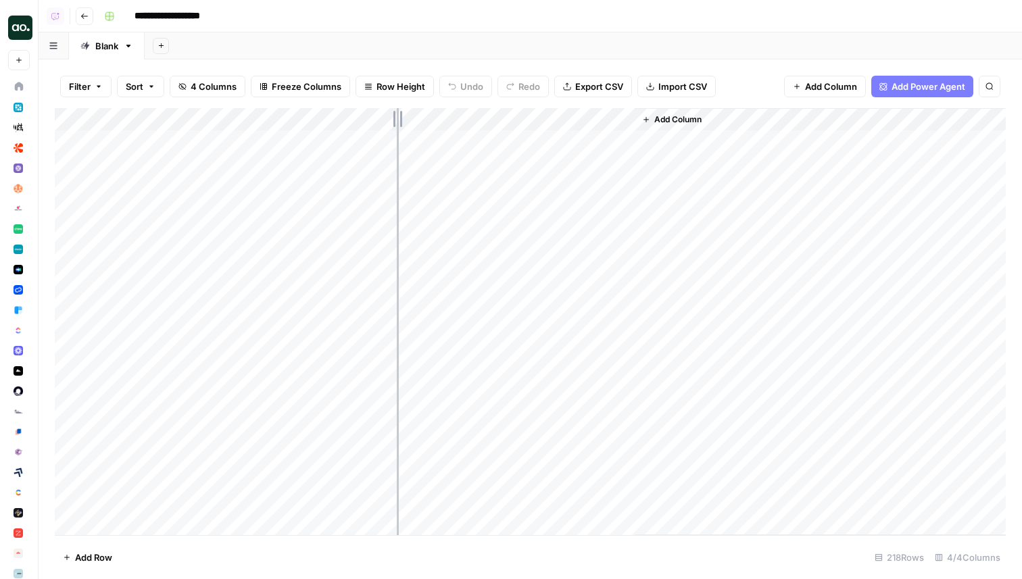
click at [431, 120] on div "Add Column" at bounding box center [530, 321] width 951 height 427
click at [85, 20] on icon "button" at bounding box center [84, 16] width 8 height 8
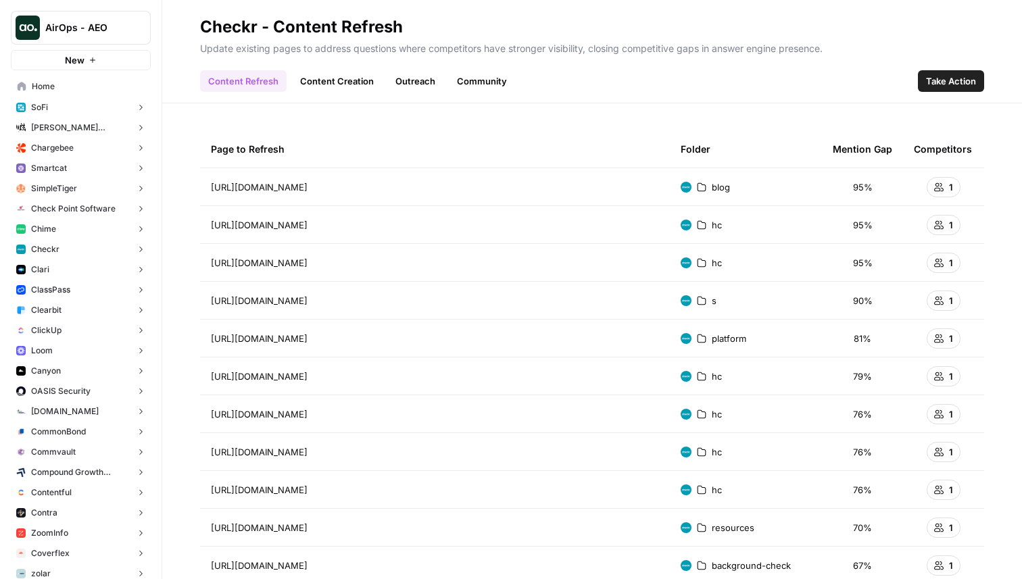
click at [337, 84] on link "Content Creation" at bounding box center [337, 81] width 90 height 22
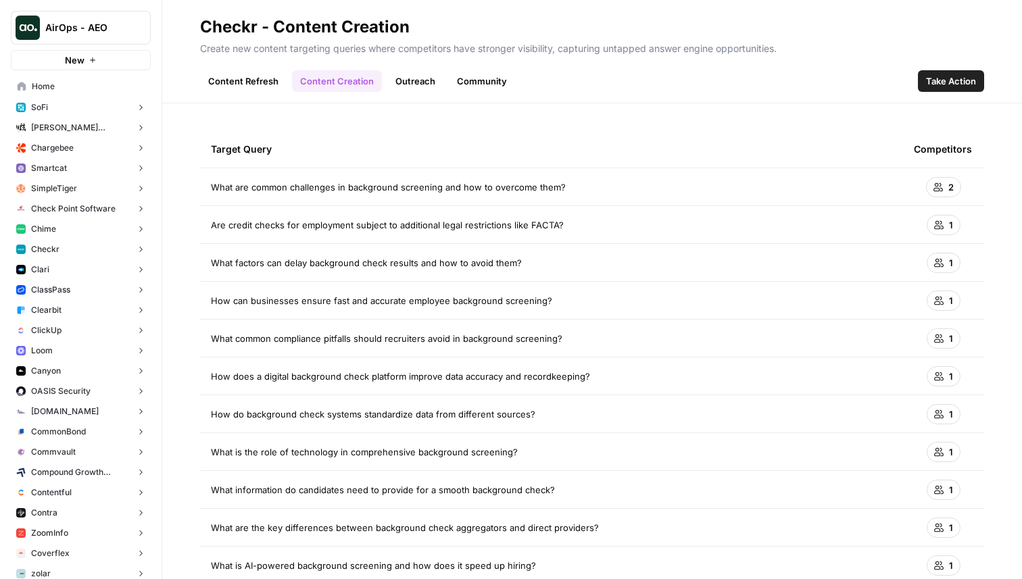
click at [961, 82] on span "Take Action" at bounding box center [951, 81] width 50 height 14
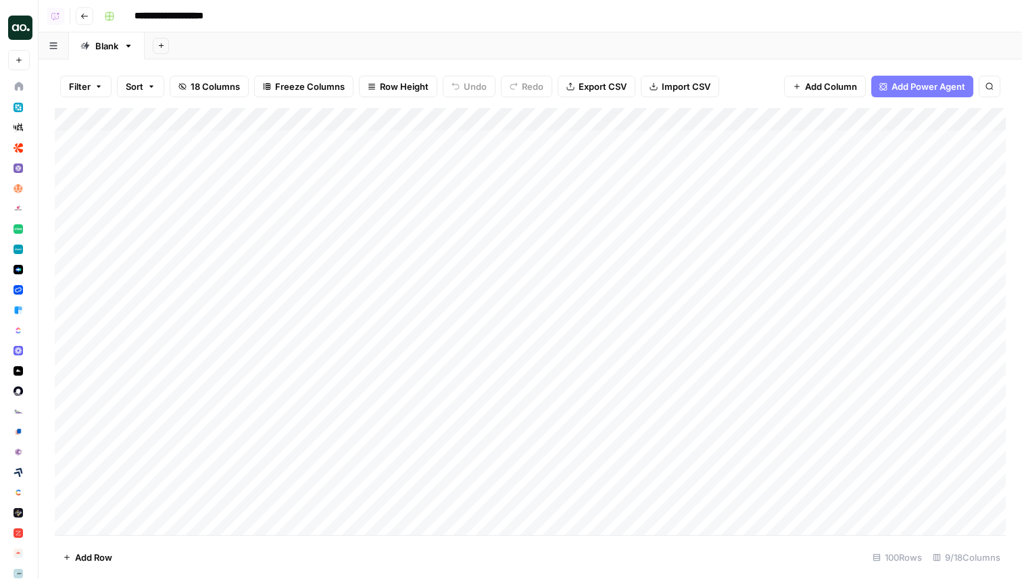
click at [82, 16] on icon "button" at bounding box center [84, 16] width 7 height 5
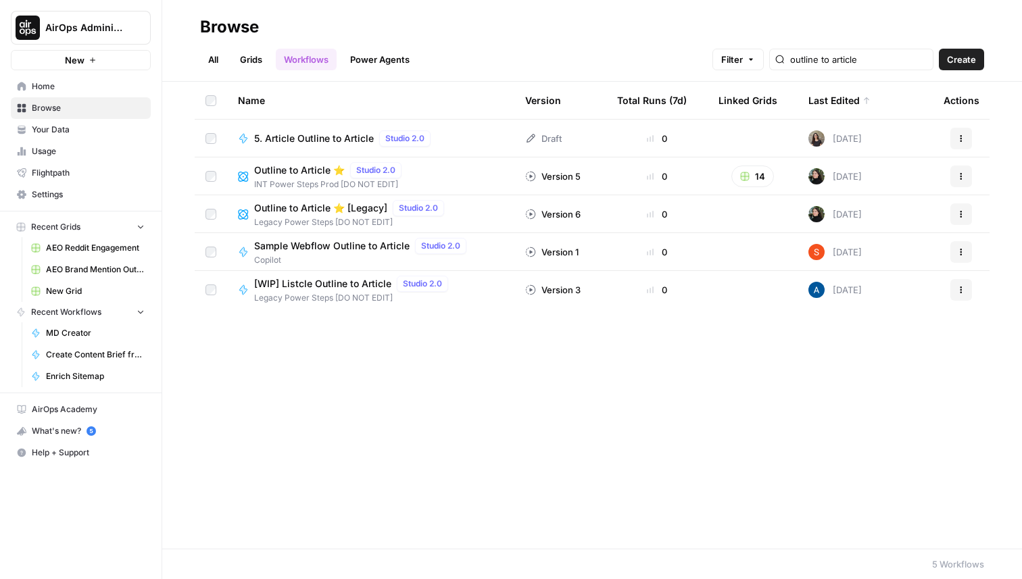
click at [246, 58] on link "Grids" at bounding box center [251, 60] width 39 height 22
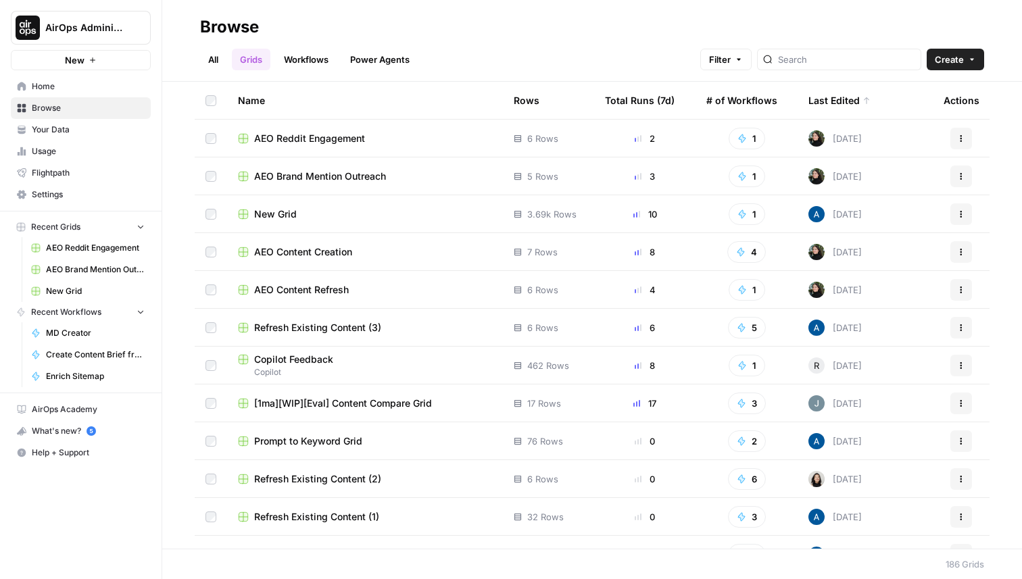
click at [312, 253] on span "AEO Content Creation" at bounding box center [303, 252] width 98 height 14
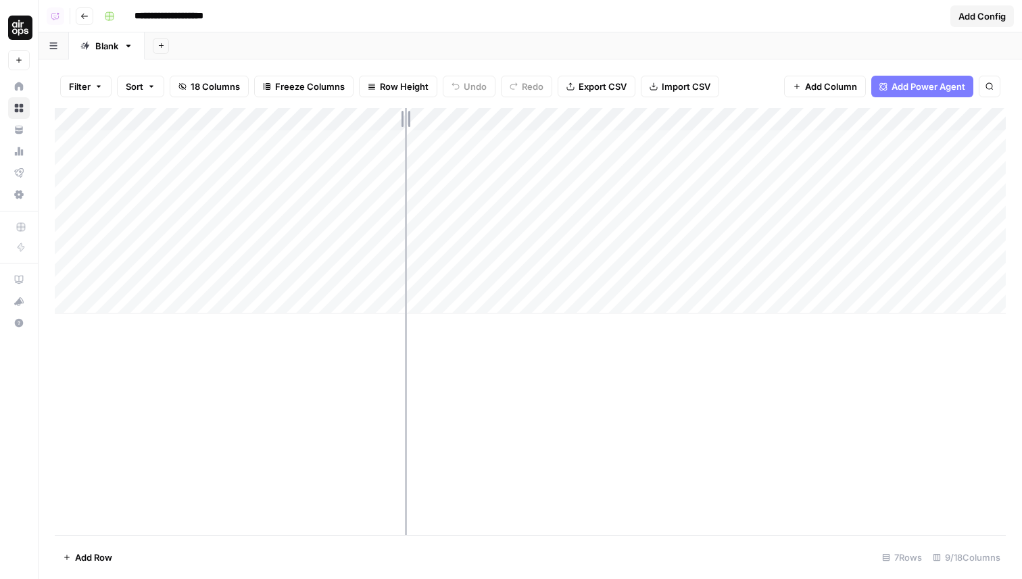
drag, startPoint x: 462, startPoint y: 121, endPoint x: 405, endPoint y: 121, distance: 56.8
click at [405, 121] on div "Add Column" at bounding box center [530, 210] width 951 height 205
drag, startPoint x: 527, startPoint y: 122, endPoint x: 558, endPoint y: 122, distance: 31.1
click at [558, 122] on div "Add Column" at bounding box center [530, 210] width 951 height 205
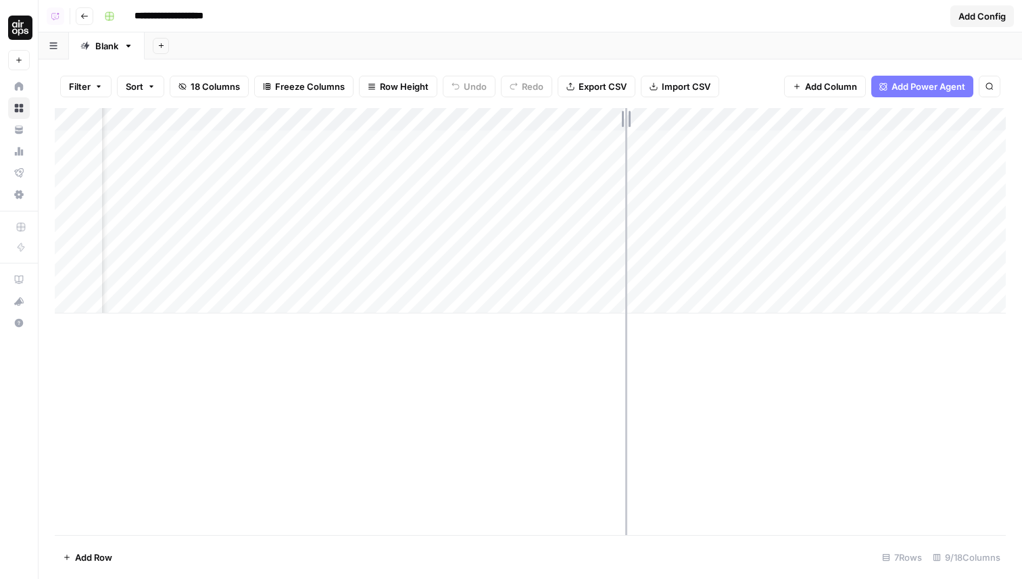
drag, startPoint x: 546, startPoint y: 117, endPoint x: 628, endPoint y: 117, distance: 81.8
click at [628, 117] on div "Add Column" at bounding box center [530, 210] width 951 height 205
click at [622, 116] on div "Add Column" at bounding box center [530, 210] width 951 height 205
drag, startPoint x: 694, startPoint y: 119, endPoint x: 785, endPoint y: 119, distance: 90.6
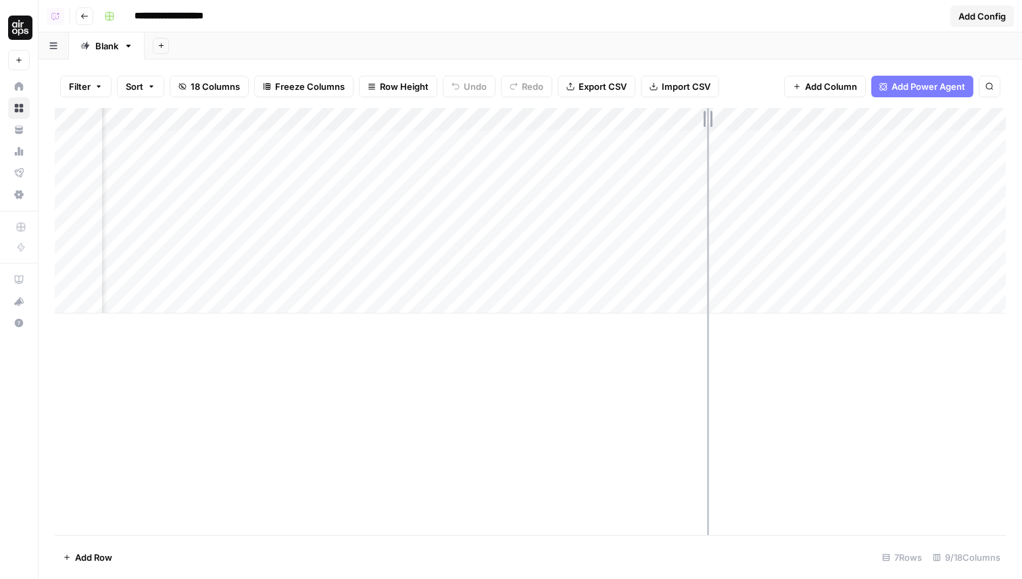
click at [785, 119] on div "Add Column" at bounding box center [530, 210] width 951 height 205
drag, startPoint x: 783, startPoint y: 120, endPoint x: 766, endPoint y: 120, distance: 17.6
click at [766, 120] on div "Add Column" at bounding box center [530, 210] width 951 height 205
drag, startPoint x: 807, startPoint y: 115, endPoint x: 823, endPoint y: 115, distance: 16.2
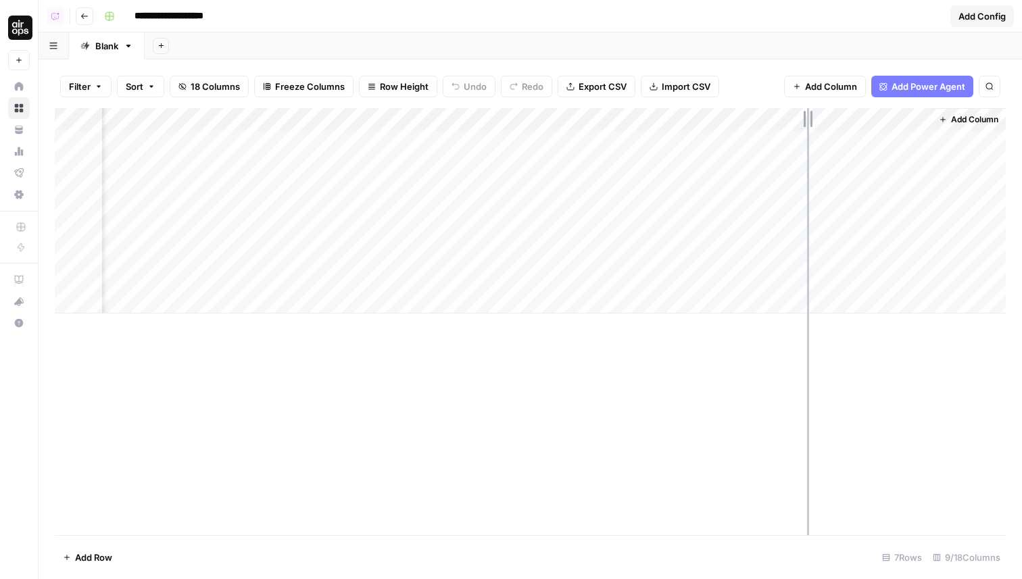
click at [823, 115] on div "Add Column" at bounding box center [530, 210] width 951 height 205
click at [468, 374] on div "Add Column" at bounding box center [530, 321] width 951 height 427
click at [464, 118] on div "Add Column" at bounding box center [530, 210] width 951 height 205
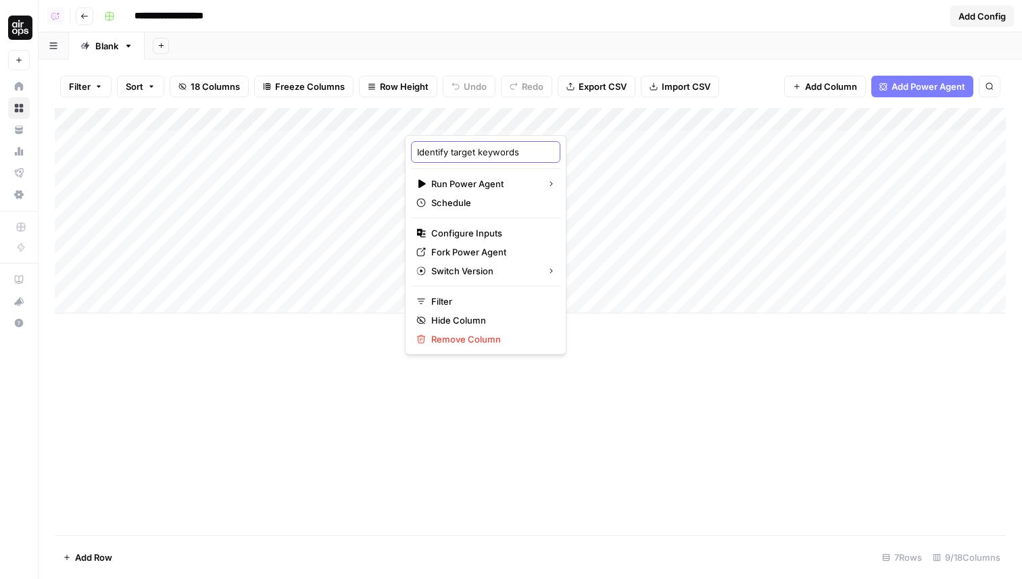
click at [453, 153] on input "Identify target keywords" at bounding box center [485, 152] width 137 height 14
click at [483, 153] on input "Identify Target keywords" at bounding box center [485, 152] width 137 height 14
type input "Identify Target Keywords"
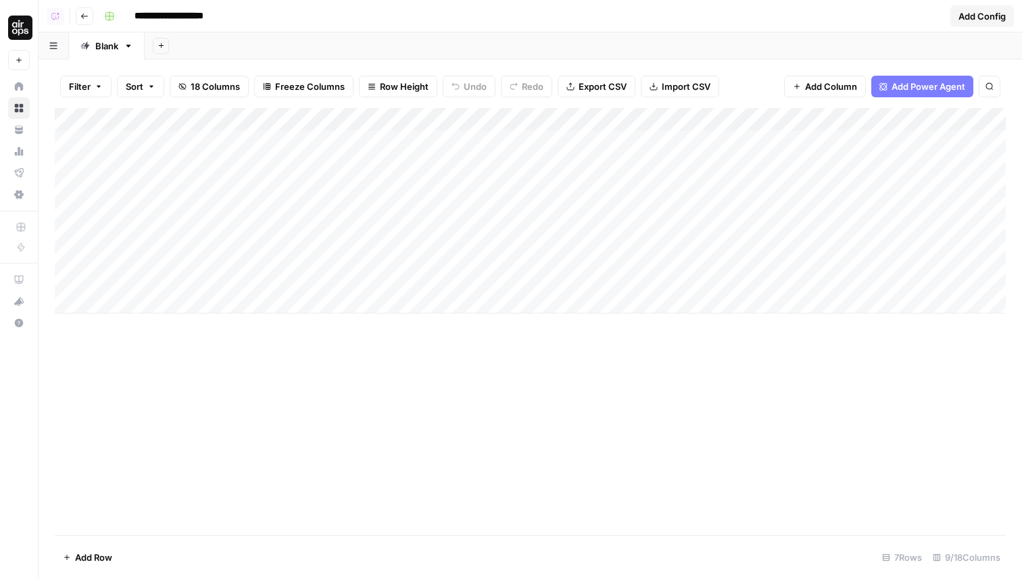
click at [645, 391] on div "Add Column" at bounding box center [530, 321] width 951 height 427
drag, startPoint x: 556, startPoint y: 114, endPoint x: 562, endPoint y: 115, distance: 6.8
click at [562, 115] on div "Add Column" at bounding box center [530, 210] width 951 height 205
click at [481, 118] on div "Add Column" at bounding box center [530, 210] width 951 height 205
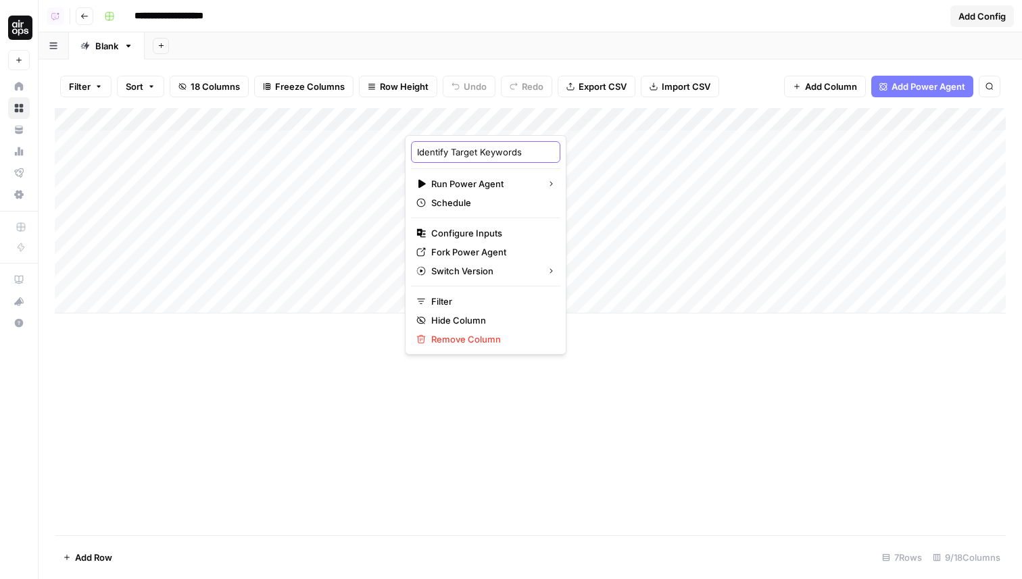
click at [519, 153] on input "Identify Target Keywords" at bounding box center [485, 152] width 137 height 14
type input "Identify Target Keyword"
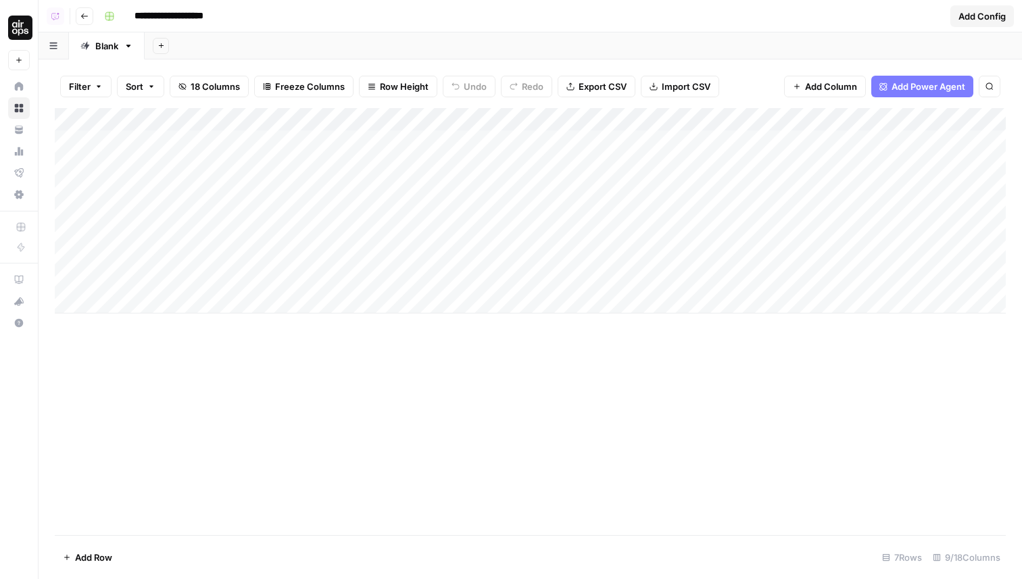
click at [556, 21] on div "**********" at bounding box center [522, 16] width 846 height 22
click at [501, 116] on div "Add Column" at bounding box center [530, 210] width 951 height 205
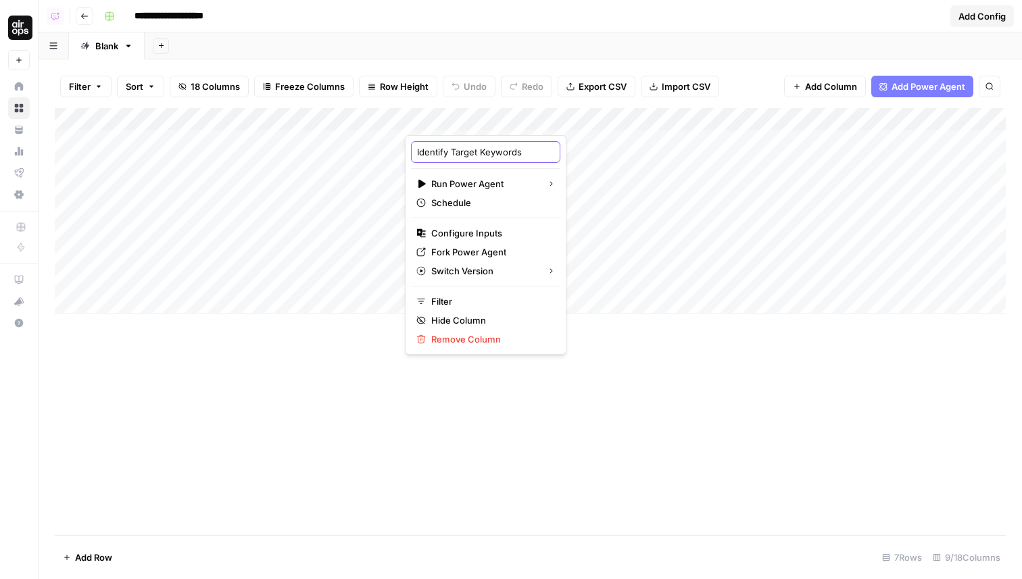
click at [508, 153] on input "Identify Target Keywords" at bounding box center [485, 152] width 137 height 14
type input "Identify Target Keyword"
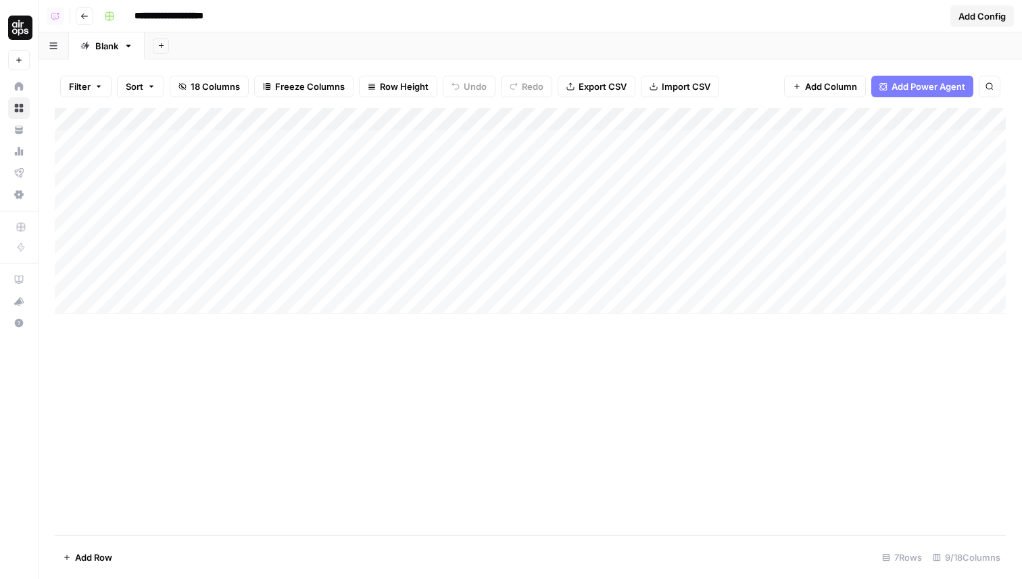
click at [472, 120] on div "Add Column" at bounding box center [530, 210] width 951 height 205
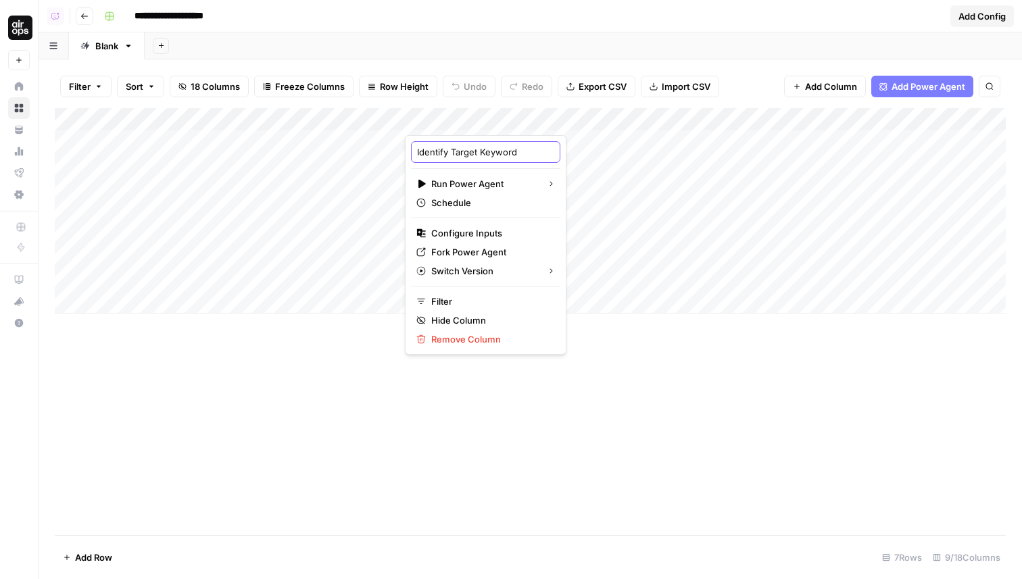
click at [460, 153] on input "Identify Target Keyword" at bounding box center [485, 152] width 137 height 14
type input "Identify Primary Keyword"
click at [478, 57] on div "Add Sheet" at bounding box center [583, 45] width 877 height 27
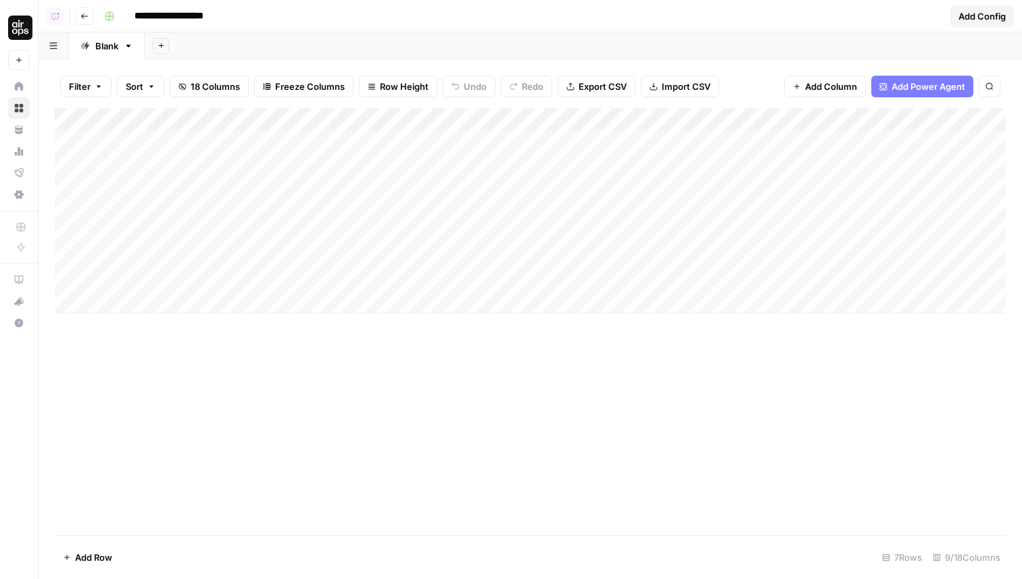
click at [477, 109] on div "Add Column" at bounding box center [530, 210] width 951 height 205
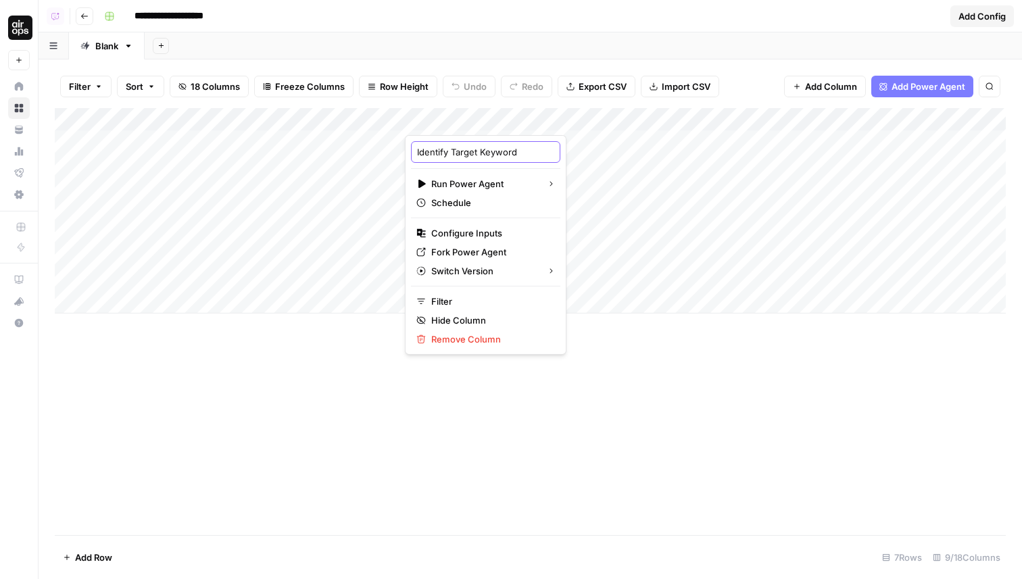
click at [462, 155] on input "Identify Target Keyword" at bounding box center [485, 152] width 137 height 14
type input "Identify Primary Keyword"
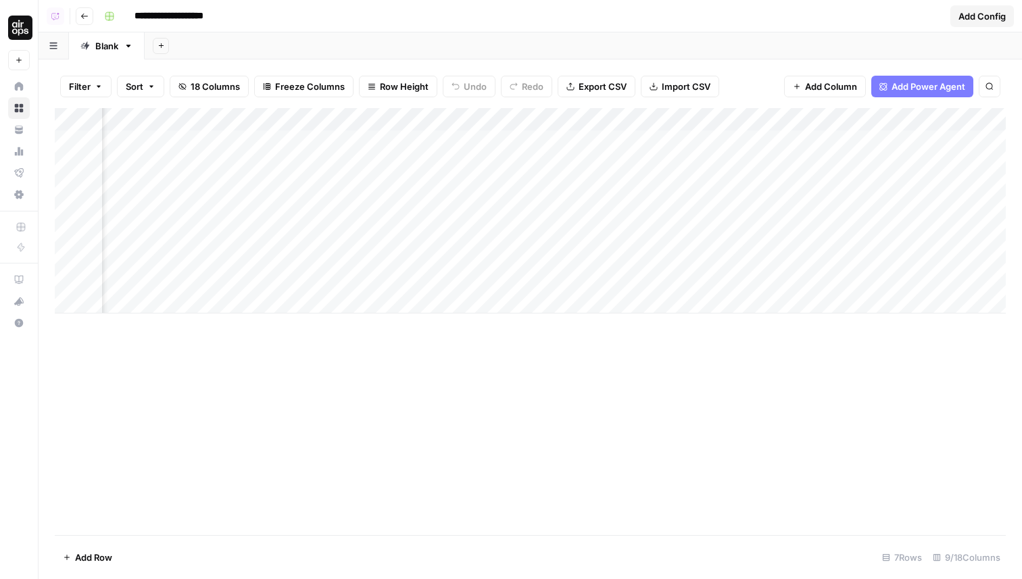
scroll to position [0, 314]
click at [431, 120] on div "Add Column" at bounding box center [530, 210] width 951 height 205
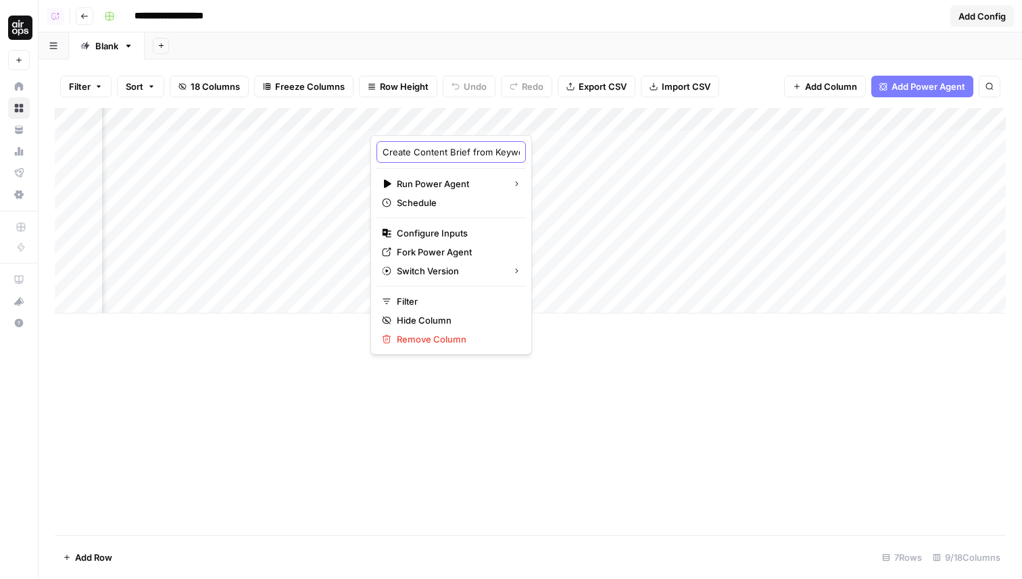
drag, startPoint x: 445, startPoint y: 154, endPoint x: 416, endPoint y: 154, distance: 29.7
click at [416, 154] on input "Create Content Brief from Keyword" at bounding box center [451, 152] width 137 height 14
type input "Create Brief from Keyword"
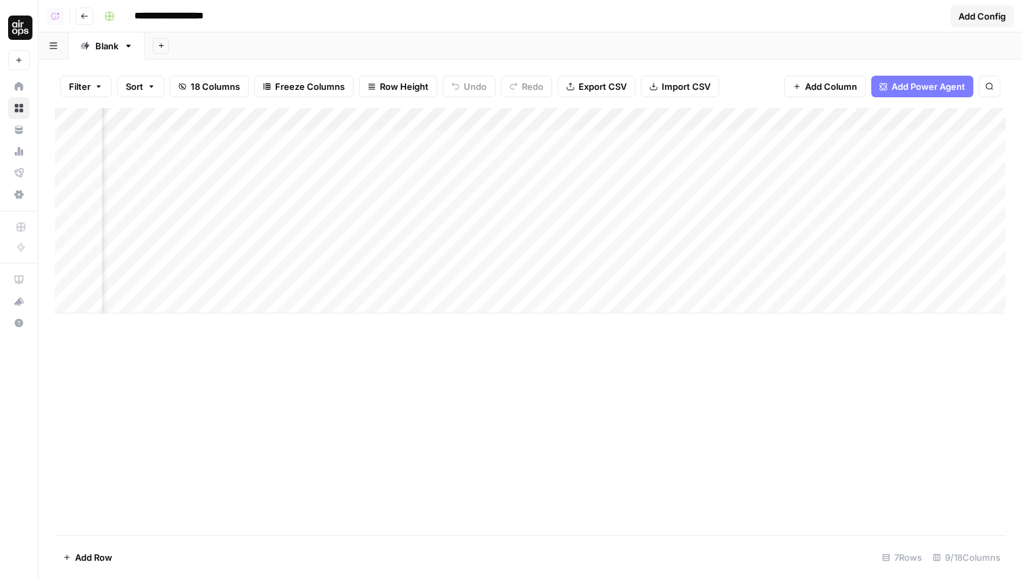
click at [770, 118] on div "Add Column" at bounding box center [530, 210] width 951 height 205
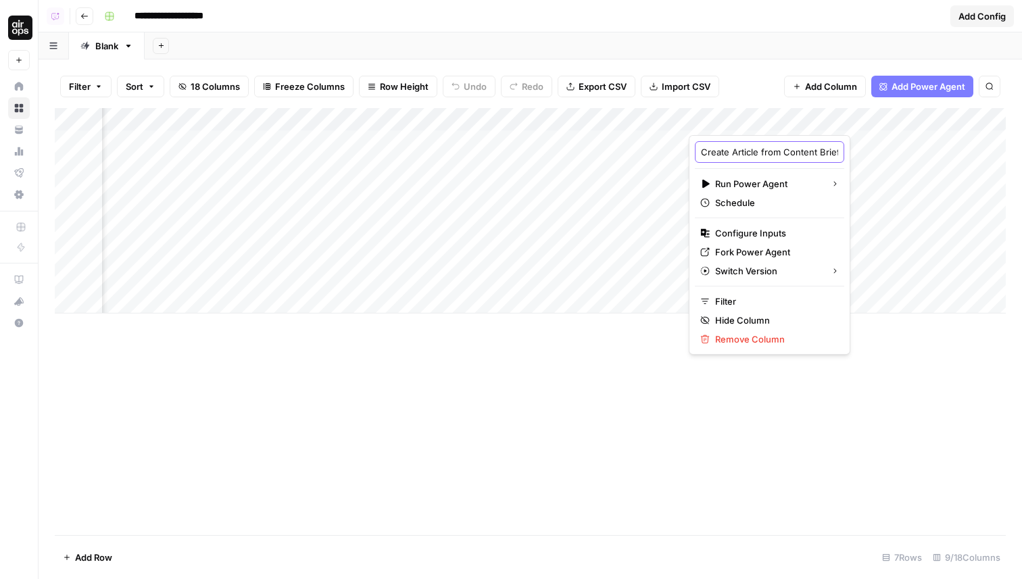
click at [787, 154] on input "Create Article from Content Brief" at bounding box center [769, 152] width 137 height 14
type input "Create Article from Brief"
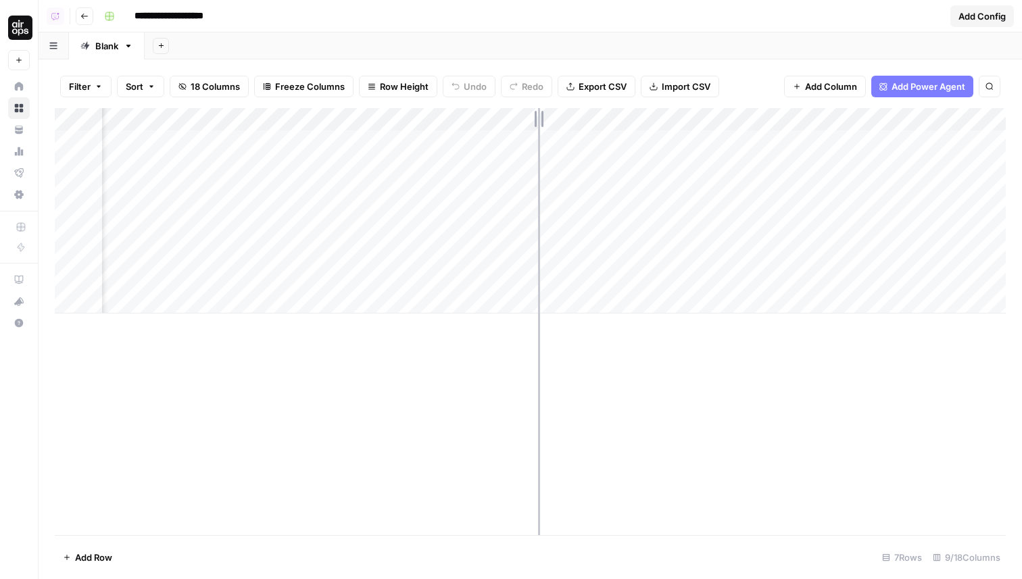
drag, startPoint x: 568, startPoint y: 119, endPoint x: 538, endPoint y: 120, distance: 29.7
click at [538, 120] on div "Add Column" at bounding box center [530, 210] width 951 height 205
drag, startPoint x: 854, startPoint y: 116, endPoint x: 823, endPoint y: 116, distance: 30.4
click at [823, 116] on div "Add Column" at bounding box center [530, 210] width 951 height 205
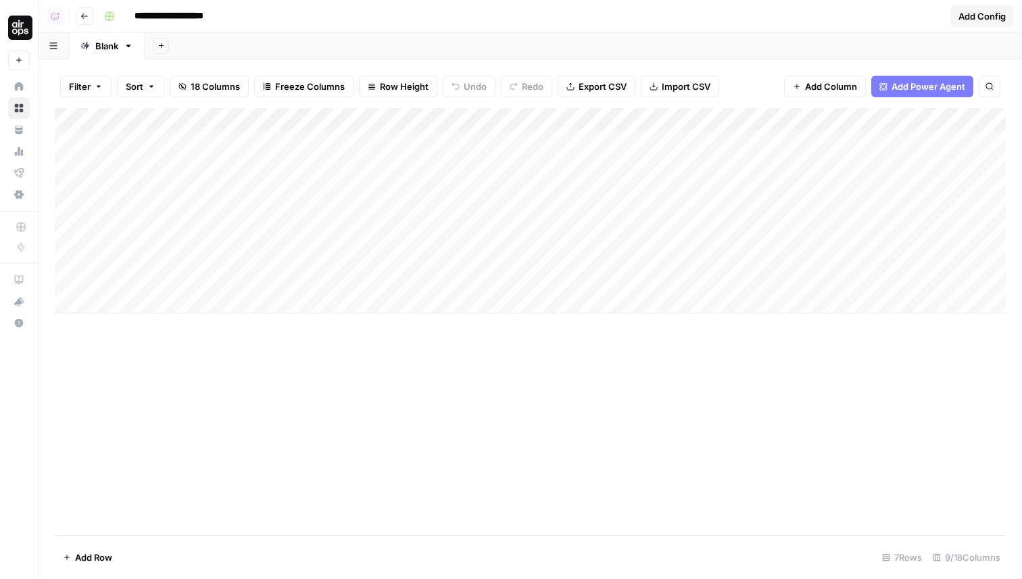
click at [727, 393] on div "Add Column" at bounding box center [530, 321] width 951 height 427
click at [982, 24] on button "Add Config" at bounding box center [982, 16] width 64 height 22
click at [962, 18] on span "Configure" at bounding box center [972, 16] width 43 height 14
click at [948, 43] on span "Grid Variables" at bounding box center [953, 48] width 87 height 14
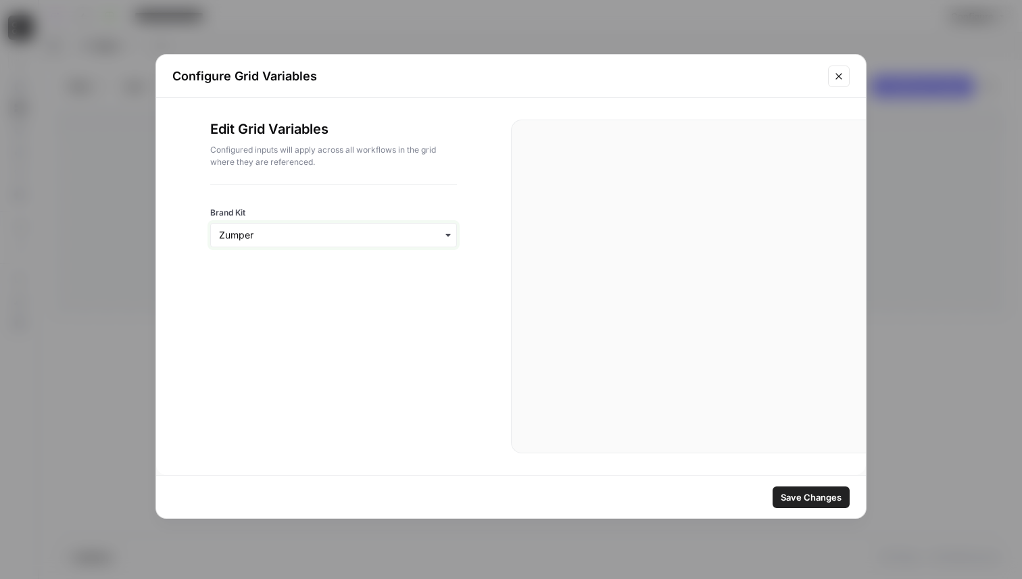
click at [305, 240] on input "Brand Kit" at bounding box center [333, 235] width 229 height 14
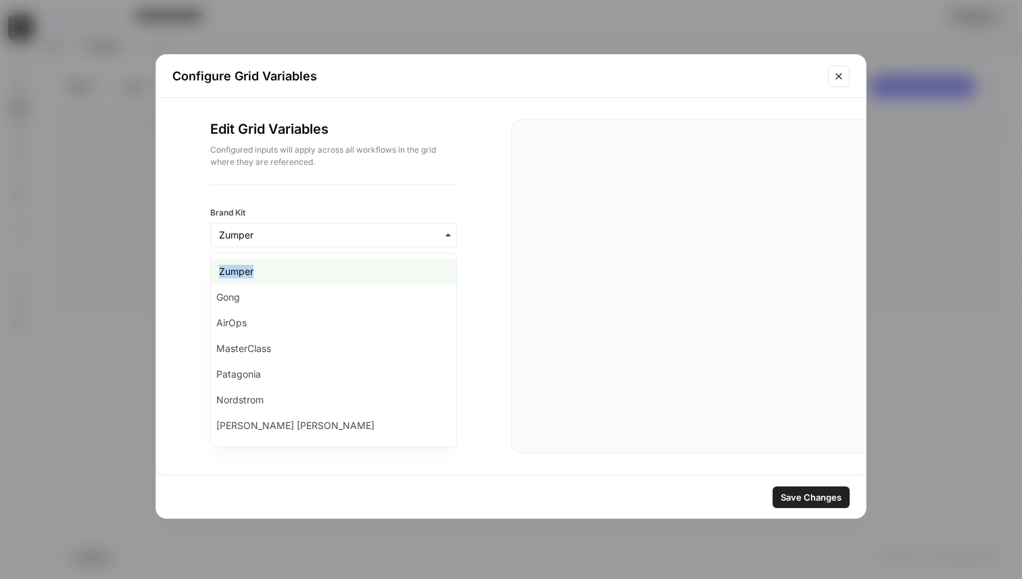
click at [293, 265] on div "Zumper" at bounding box center [333, 272] width 245 height 26
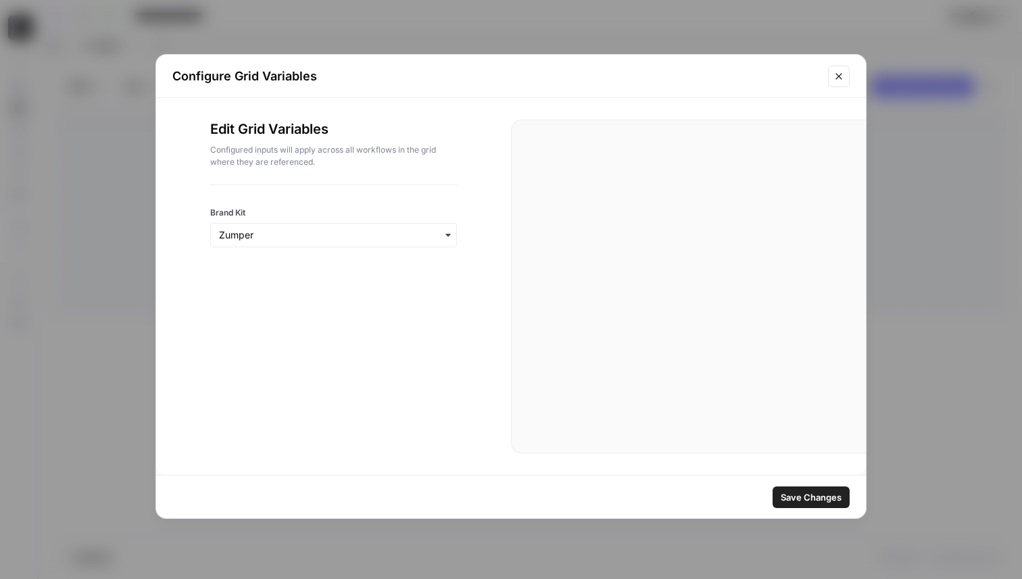
click at [803, 492] on span "Save Changes" at bounding box center [811, 498] width 61 height 14
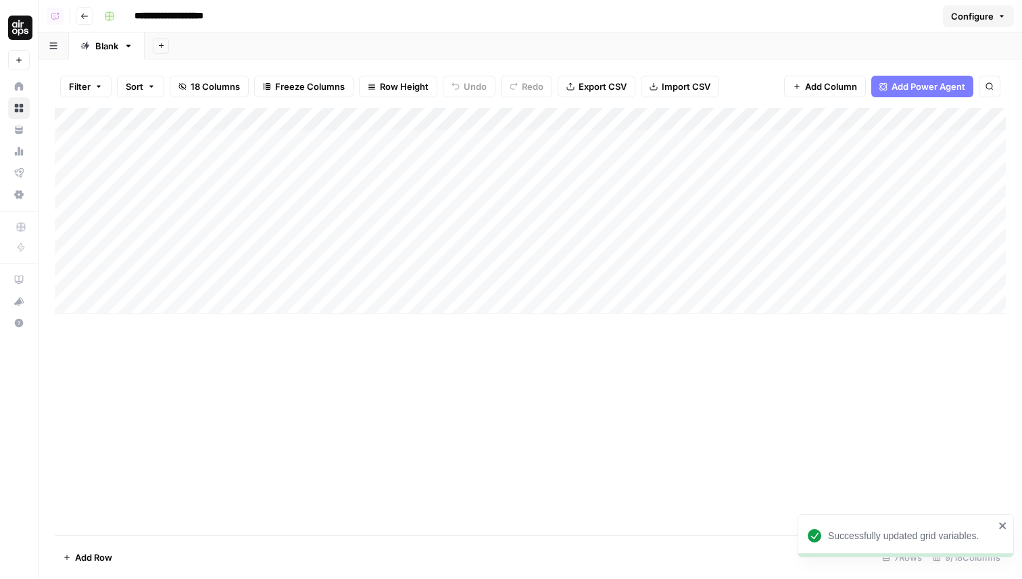
click at [810, 362] on div "Add Column" at bounding box center [530, 321] width 951 height 427
drag, startPoint x: 406, startPoint y: 118, endPoint x: 442, endPoint y: 118, distance: 35.8
click at [442, 118] on div "Add Column" at bounding box center [530, 210] width 951 height 205
drag, startPoint x: 440, startPoint y: 118, endPoint x: 450, endPoint y: 118, distance: 10.1
click at [450, 118] on div "Add Column" at bounding box center [530, 210] width 951 height 205
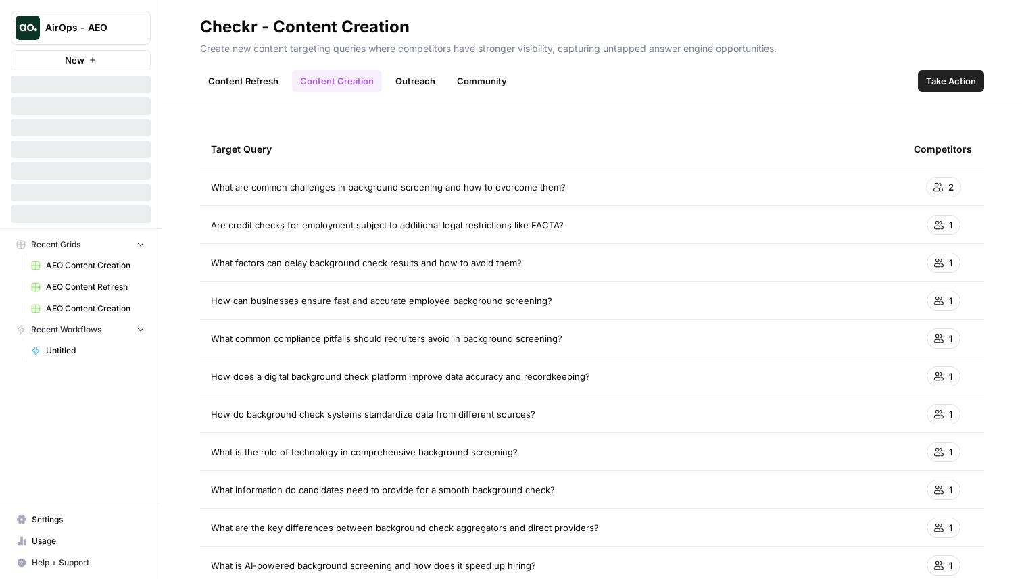
click at [946, 80] on span "Take Action" at bounding box center [951, 81] width 50 height 14
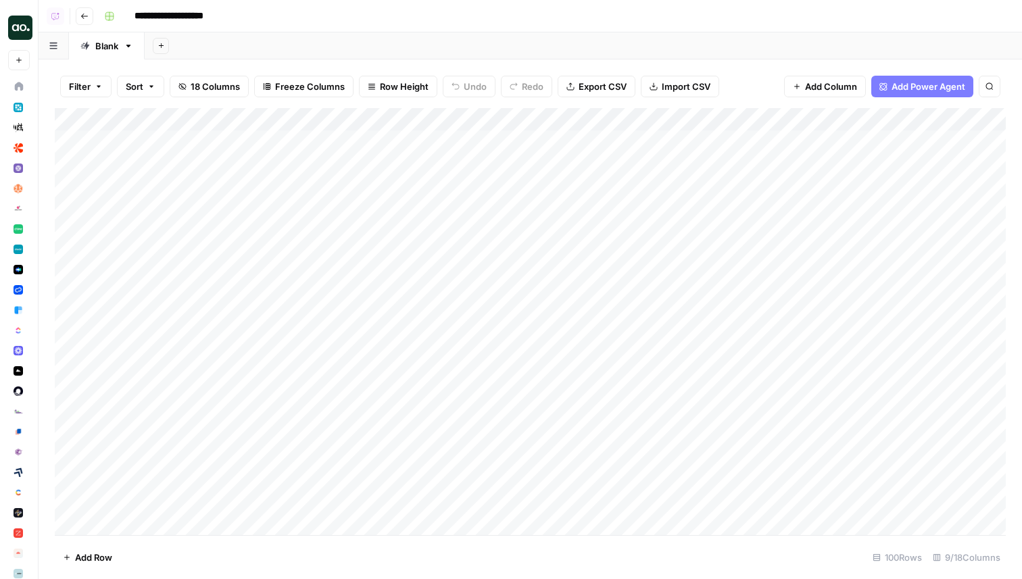
drag, startPoint x: 407, startPoint y: 115, endPoint x: 471, endPoint y: 115, distance: 64.2
click at [471, 115] on div "Add Column" at bounding box center [530, 321] width 951 height 427
click at [88, 13] on icon "button" at bounding box center [84, 16] width 8 height 8
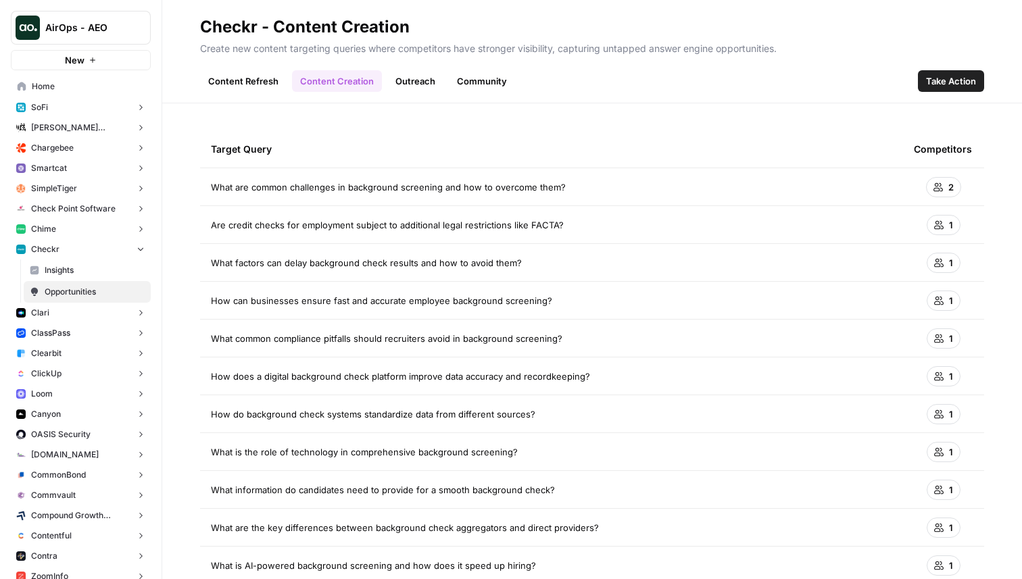
click at [422, 76] on link "Outreach" at bounding box center [415, 81] width 56 height 22
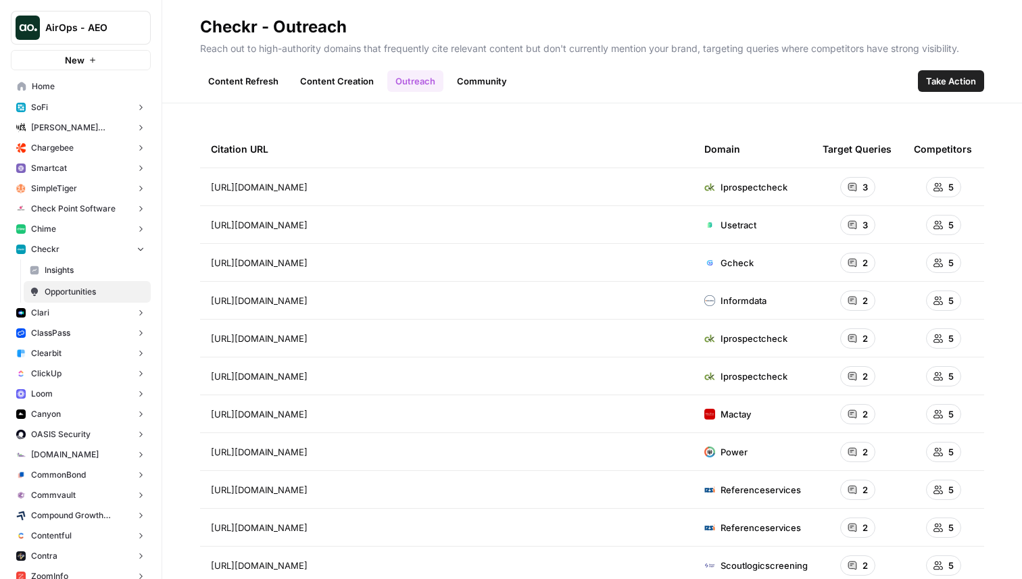
click at [927, 75] on span "Take Action" at bounding box center [951, 81] width 50 height 14
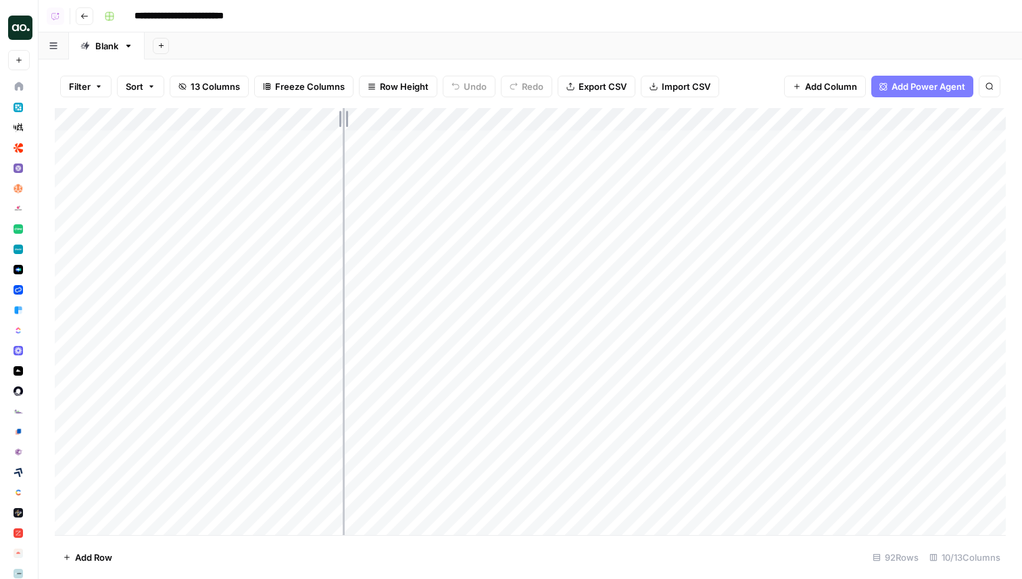
drag, startPoint x: 279, startPoint y: 117, endPoint x: 343, endPoint y: 118, distance: 64.2
click at [343, 118] on div "Add Column" at bounding box center [530, 321] width 951 height 427
drag, startPoint x: 343, startPoint y: 118, endPoint x: 409, endPoint y: 118, distance: 65.6
click at [409, 118] on div "Add Column" at bounding box center [530, 321] width 951 height 427
click at [76, 19] on button "Go back" at bounding box center [85, 16] width 18 height 18
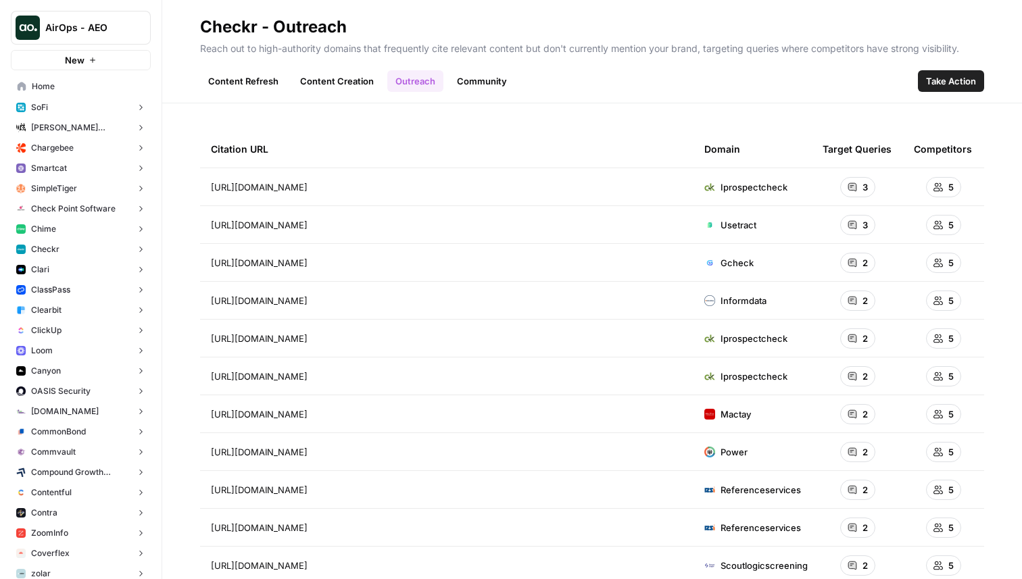
click at [948, 85] on span "Take Action" at bounding box center [951, 81] width 50 height 14
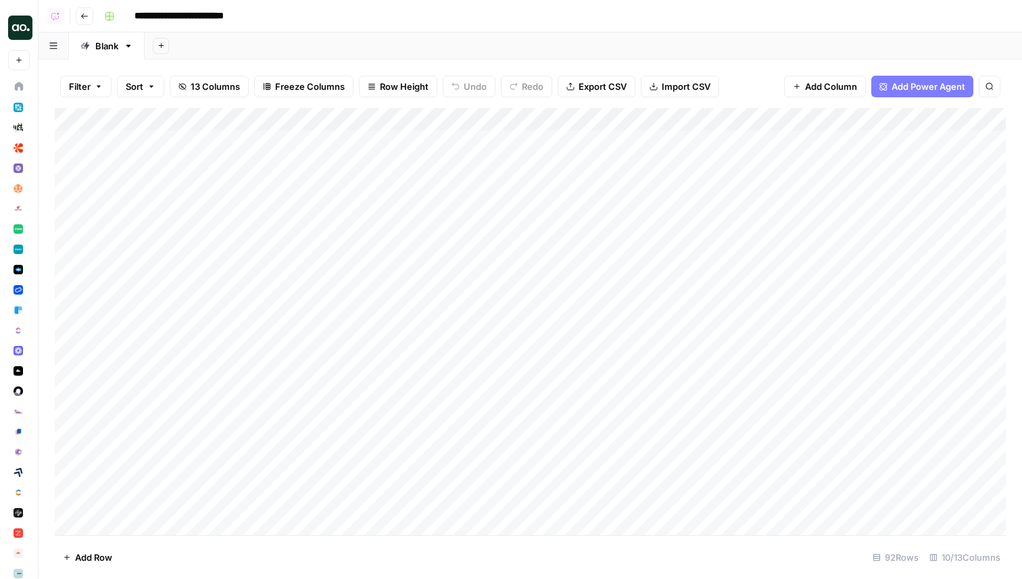
click at [504, 139] on div "Add Column" at bounding box center [530, 321] width 951 height 427
click at [504, 162] on div "Add Column" at bounding box center [530, 321] width 951 height 427
click at [575, 120] on div "Add Column" at bounding box center [530, 321] width 951 height 427
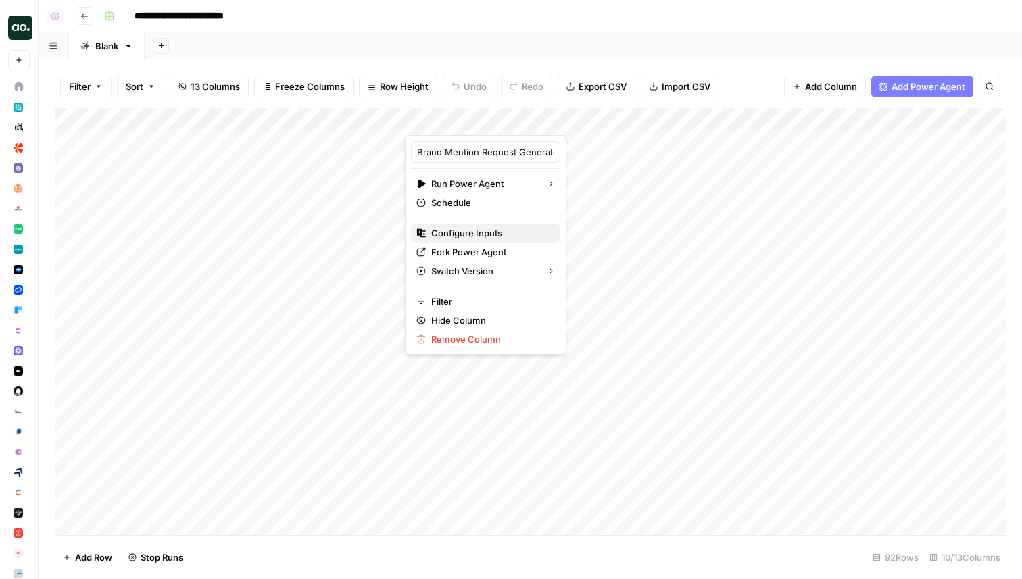
click at [463, 232] on span "Configure Inputs" at bounding box center [490, 233] width 118 height 14
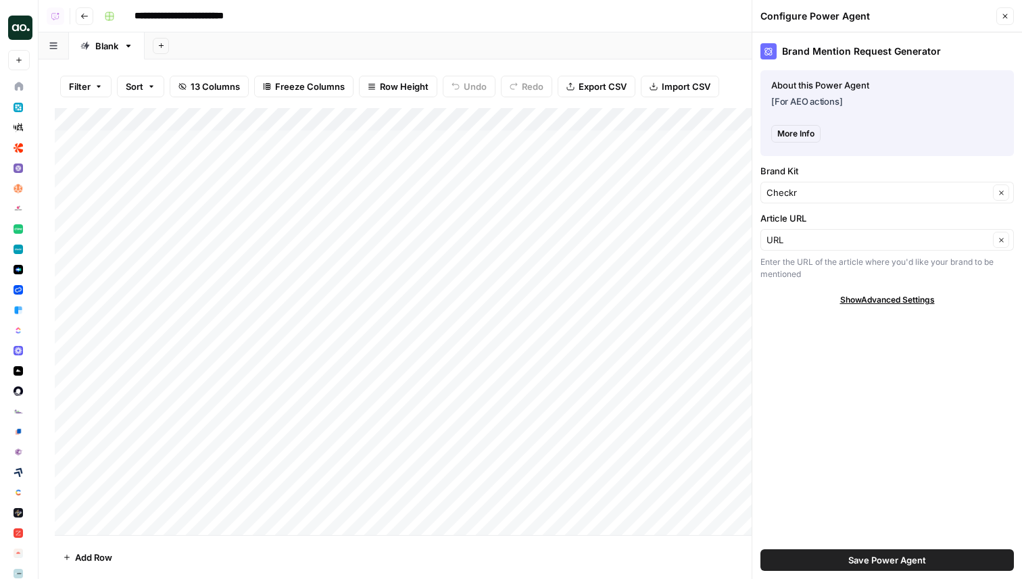
click at [1003, 18] on icon "button" at bounding box center [1005, 16] width 8 height 8
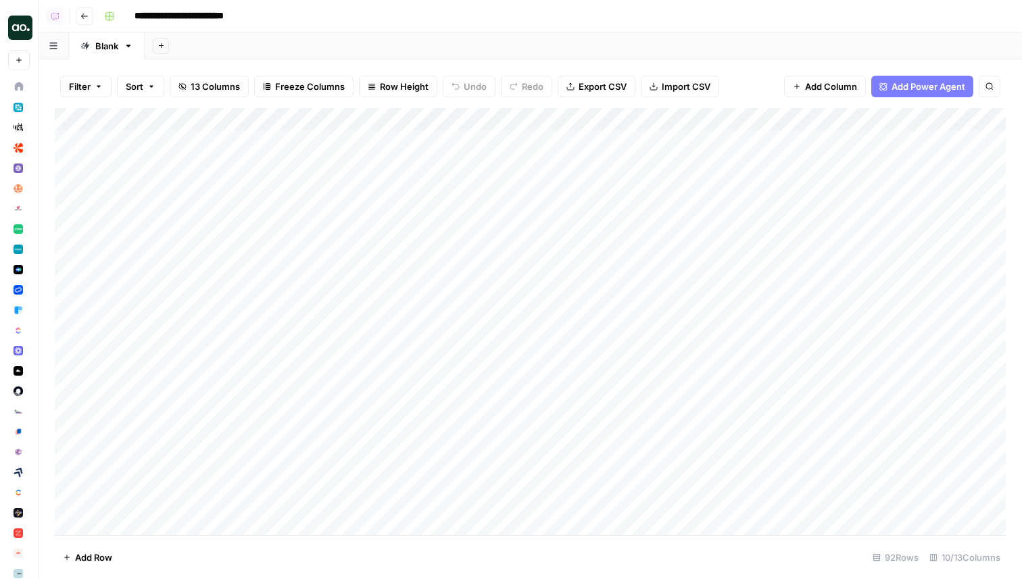
click at [611, 53] on div "Add Sheet" at bounding box center [583, 45] width 877 height 27
click at [91, 24] on header "**********" at bounding box center [530, 16] width 983 height 32
click at [89, 22] on button "Go back" at bounding box center [85, 16] width 18 height 18
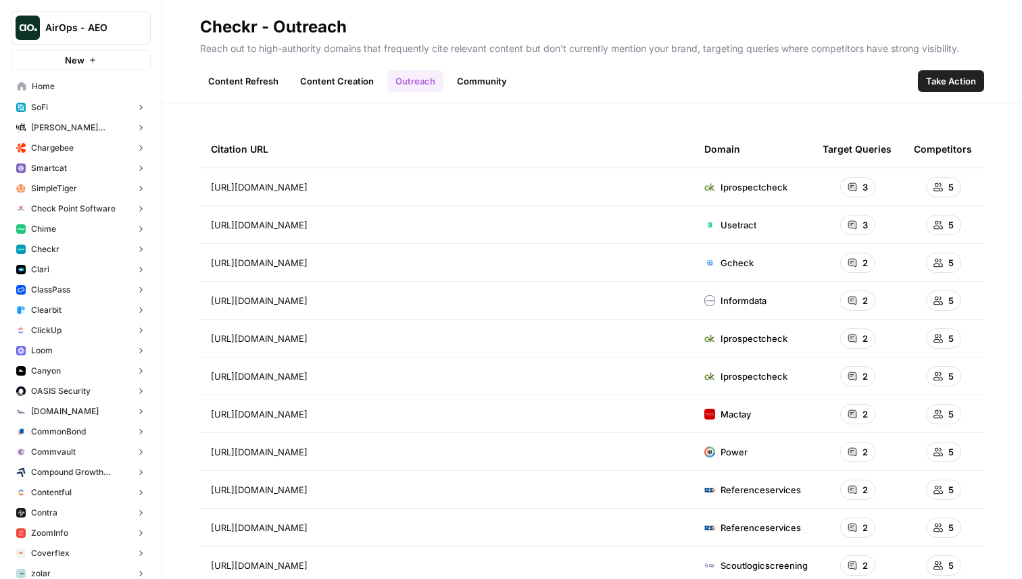
click at [482, 82] on link "Community" at bounding box center [482, 81] width 66 height 22
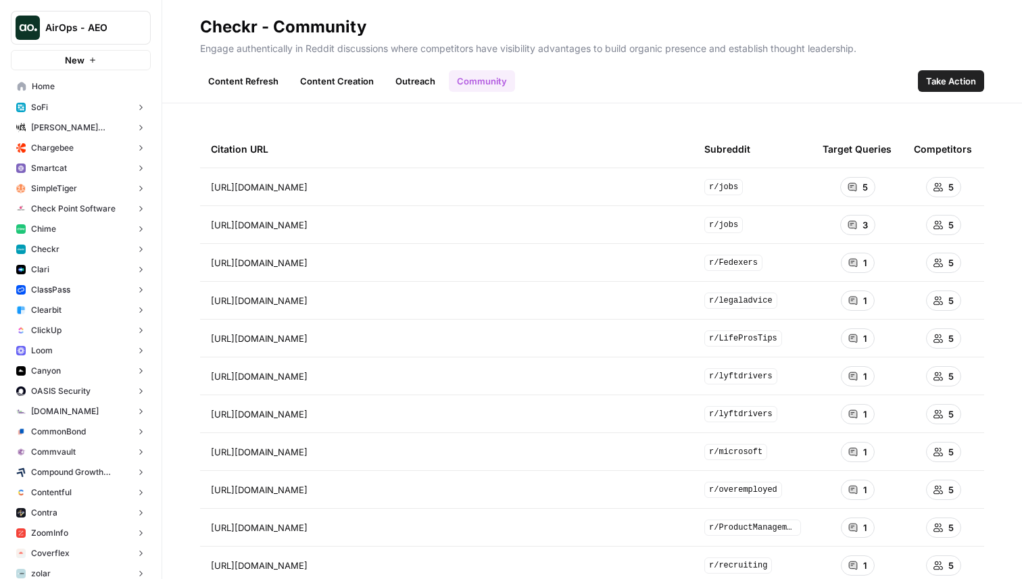
click at [858, 173] on td "5" at bounding box center [857, 186] width 91 height 37
click at [858, 182] on div "5" at bounding box center [857, 187] width 35 height 20
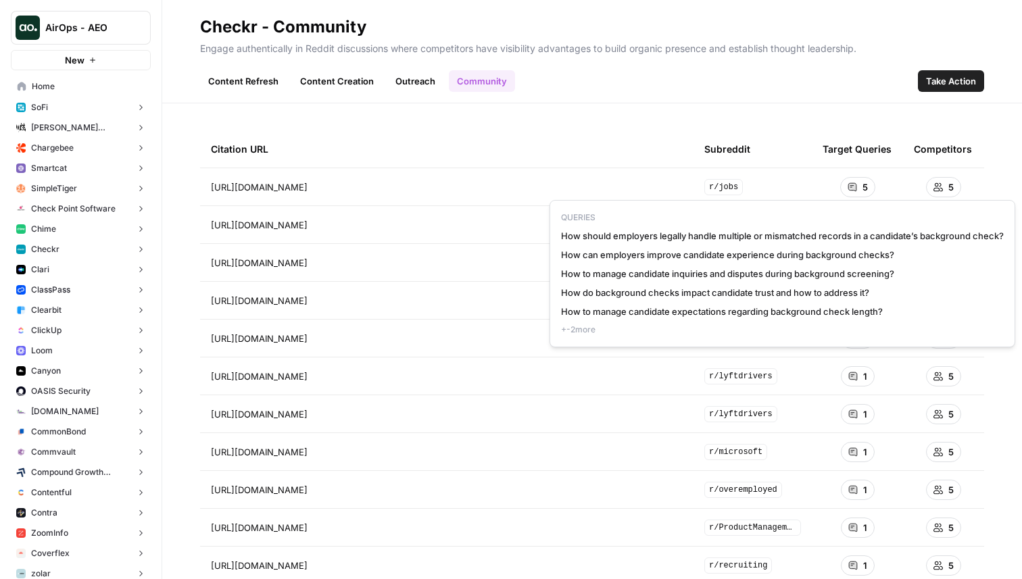
click at [581, 328] on span "+ -2 more" at bounding box center [782, 330] width 443 height 12
drag, startPoint x: 560, startPoint y: 331, endPoint x: 631, endPoint y: 331, distance: 70.3
click at [631, 331] on div "QUERIES How should employers legally handle multiple or mismatched records in a…" at bounding box center [783, 273] width 466 height 147
click at [631, 331] on span "+ -2 more" at bounding box center [782, 330] width 443 height 12
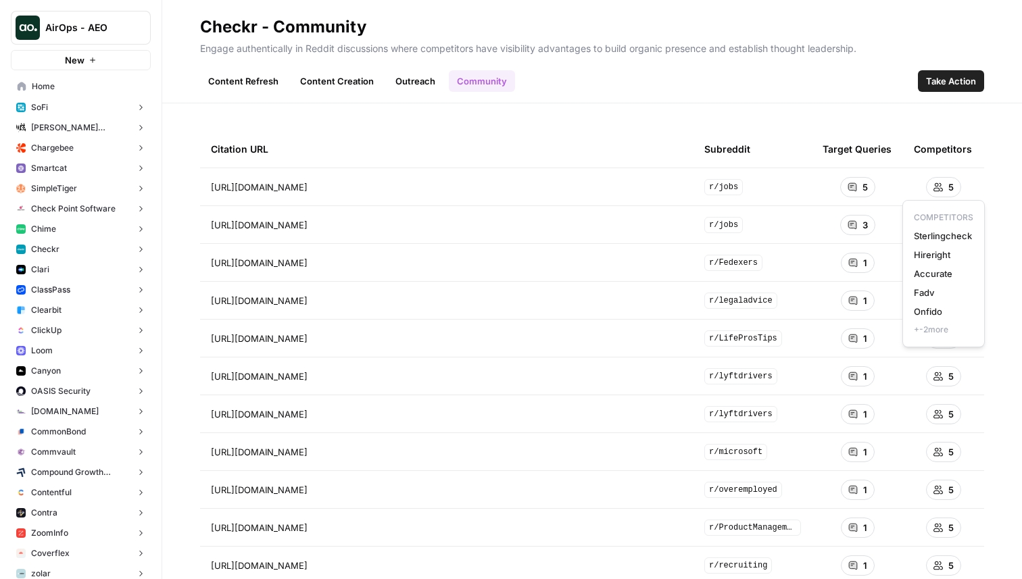
click at [940, 334] on span "+ -2 more" at bounding box center [943, 330] width 59 height 12
click at [902, 116] on div "Citation URL Subreddit Target Queries Competitors [URL][DOMAIN_NAME] r/jobs 5 5…" at bounding box center [592, 341] width 860 height 476
click at [946, 85] on span "Take Action" at bounding box center [951, 81] width 50 height 14
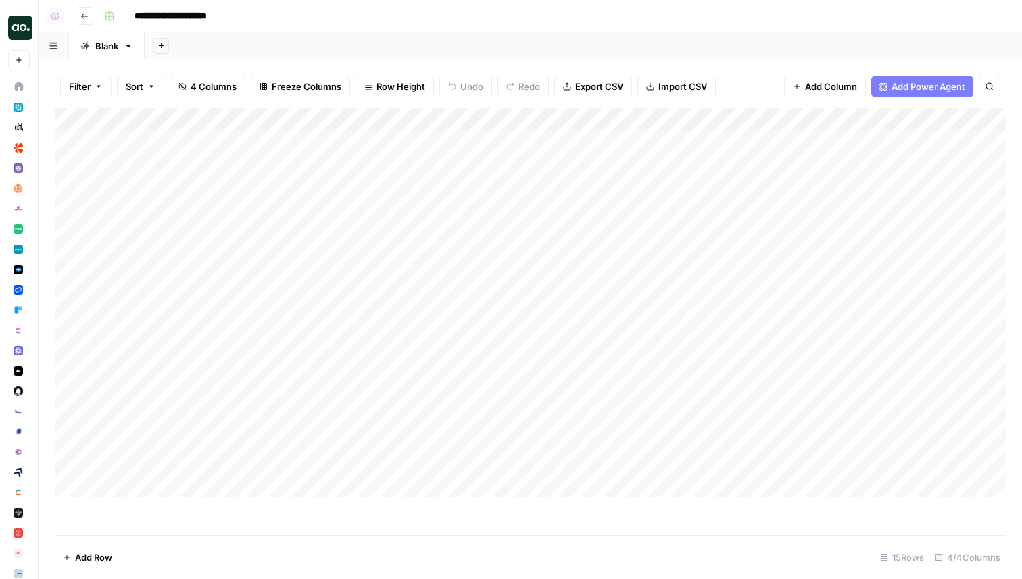
click at [179, 16] on input "**********" at bounding box center [190, 16] width 124 height 22
click at [418, 22] on div "**********" at bounding box center [554, 16] width 910 height 22
click at [667, 142] on div "Add Column" at bounding box center [530, 302] width 951 height 389
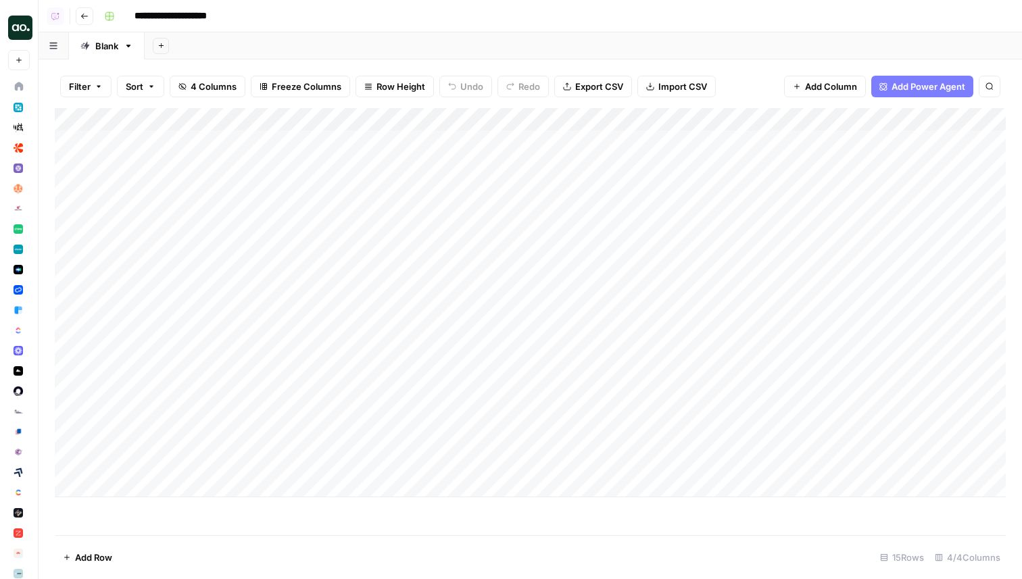
click at [700, 206] on div "Add Column" at bounding box center [530, 302] width 951 height 389
click at [72, 17] on header "**********" at bounding box center [530, 16] width 983 height 32
click at [81, 17] on icon "button" at bounding box center [84, 16] width 8 height 8
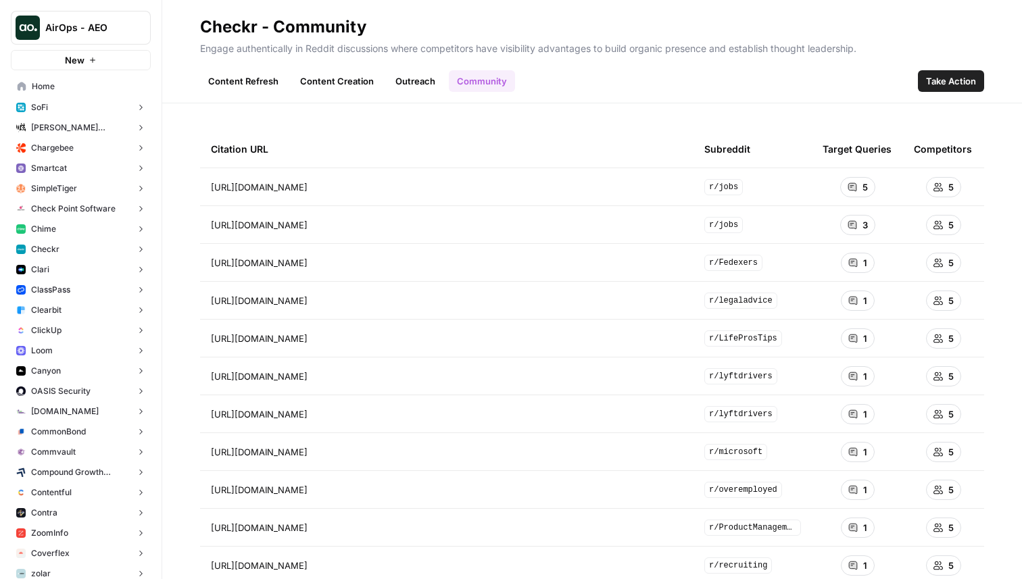
click at [951, 76] on span "Take Action" at bounding box center [951, 81] width 50 height 14
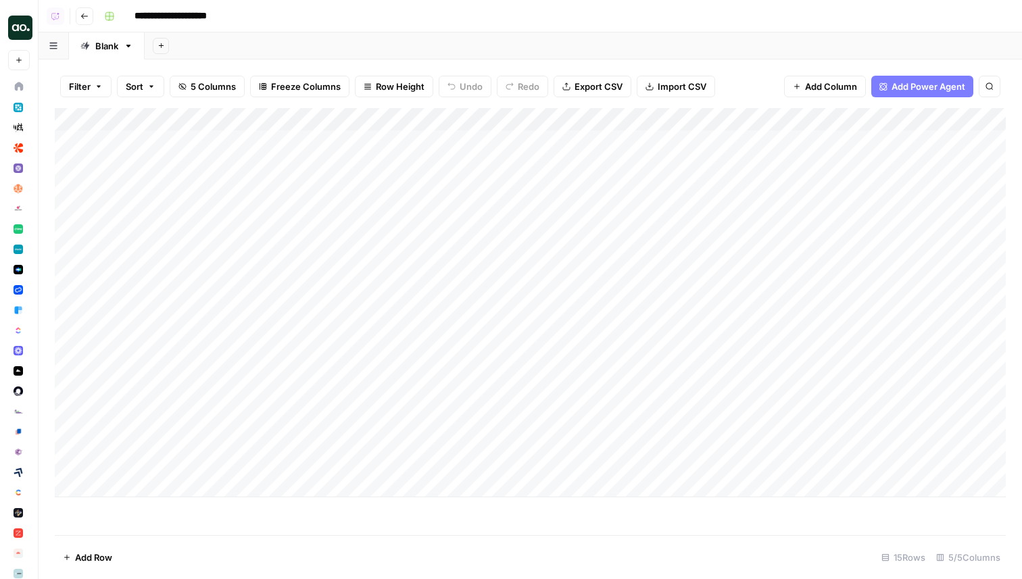
click at [456, 141] on div "Add Column" at bounding box center [530, 302] width 951 height 389
click at [465, 141] on div "Add Column" at bounding box center [530, 302] width 951 height 389
click at [462, 165] on div "Add Column" at bounding box center [530, 302] width 951 height 389
click at [516, 141] on div "Add Column" at bounding box center [530, 302] width 951 height 389
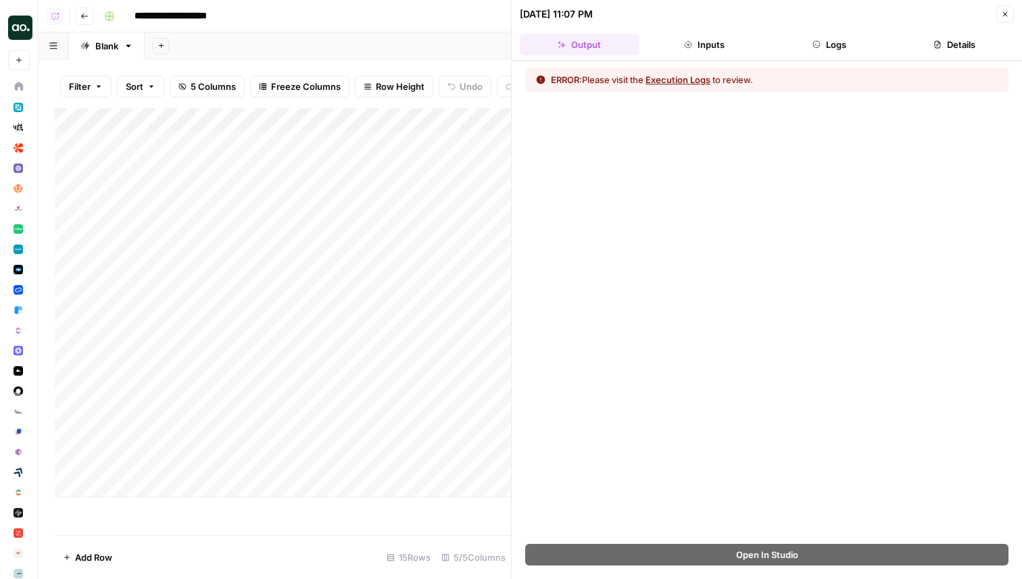
click at [837, 37] on button "Logs" at bounding box center [830, 45] width 120 height 22
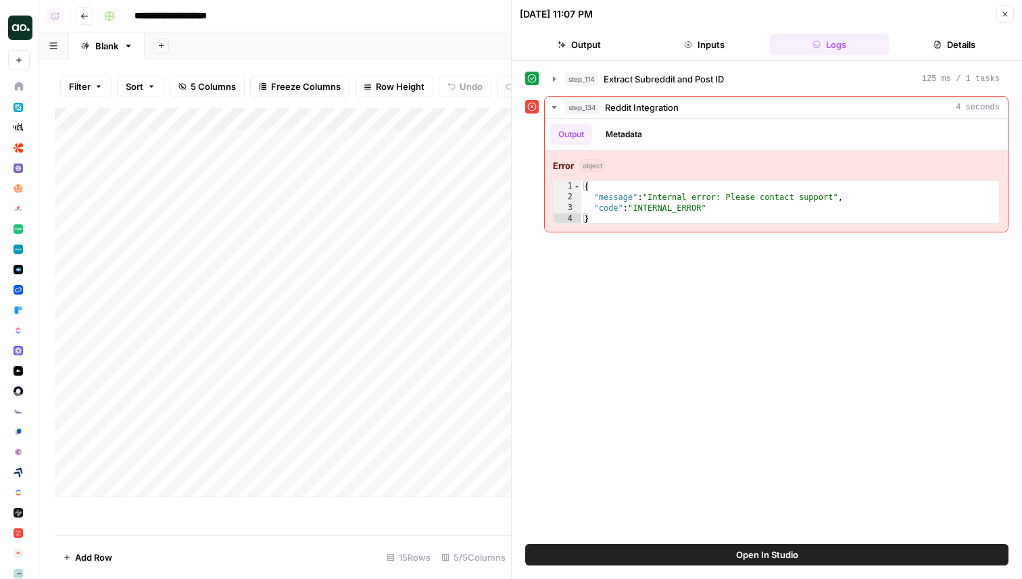
click at [1004, 16] on icon "button" at bounding box center [1005, 14] width 8 height 8
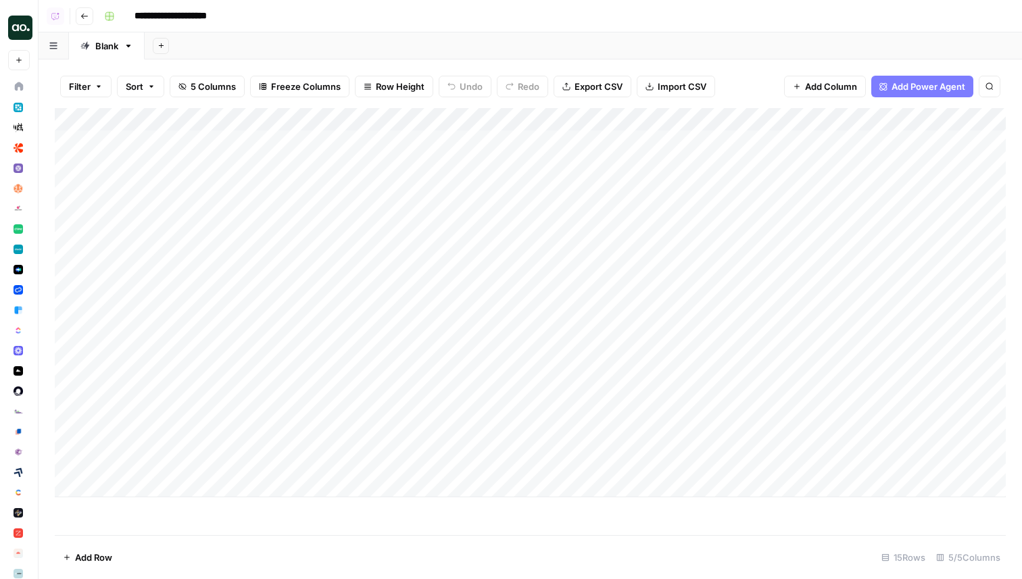
click at [520, 41] on div "Add Sheet" at bounding box center [583, 45] width 877 height 27
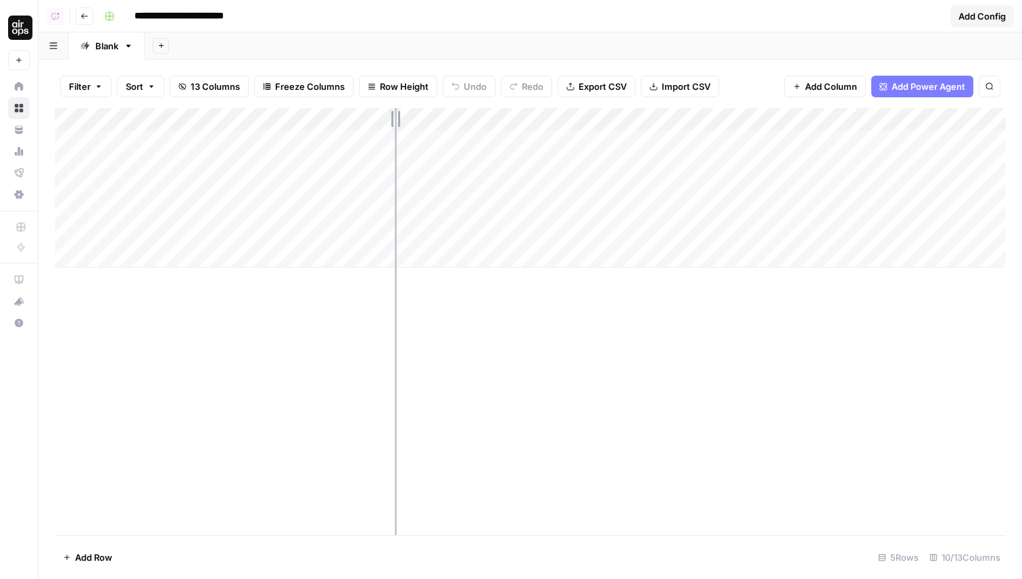
drag, startPoint x: 280, startPoint y: 122, endPoint x: 395, endPoint y: 126, distance: 115.0
click at [395, 126] on div "Add Column" at bounding box center [530, 188] width 951 height 160
drag, startPoint x: 394, startPoint y: 121, endPoint x: 405, endPoint y: 121, distance: 10.8
click at [405, 121] on div "Add Column" at bounding box center [530, 188] width 951 height 160
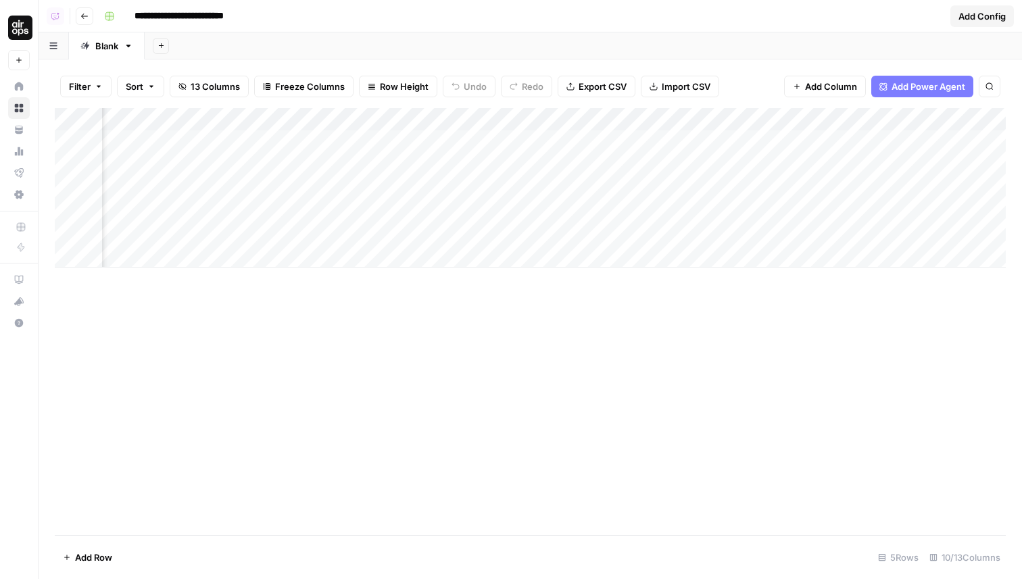
click at [850, 116] on div "Add Column" at bounding box center [530, 188] width 951 height 160
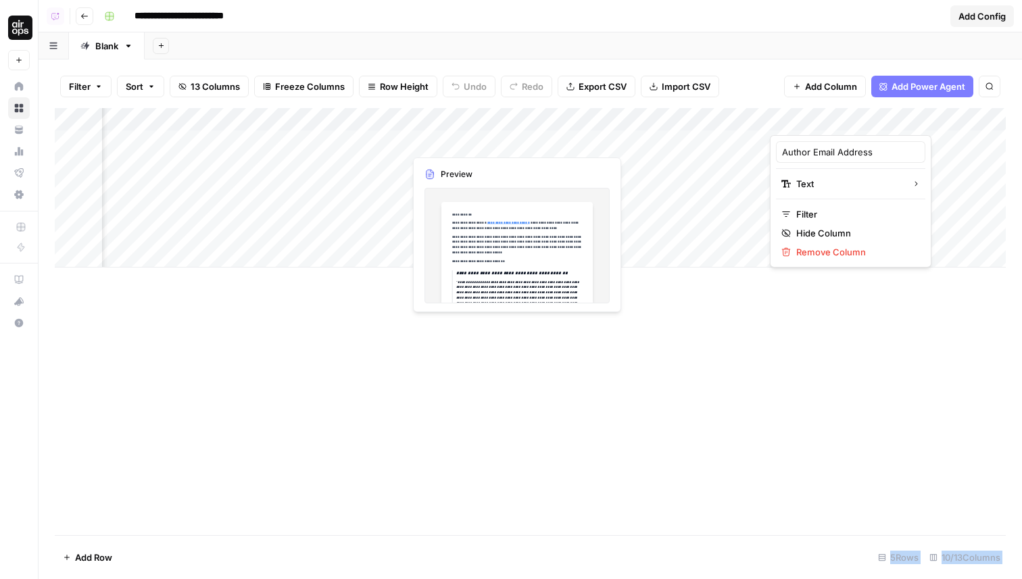
drag, startPoint x: 848, startPoint y: 114, endPoint x: 495, endPoint y: 132, distance: 353.3
click at [495, 132] on body "**********" at bounding box center [511, 289] width 1022 height 579
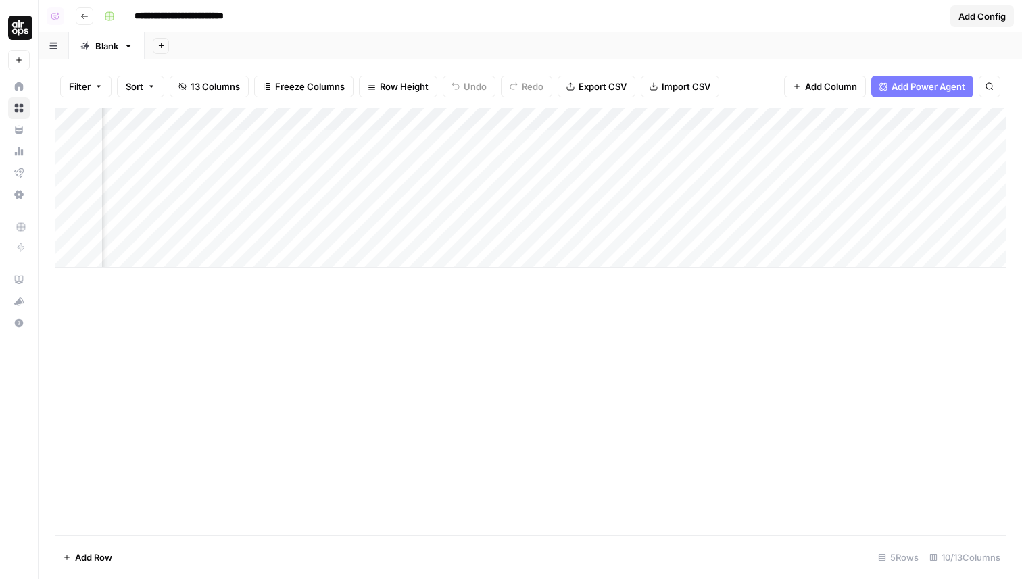
click at [618, 17] on div "**********" at bounding box center [522, 16] width 846 height 22
drag, startPoint x: 812, startPoint y: 123, endPoint x: 474, endPoint y: 122, distance: 337.3
click at [474, 122] on div "Add Column" at bounding box center [530, 188] width 951 height 160
click at [584, 406] on div "Add Column" at bounding box center [530, 321] width 951 height 427
click at [604, 239] on div "Add Column" at bounding box center [530, 188] width 951 height 160
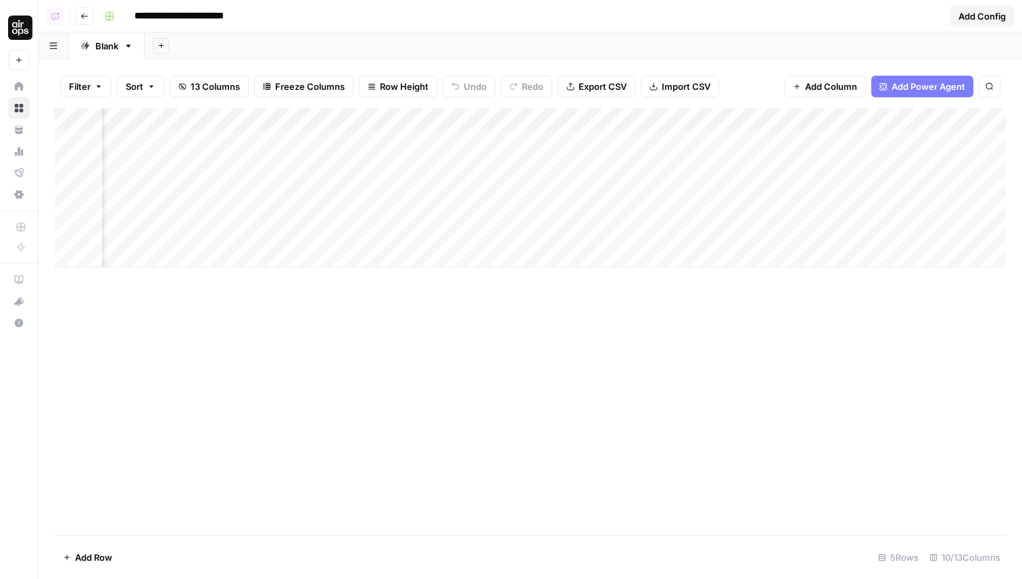
scroll to position [0, 0]
click at [765, 362] on div "Add Column" at bounding box center [530, 321] width 951 height 427
drag, startPoint x: 736, startPoint y: 116, endPoint x: 760, endPoint y: 116, distance: 23.7
click at [760, 116] on div "Add Column" at bounding box center [530, 188] width 951 height 160
click at [739, 59] on div "Filter Sort 13 Columns Freeze Columns Row Height Undo Redo Export CSV Import CS…" at bounding box center [530, 319] width 983 height 520
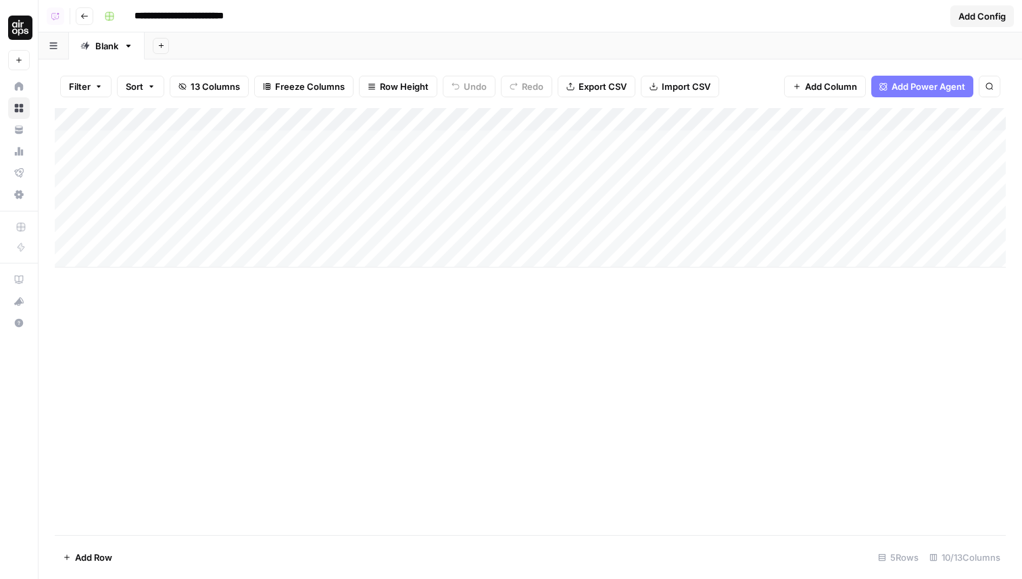
click at [1014, 22] on header "**********" at bounding box center [530, 16] width 983 height 32
click at [994, 16] on span "Add Config" at bounding box center [981, 16] width 47 height 14
click at [508, 354] on div "Add Column" at bounding box center [530, 321] width 951 height 427
drag, startPoint x: 298, startPoint y: 113, endPoint x: 411, endPoint y: 120, distance: 113.1
click at [411, 120] on div "Add Column" at bounding box center [530, 199] width 951 height 182
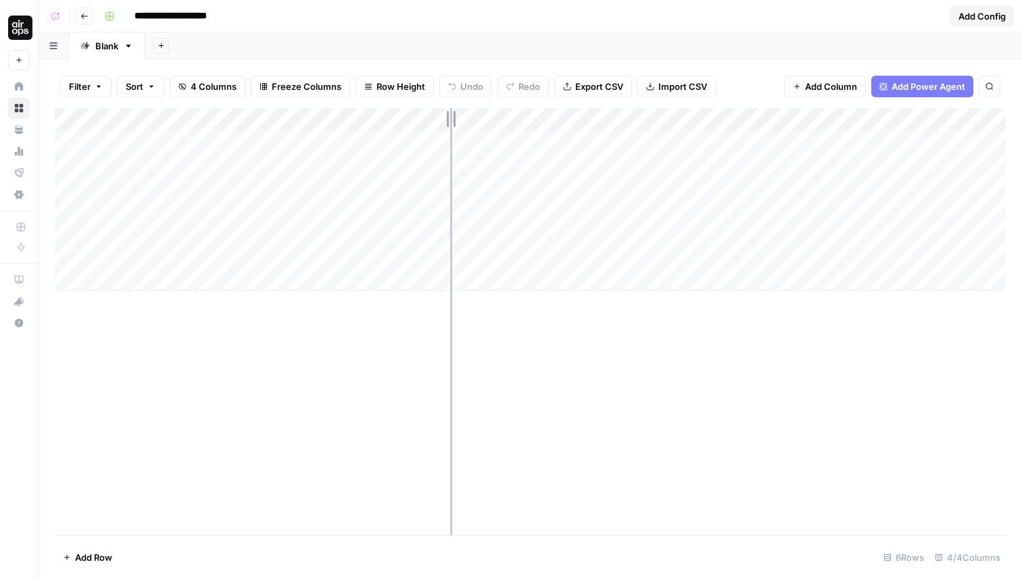
drag, startPoint x: 411, startPoint y: 120, endPoint x: 475, endPoint y: 120, distance: 64.2
click at [475, 120] on div "Add Column" at bounding box center [530, 199] width 951 height 182
drag, startPoint x: 476, startPoint y: 120, endPoint x: 380, endPoint y: 120, distance: 96.0
click at [380, 120] on div "Add Column" at bounding box center [530, 199] width 951 height 182
click at [729, 146] on div "Add Column" at bounding box center [530, 199] width 951 height 182
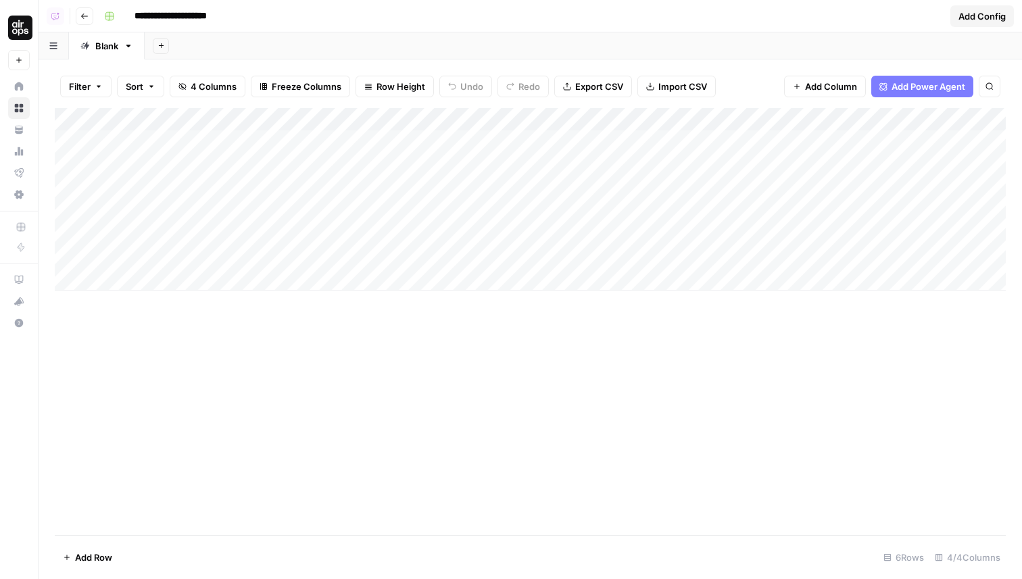
click at [729, 146] on div "Add Column" at bounding box center [530, 199] width 951 height 182
click at [723, 143] on div "Add Column" at bounding box center [530, 199] width 951 height 182
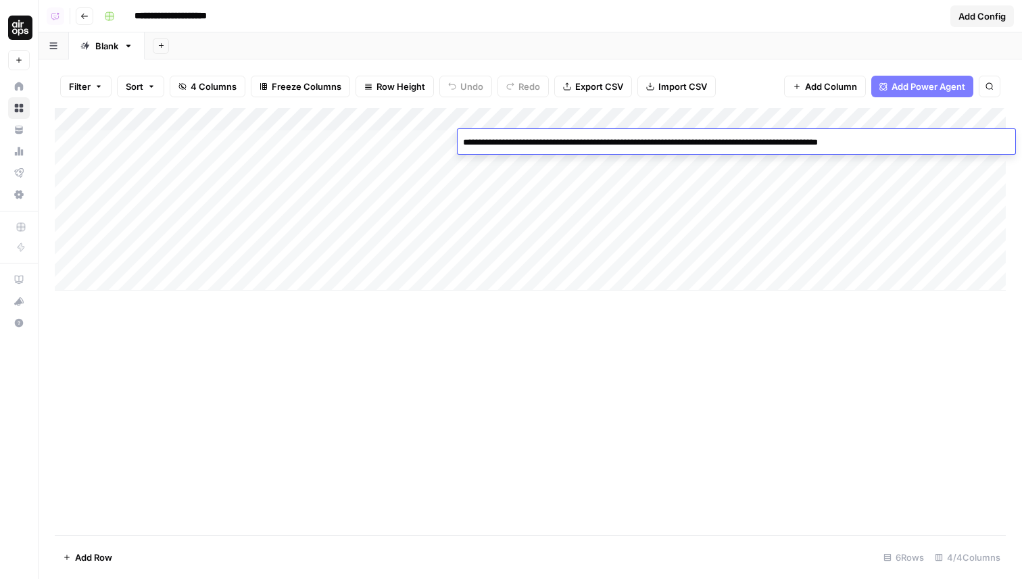
click at [719, 141] on textarea "**********" at bounding box center [737, 142] width 558 height 19
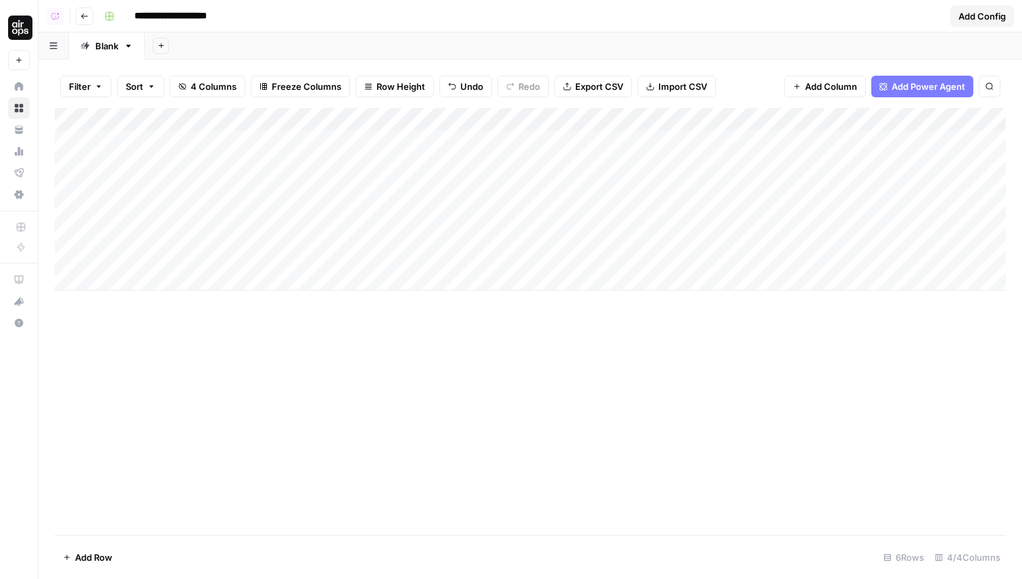
click at [783, 120] on div "Add Column" at bounding box center [530, 199] width 951 height 182
click at [754, 162] on div "*Read Me*" at bounding box center [762, 152] width 149 height 22
paste input "Note: To use this step, you must connect your Reddit account by going to Settin…"
type input "*Read Me* Note: To use this step, you must connect your Reddit account by going…"
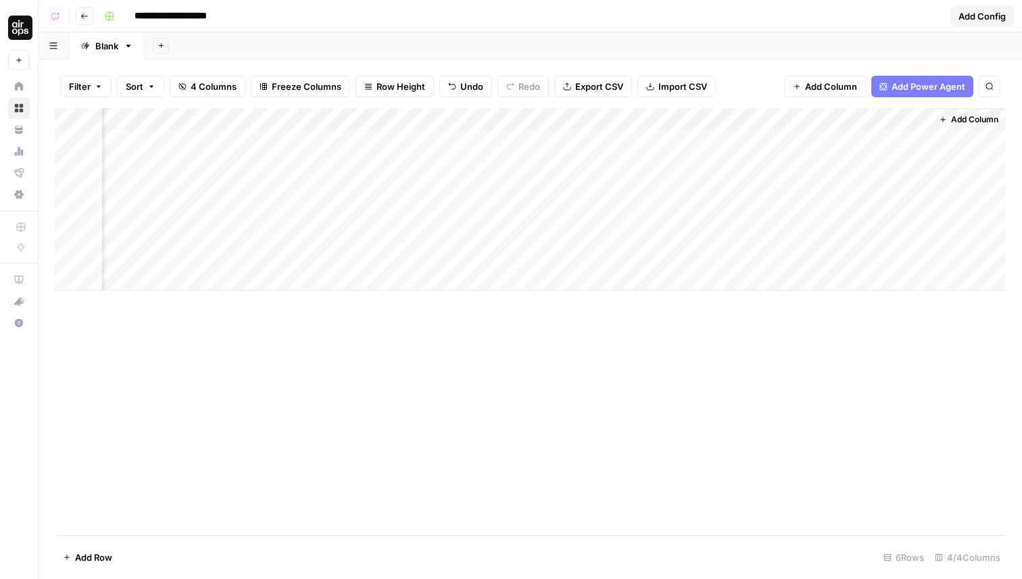
click at [489, 166] on div "Add Column" at bounding box center [530, 199] width 951 height 182
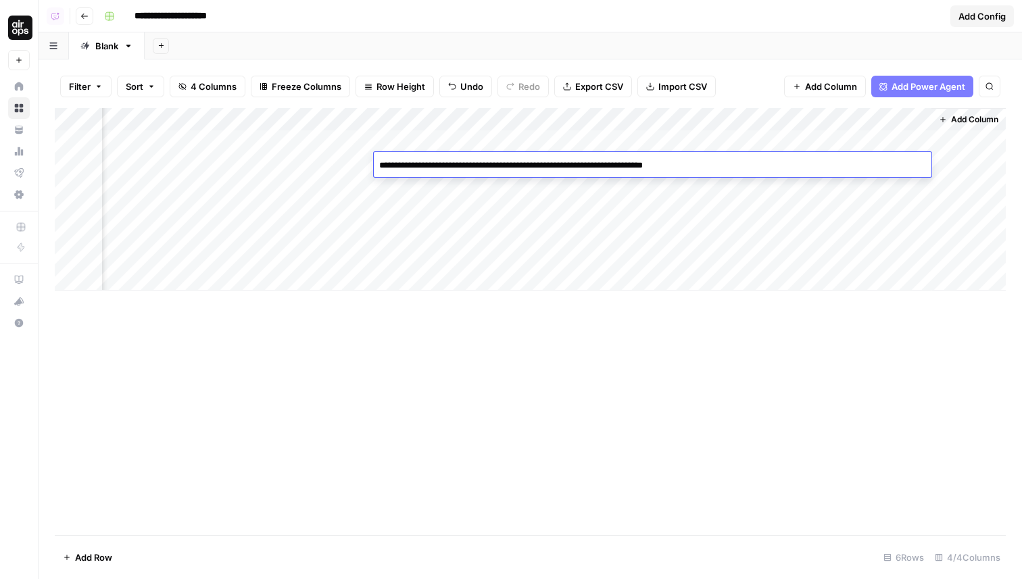
click at [489, 166] on textarea "**********" at bounding box center [653, 165] width 558 height 19
click at [796, 268] on div "Add Column" at bounding box center [530, 199] width 951 height 182
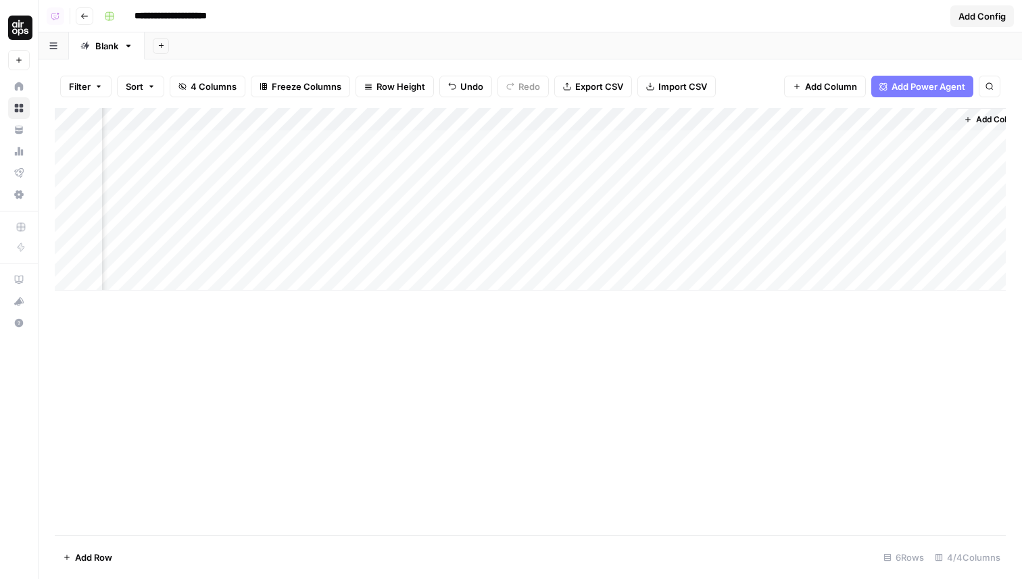
scroll to position [0, 287]
click at [472, 124] on div "Add Column" at bounding box center [530, 199] width 951 height 182
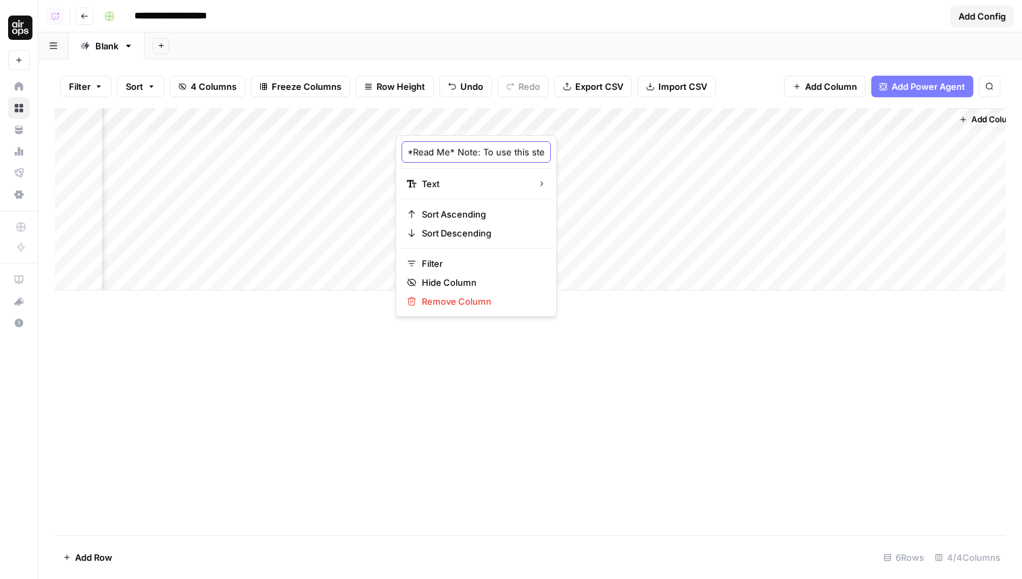
drag, startPoint x: 456, startPoint y: 151, endPoint x: 379, endPoint y: 151, distance: 77.7
click at [379, 151] on body "**********" at bounding box center [511, 289] width 1022 height 579
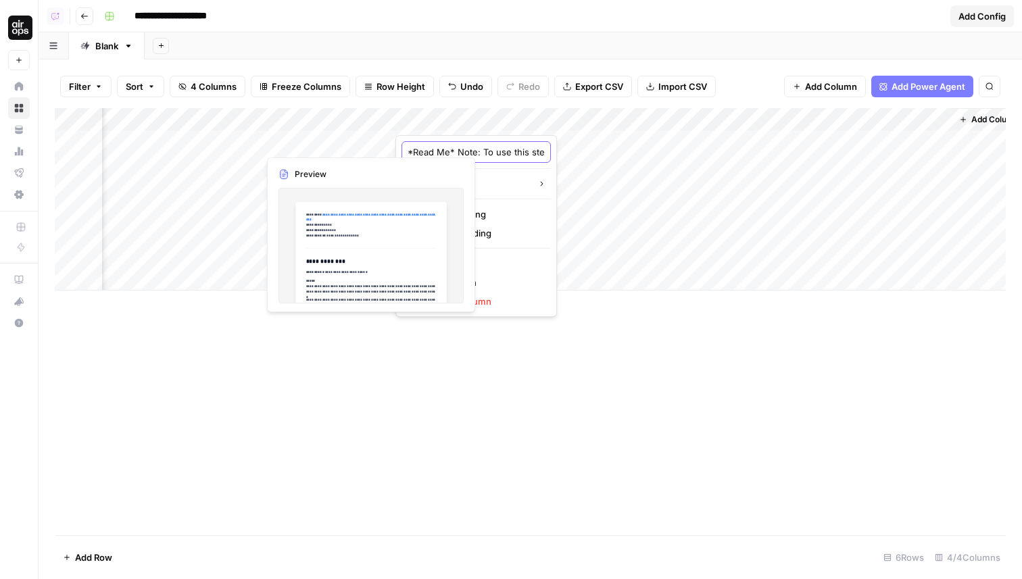
type input "Note: To use this step, you must connect your Reddit account by going to Settin…"
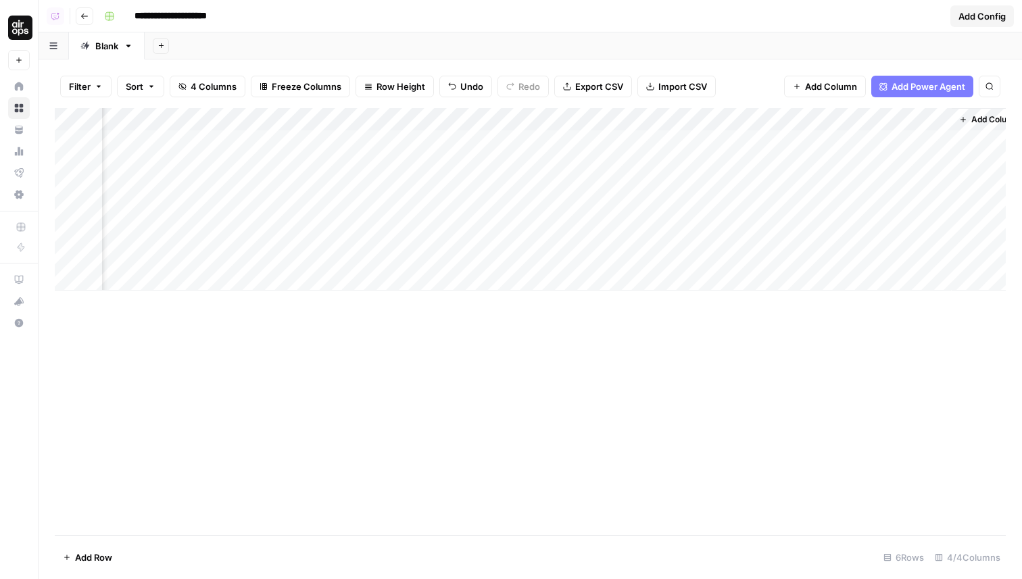
click at [867, 112] on div "Add Column" at bounding box center [530, 199] width 951 height 182
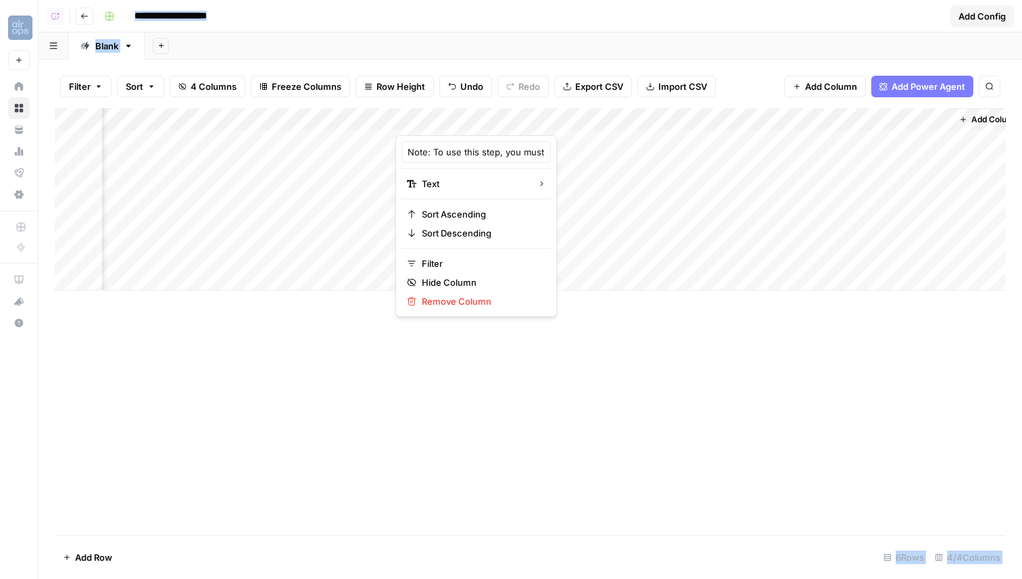
click at [867, 112] on div at bounding box center [673, 121] width 556 height 27
click at [455, 153] on input "Note: To use this step, you must connect your Reddit account by going to Settin…" at bounding box center [476, 152] width 137 height 14
paste input "Then, edit the workflow, go to Step 134, and select your Reddit authentication"
type input "Note: To use this step, you must connect your Reddit account by going to Settin…"
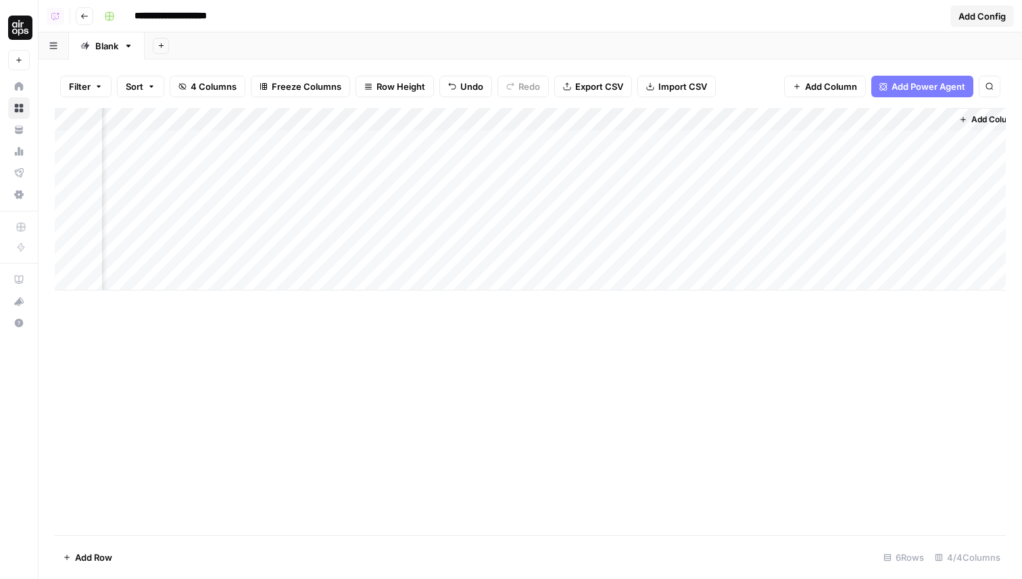
click at [700, 387] on div "Add Column" at bounding box center [530, 321] width 951 height 427
click at [591, 116] on div "Add Column" at bounding box center [530, 199] width 951 height 182
click at [591, 116] on div at bounding box center [673, 121] width 556 height 27
click at [677, 339] on div "Add Column" at bounding box center [530, 321] width 951 height 427
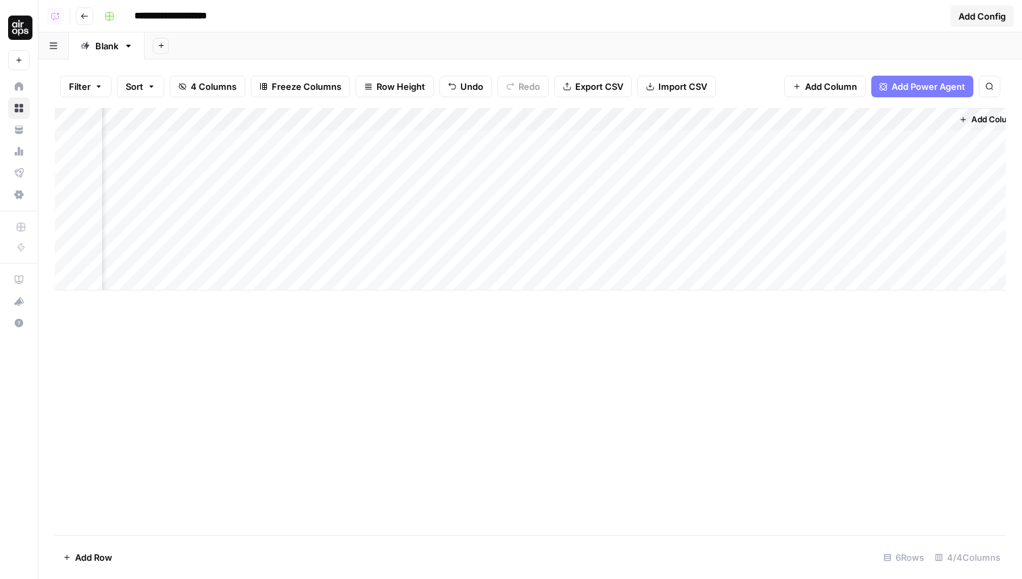
click at [893, 125] on div "Add Column" at bounding box center [530, 199] width 951 height 182
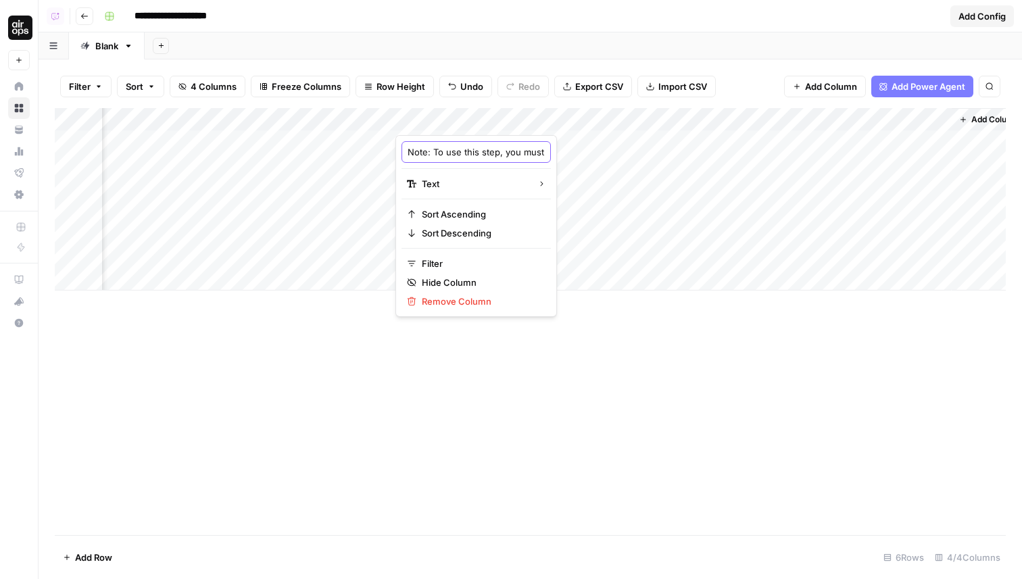
click at [464, 149] on input "Note: To use this step, you must connect your Reddit account by going to Settin…" at bounding box center [476, 152] width 137 height 14
type input "Note: To use this step, you must connect your Reddit account by going to Settin…"
click at [666, 174] on div "Add Column" at bounding box center [530, 199] width 951 height 182
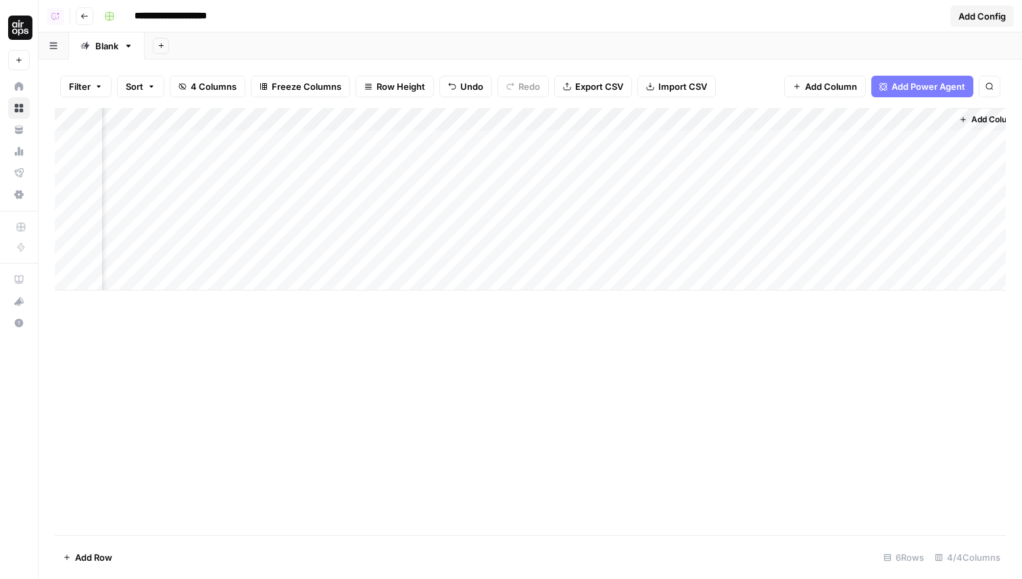
scroll to position [0, 308]
click at [963, 117] on span "Add Column" at bounding box center [974, 120] width 47 height 12
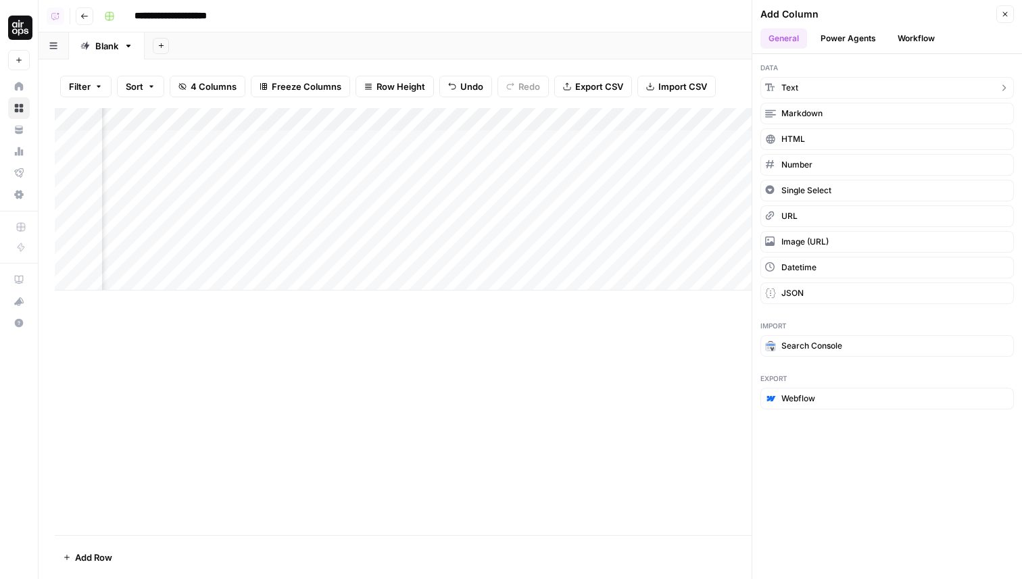
click at [805, 85] on button "Text" at bounding box center [886, 88] width 253 height 22
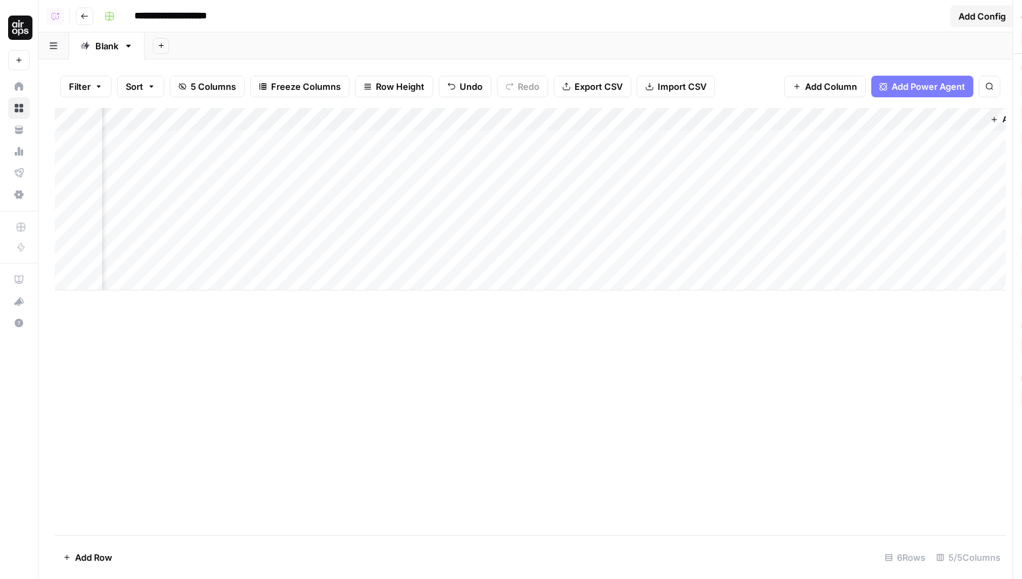
scroll to position [0, 429]
click at [851, 122] on div "Add Column" at bounding box center [530, 199] width 951 height 182
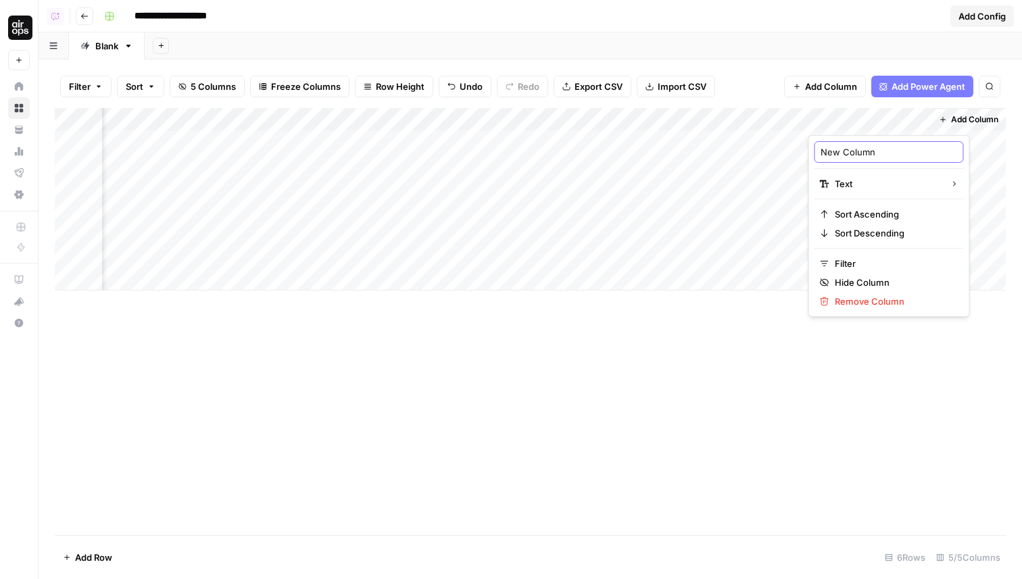
click at [840, 147] on input "New Column" at bounding box center [889, 152] width 137 height 14
paste input "Then, edit the workflow, go to Step 134, and select your Reddit authenticatio"
type input "Then, edit the workflow, go to Step 134, and select your Reddit authentication"
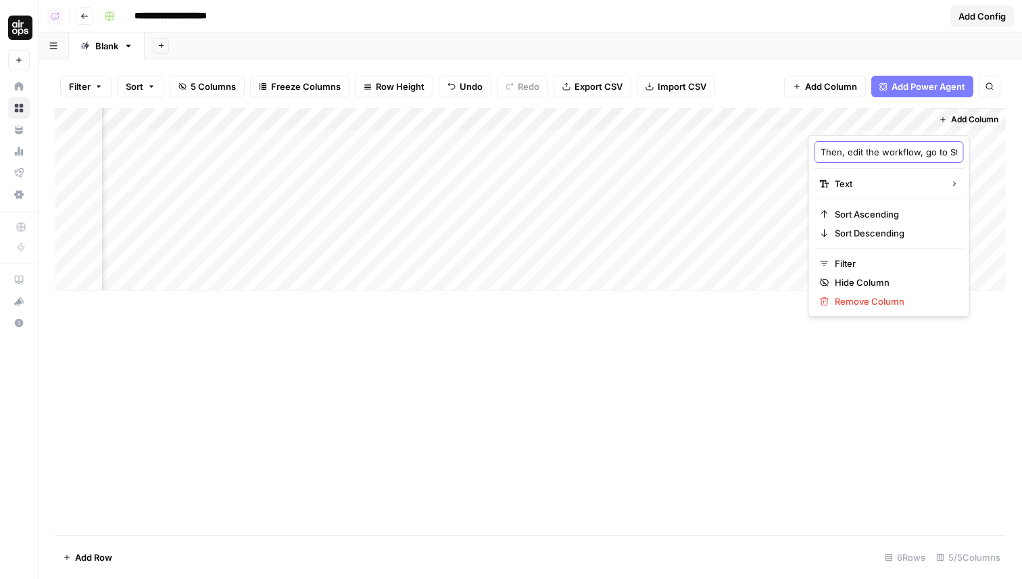
scroll to position [0, 221]
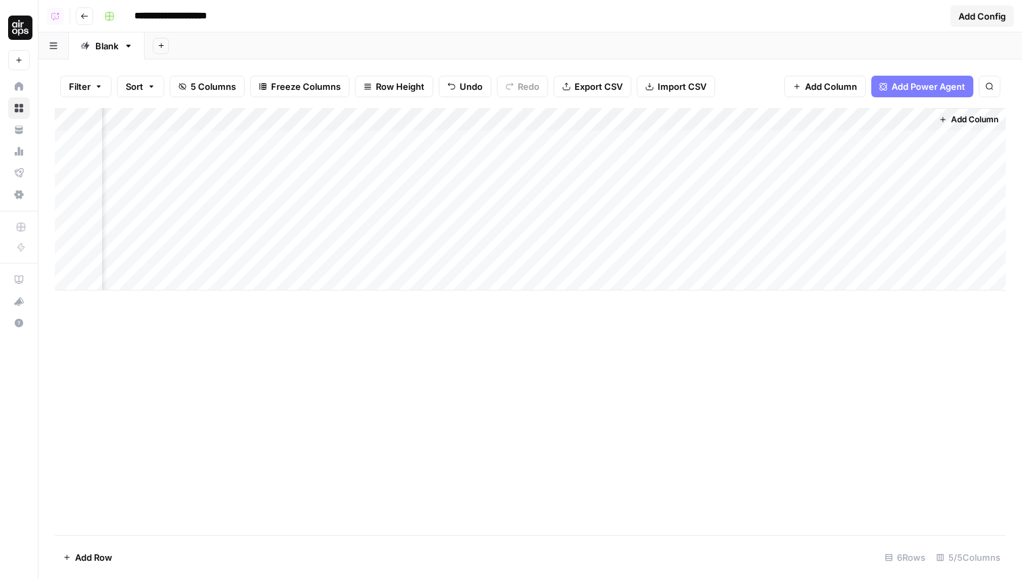
drag, startPoint x: 929, startPoint y: 114, endPoint x: 1021, endPoint y: 114, distance: 92.6
click at [1021, 114] on div "Filter Sort 5 Columns Freeze Columns Row Height Undo Redo Export CSV Import CSV…" at bounding box center [530, 319] width 983 height 520
drag, startPoint x: 928, startPoint y: 120, endPoint x: 994, endPoint y: 119, distance: 66.2
click at [994, 119] on div "Add Column" at bounding box center [530, 199] width 951 height 182
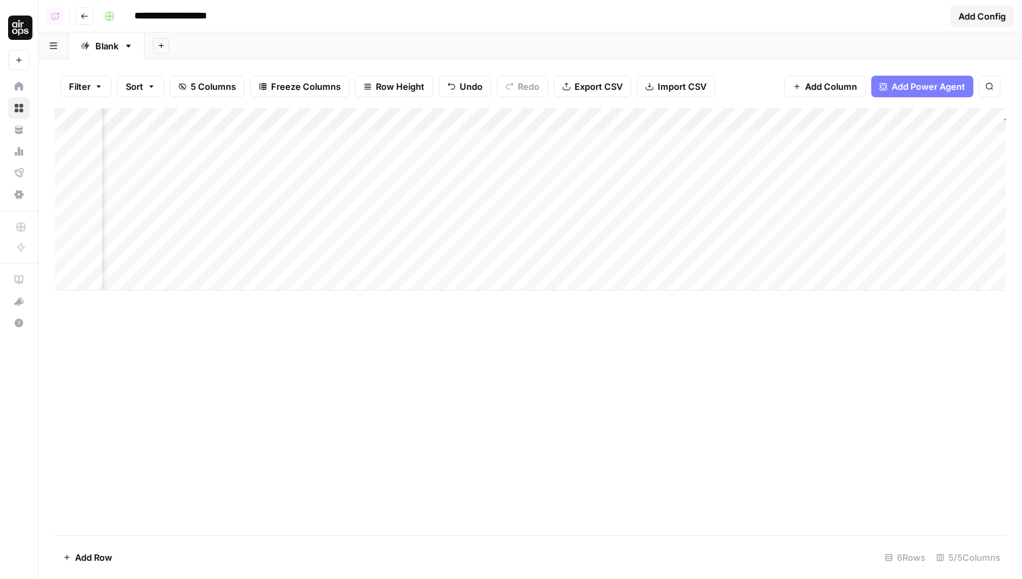
scroll to position [0, 586]
drag, startPoint x: 928, startPoint y: 117, endPoint x: 1001, endPoint y: 114, distance: 73.0
click at [1002, 114] on div "Add Column" at bounding box center [530, 199] width 951 height 182
drag, startPoint x: 928, startPoint y: 122, endPoint x: 1021, endPoint y: 120, distance: 93.3
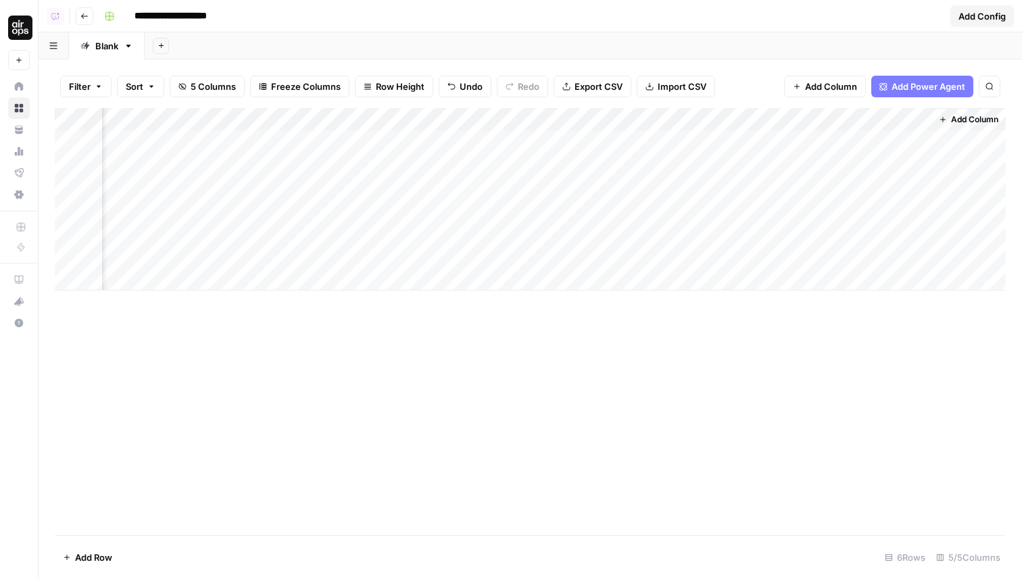
click at [1021, 120] on div "Filter Sort 5 Columns Freeze Columns Row Height Undo Redo Export CSV Import CSV…" at bounding box center [530, 319] width 983 height 520
drag, startPoint x: 929, startPoint y: 115, endPoint x: 851, endPoint y: 120, distance: 77.9
click at [851, 120] on div "Add Column" at bounding box center [530, 199] width 951 height 182
click at [753, 197] on div "Add Column" at bounding box center [530, 199] width 951 height 182
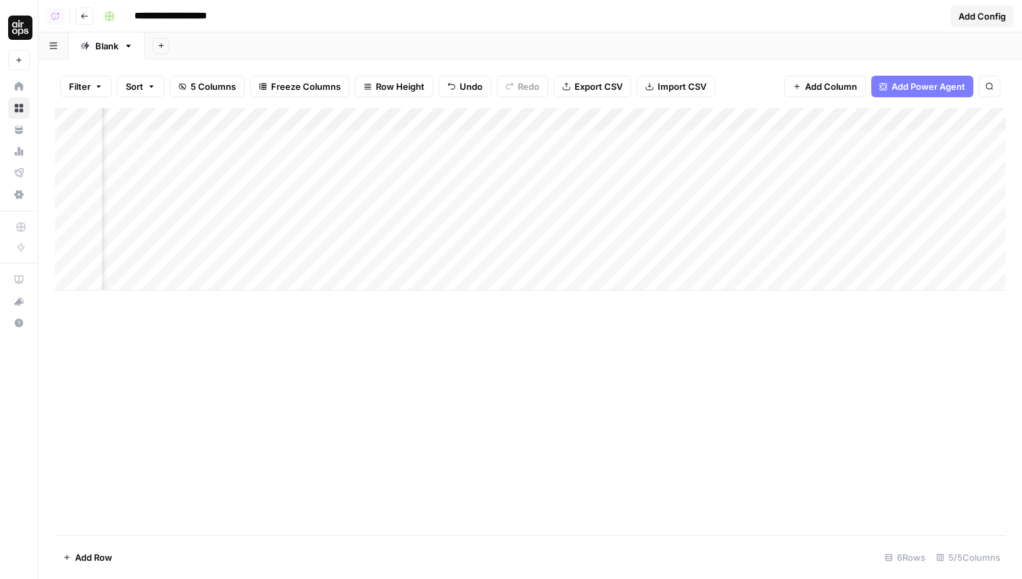
scroll to position [0, 0]
click at [739, 318] on div "Add Column" at bounding box center [530, 321] width 951 height 427
click at [717, 125] on div "Add Column" at bounding box center [530, 199] width 951 height 182
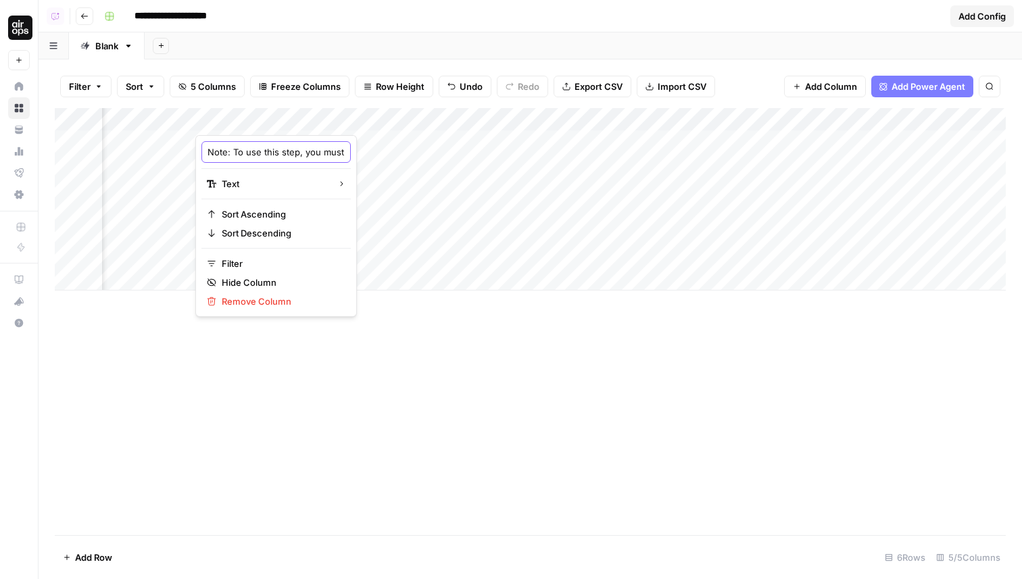
click at [290, 148] on input "Note: To use this step, you must connect your Reddit account by going to Settin…" at bounding box center [276, 152] width 137 height 14
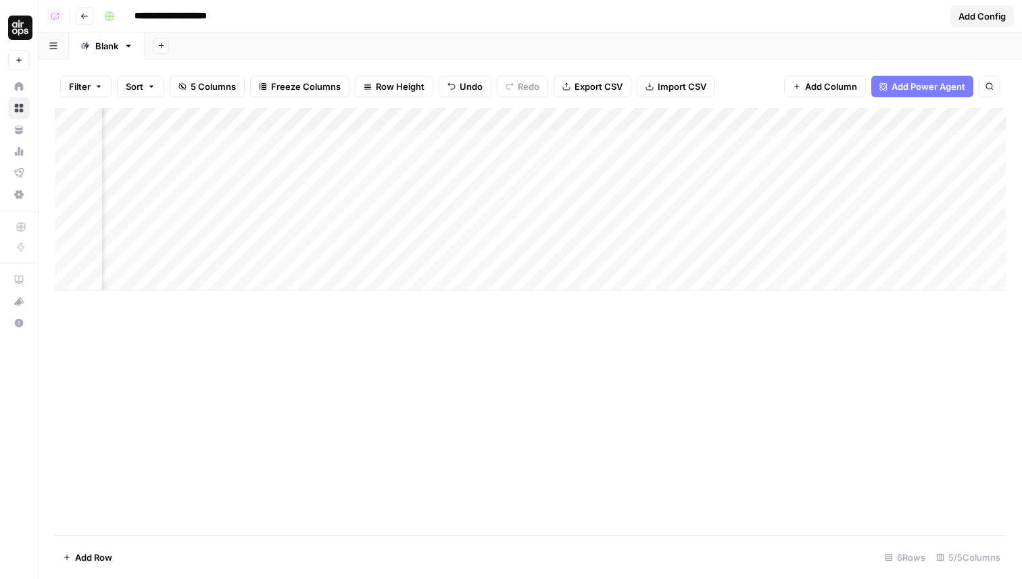
click at [303, 122] on div "Add Column" at bounding box center [530, 199] width 951 height 182
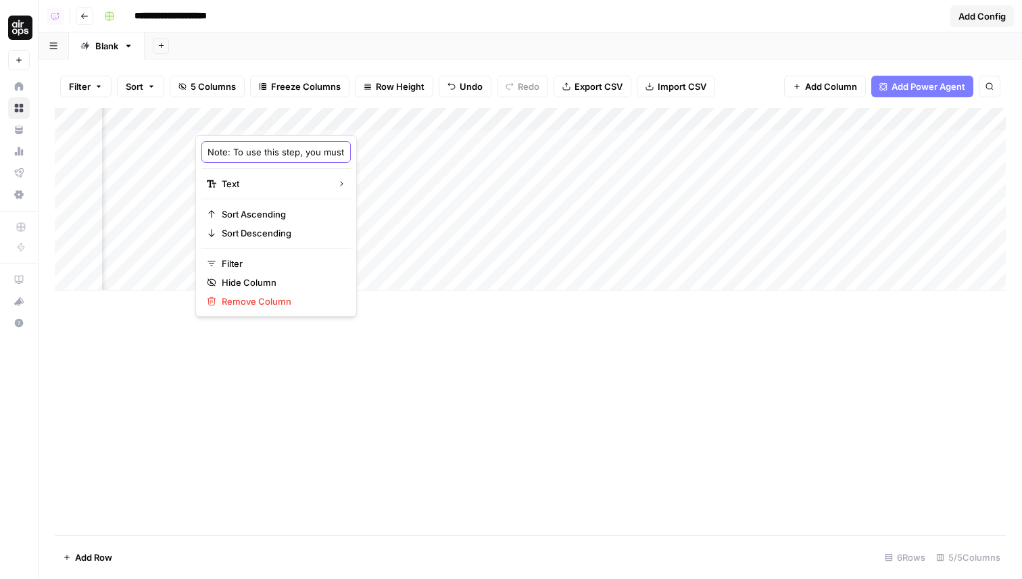
click at [280, 150] on input "Note: To use this step, you must connect your Reddit account by going to Settin…" at bounding box center [276, 152] width 137 height 14
type input "Note: To use this step, you must connect your Reddit account by going to Settin…"
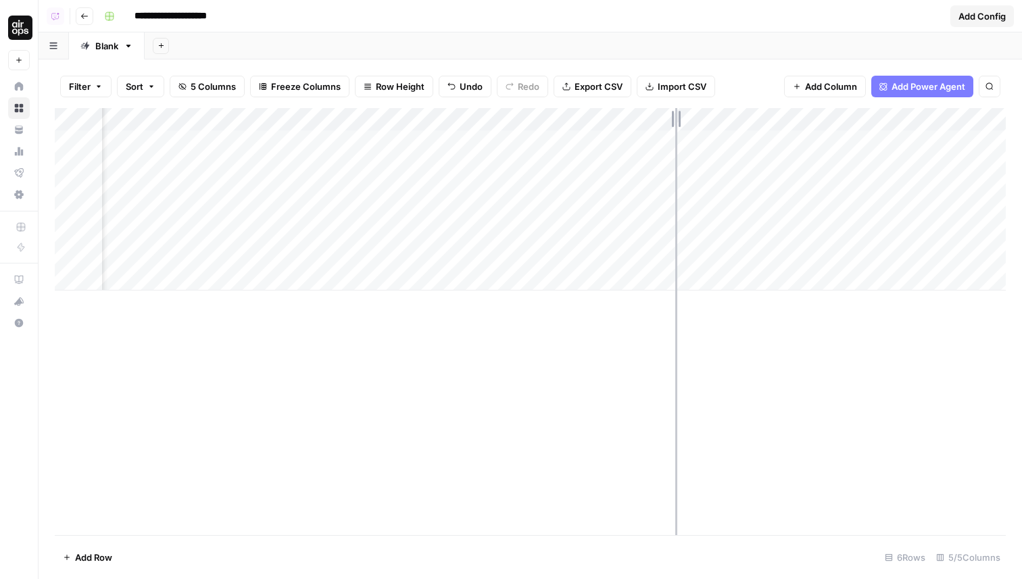
drag, startPoint x: 750, startPoint y: 119, endPoint x: 675, endPoint y: 122, distance: 75.1
click at [675, 122] on div "Add Column" at bounding box center [530, 199] width 951 height 182
click at [617, 241] on div "Add Column" at bounding box center [530, 199] width 951 height 182
click at [674, 469] on div "Add Column" at bounding box center [530, 321] width 951 height 427
